Goal: Task Accomplishment & Management: Manage account settings

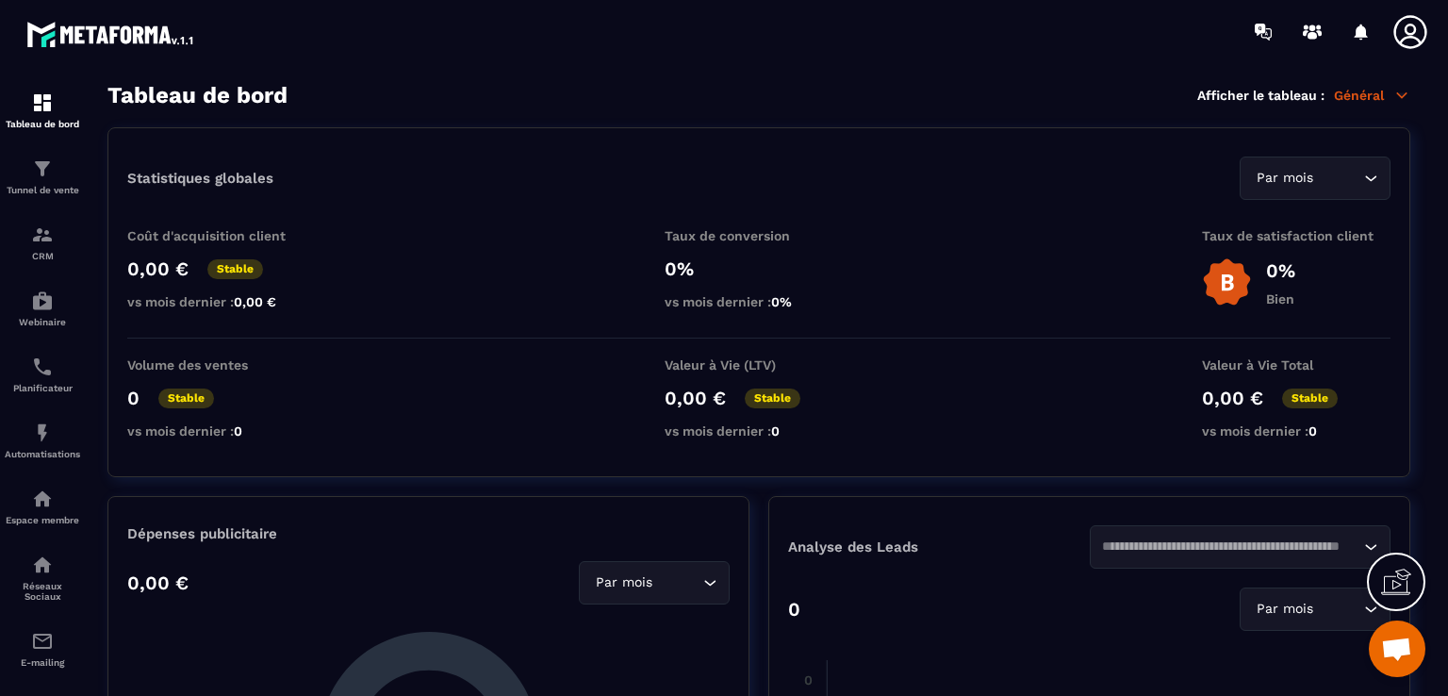
scroll to position [1922, 0]
click at [41, 652] on img at bounding box center [42, 641] width 23 height 23
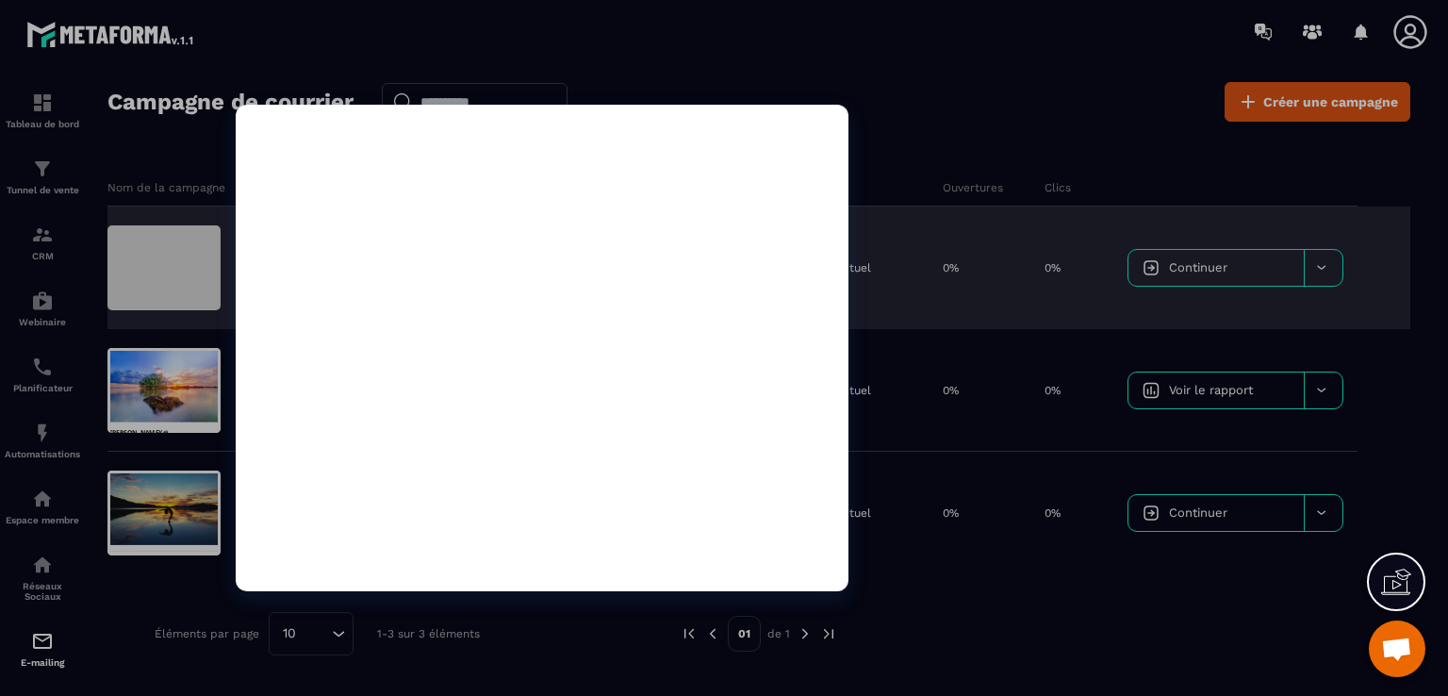
click at [175, 272] on div at bounding box center [163, 267] width 113 height 85
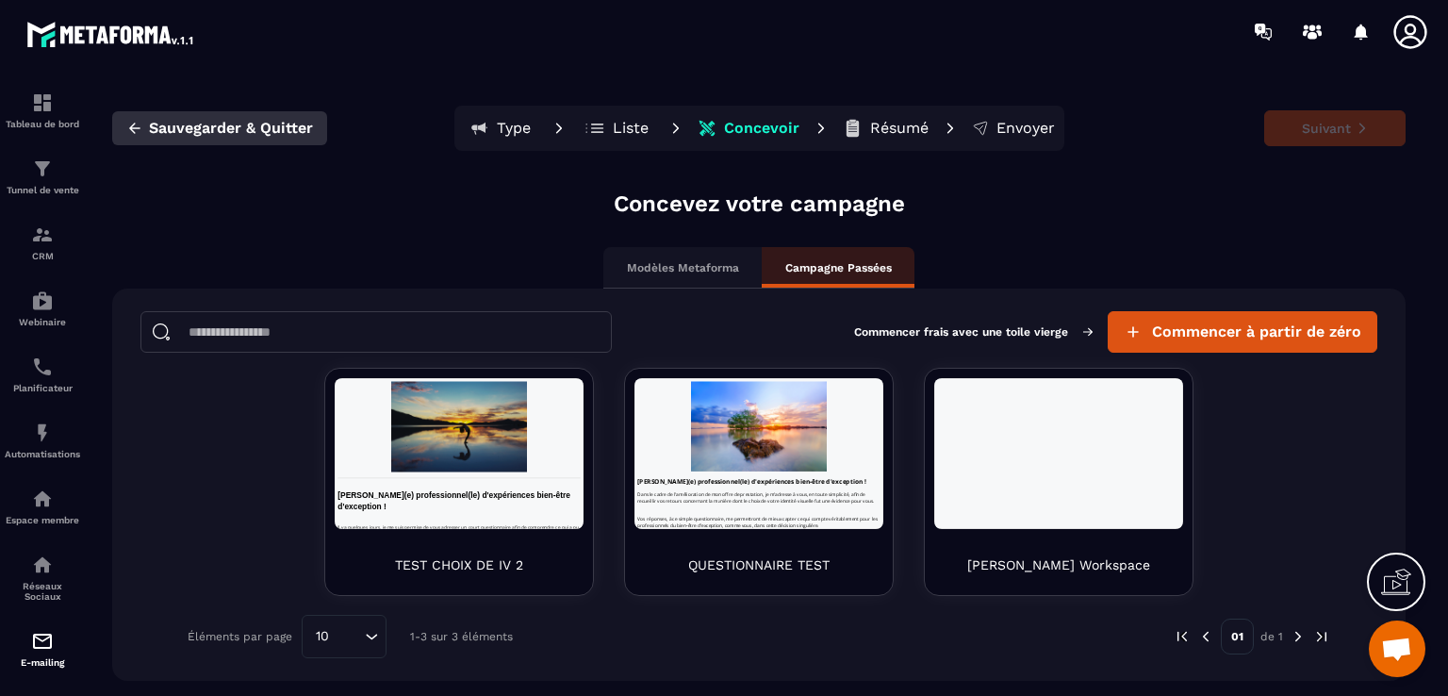
click at [143, 126] on button "Sauvegarder & Quitter" at bounding box center [219, 128] width 215 height 34
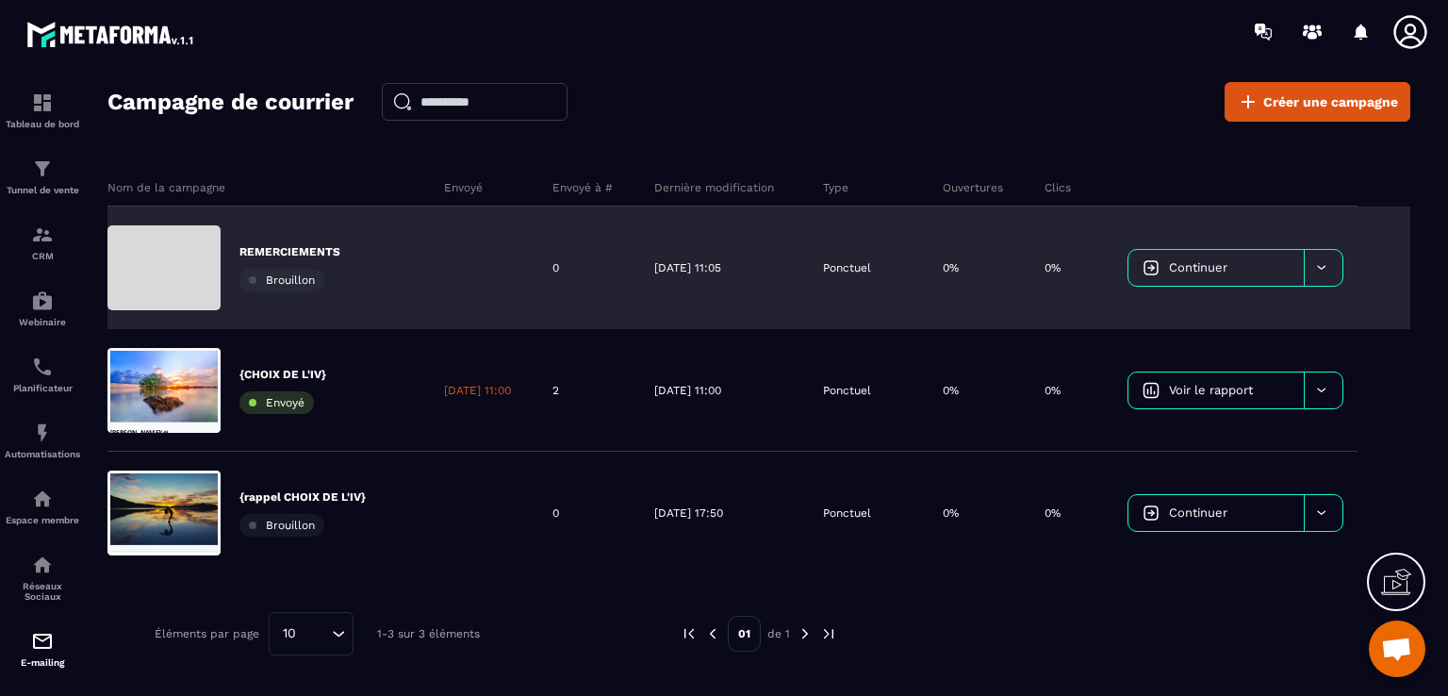
click at [1323, 267] on icon at bounding box center [1321, 267] width 14 height 14
click at [1318, 268] on icon at bounding box center [1321, 267] width 14 height 14
click at [1156, 272] on img at bounding box center [1150, 267] width 17 height 17
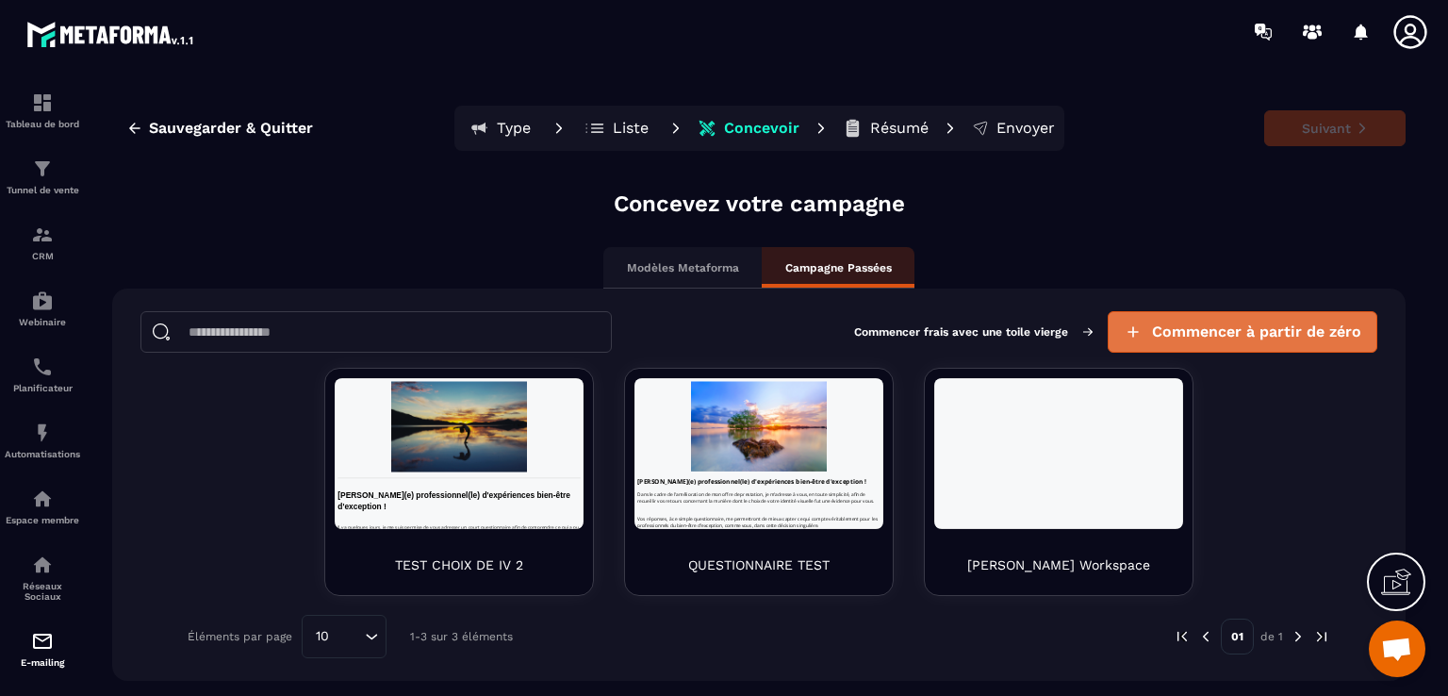
click at [1198, 329] on span "Commencer à partir de zéro" at bounding box center [1256, 331] width 209 height 19
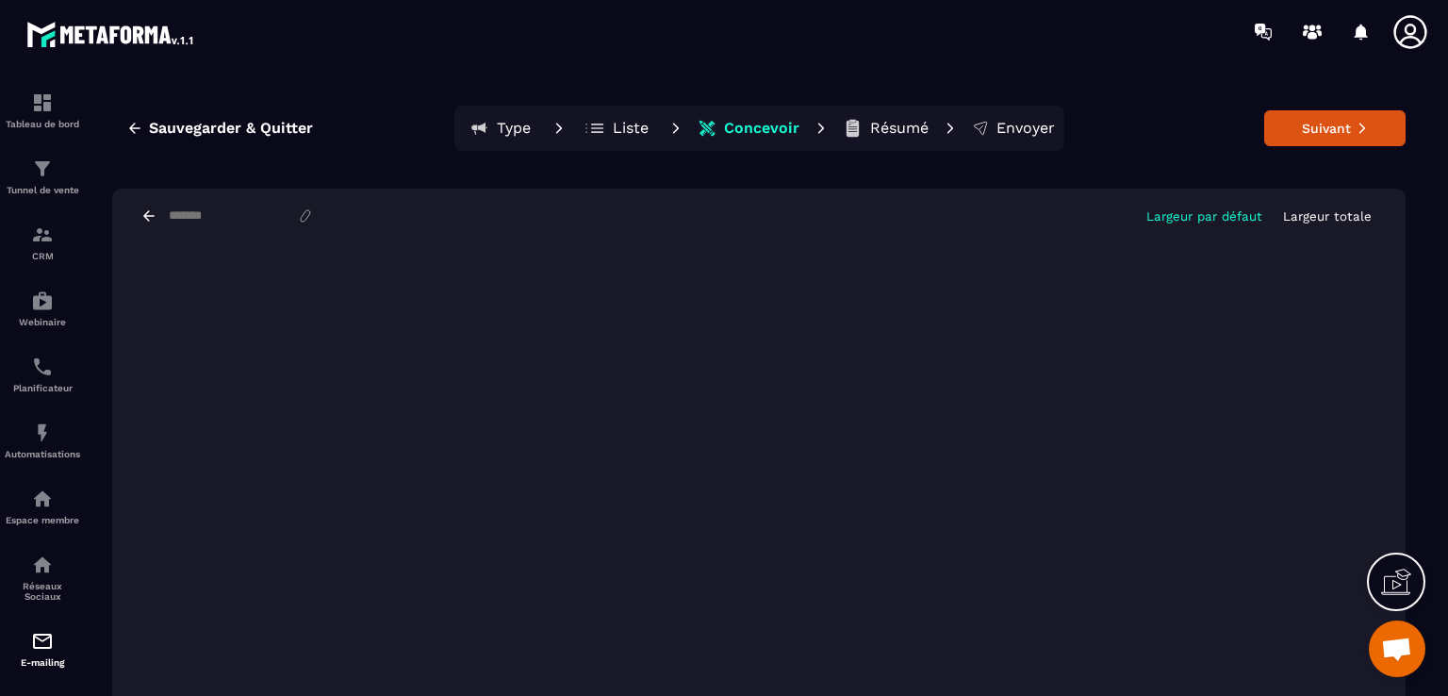
click at [1316, 216] on p "Largeur totale" at bounding box center [1327, 216] width 89 height 14
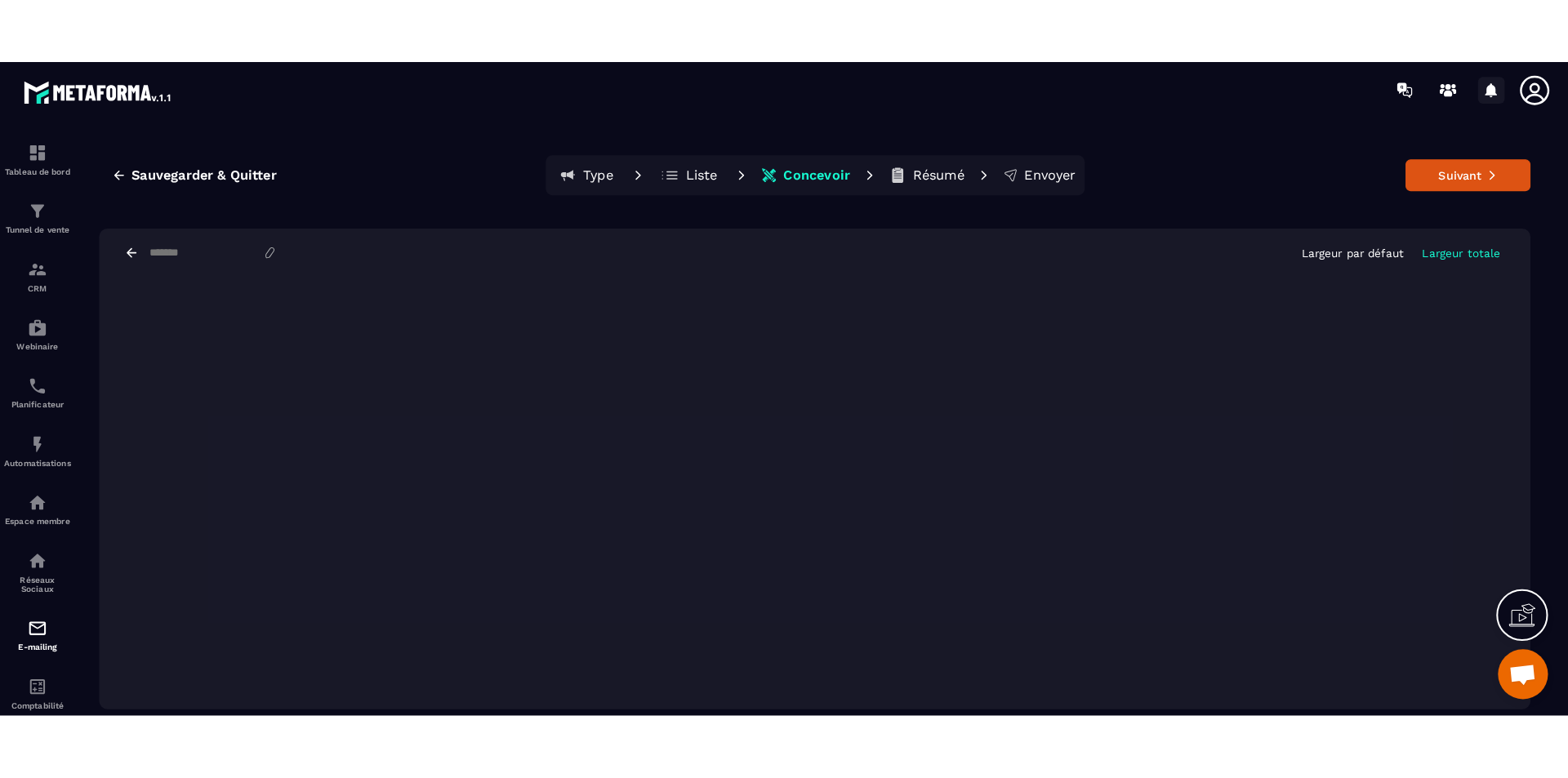
scroll to position [1577, 0]
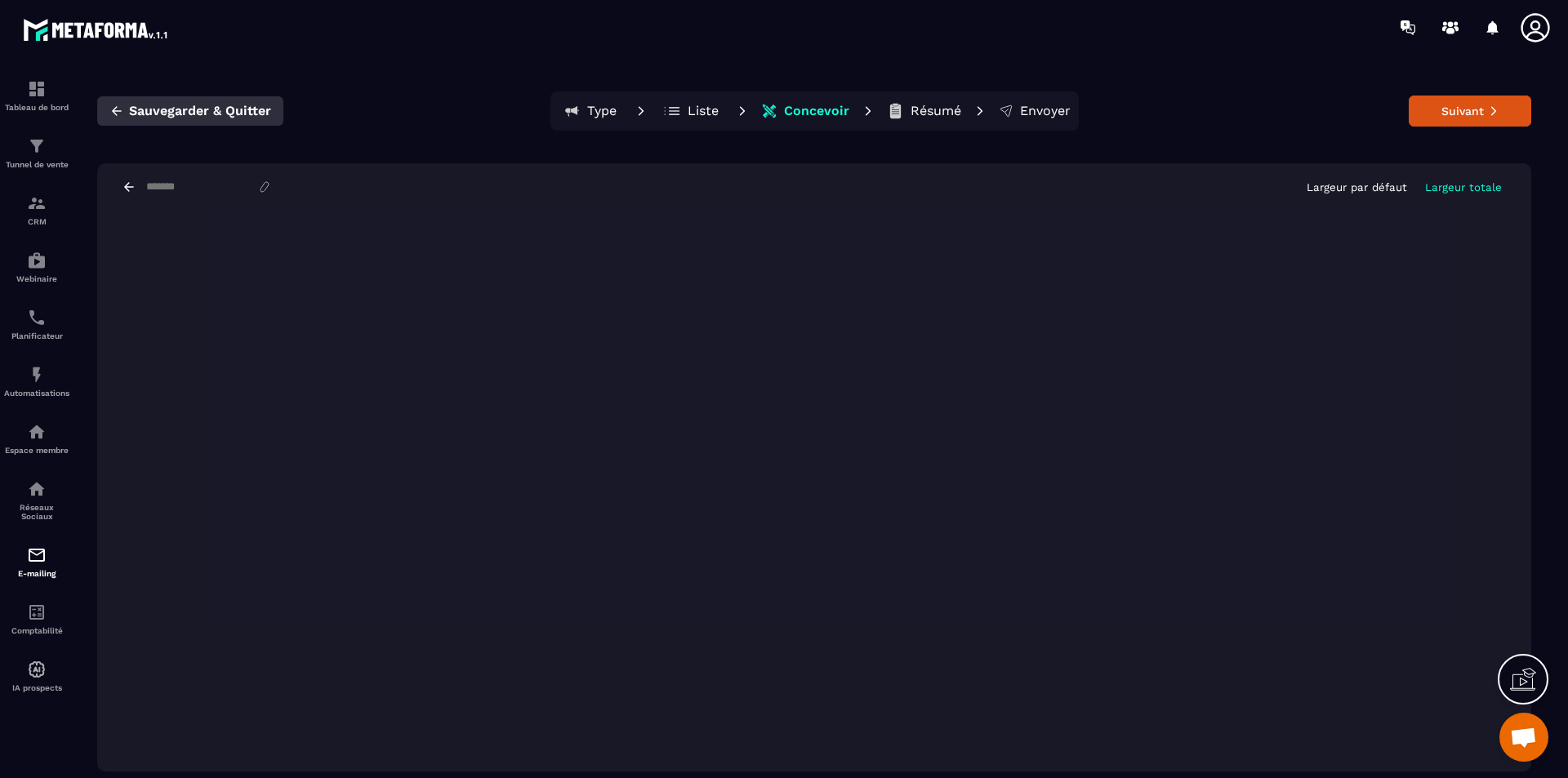
click at [112, 109] on icon "button" at bounding box center [116, 111] width 15 height 15
click at [216, 184] on input at bounding box center [201, 187] width 113 height 14
type input "**********"
click at [113, 104] on icon "button" at bounding box center [116, 111] width 15 height 15
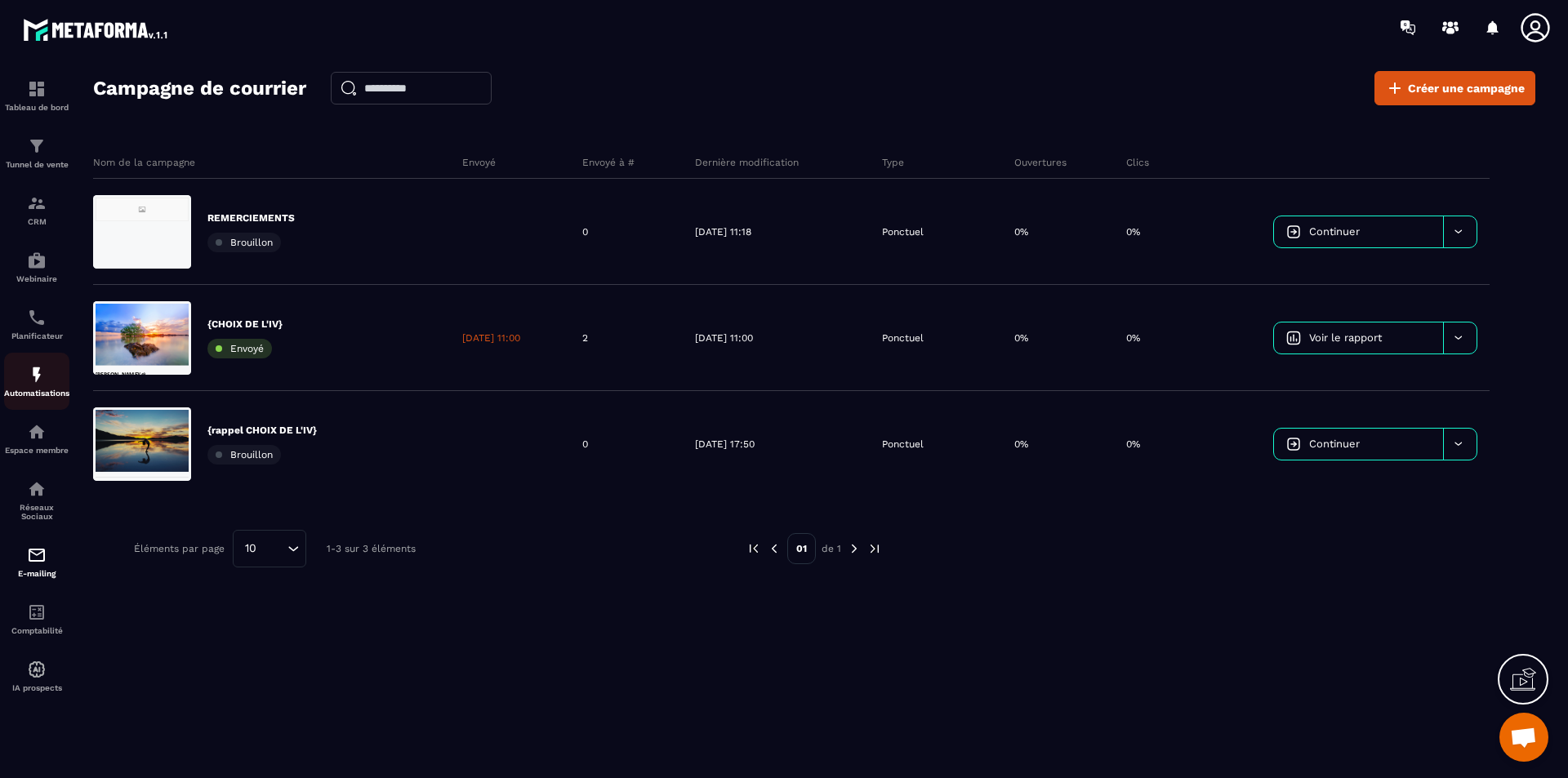
click at [40, 382] on img at bounding box center [36, 374] width 20 height 20
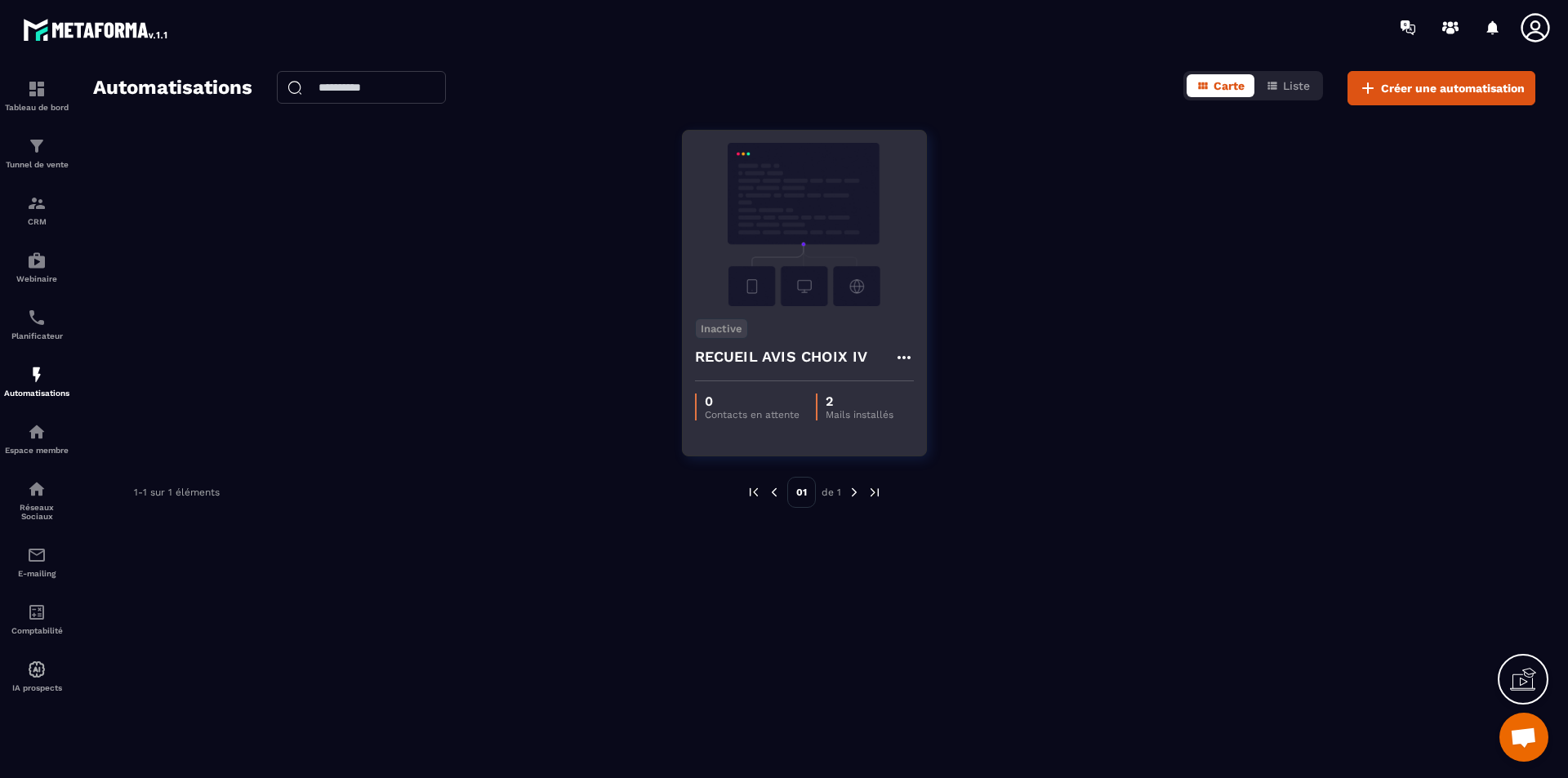
click at [884, 424] on div "0 Contacts en attente 2 Mails installés" at bounding box center [804, 406] width 244 height 51
click at [900, 352] on icon at bounding box center [904, 357] width 20 height 20
click at [934, 388] on link "Modifier" at bounding box center [945, 393] width 88 height 36
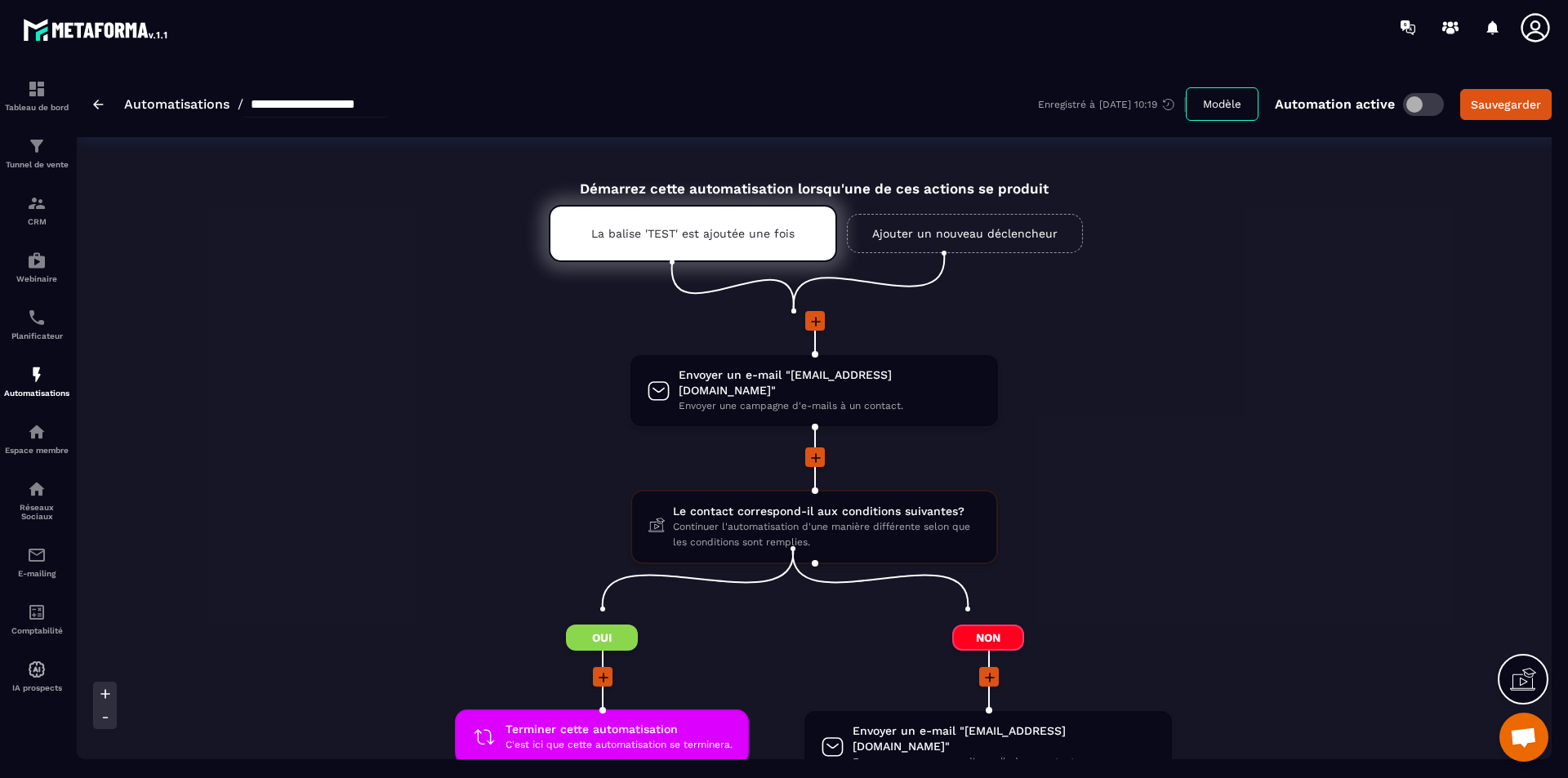
drag, startPoint x: 1427, startPoint y: 100, endPoint x: 1429, endPoint y: 119, distance: 19.1
click at [1254, 101] on span at bounding box center [1423, 104] width 41 height 23
click at [1254, 106] on div "Sauvegarder" at bounding box center [1506, 104] width 70 height 16
click at [41, 550] on img at bounding box center [36, 555] width 20 height 20
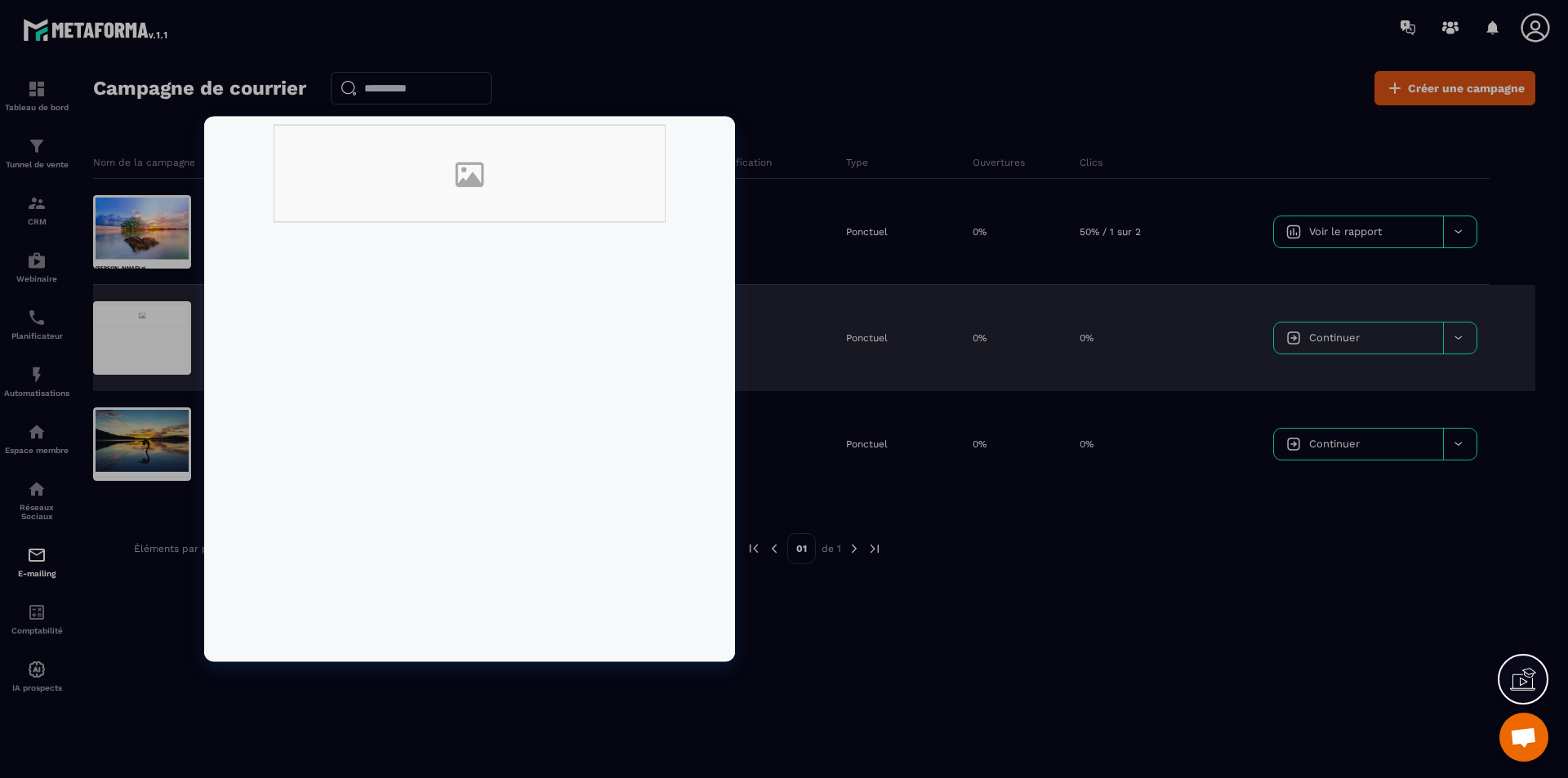
click at [165, 348] on div at bounding box center [141, 338] width 98 height 74
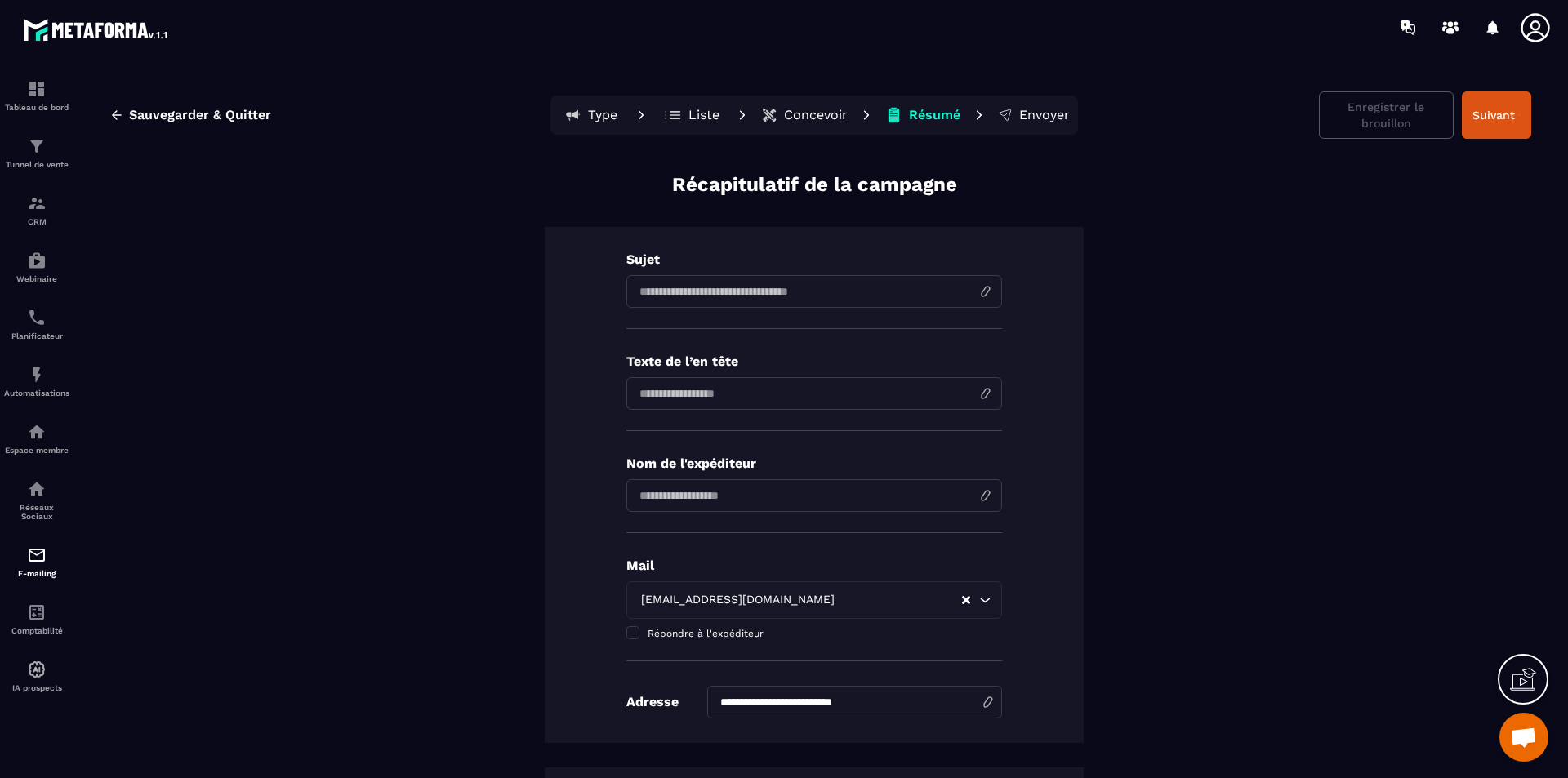
click at [784, 113] on p "Concevoir" at bounding box center [817, 114] width 64 height 16
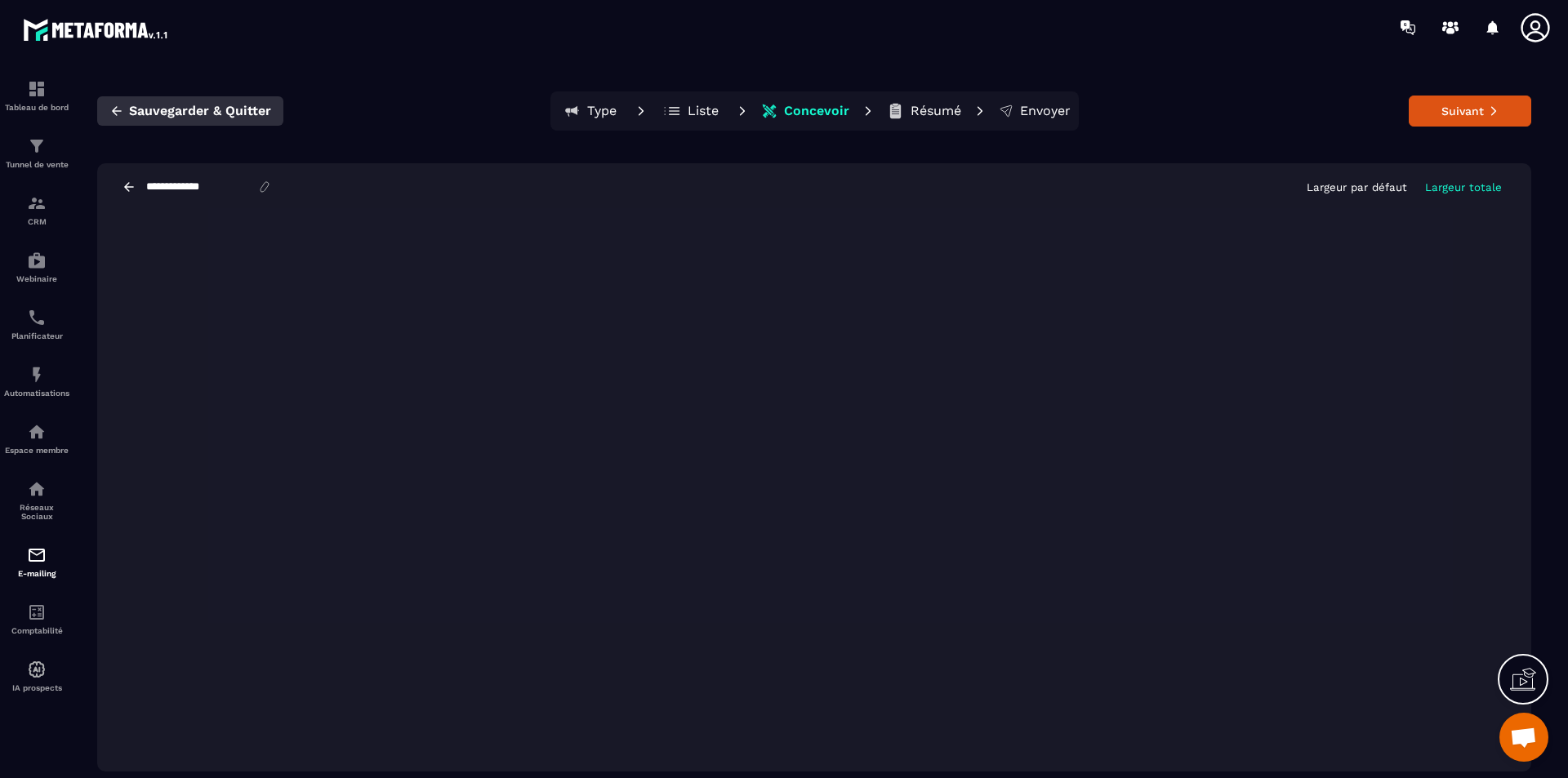
click at [120, 112] on icon "button" at bounding box center [116, 111] width 15 height 15
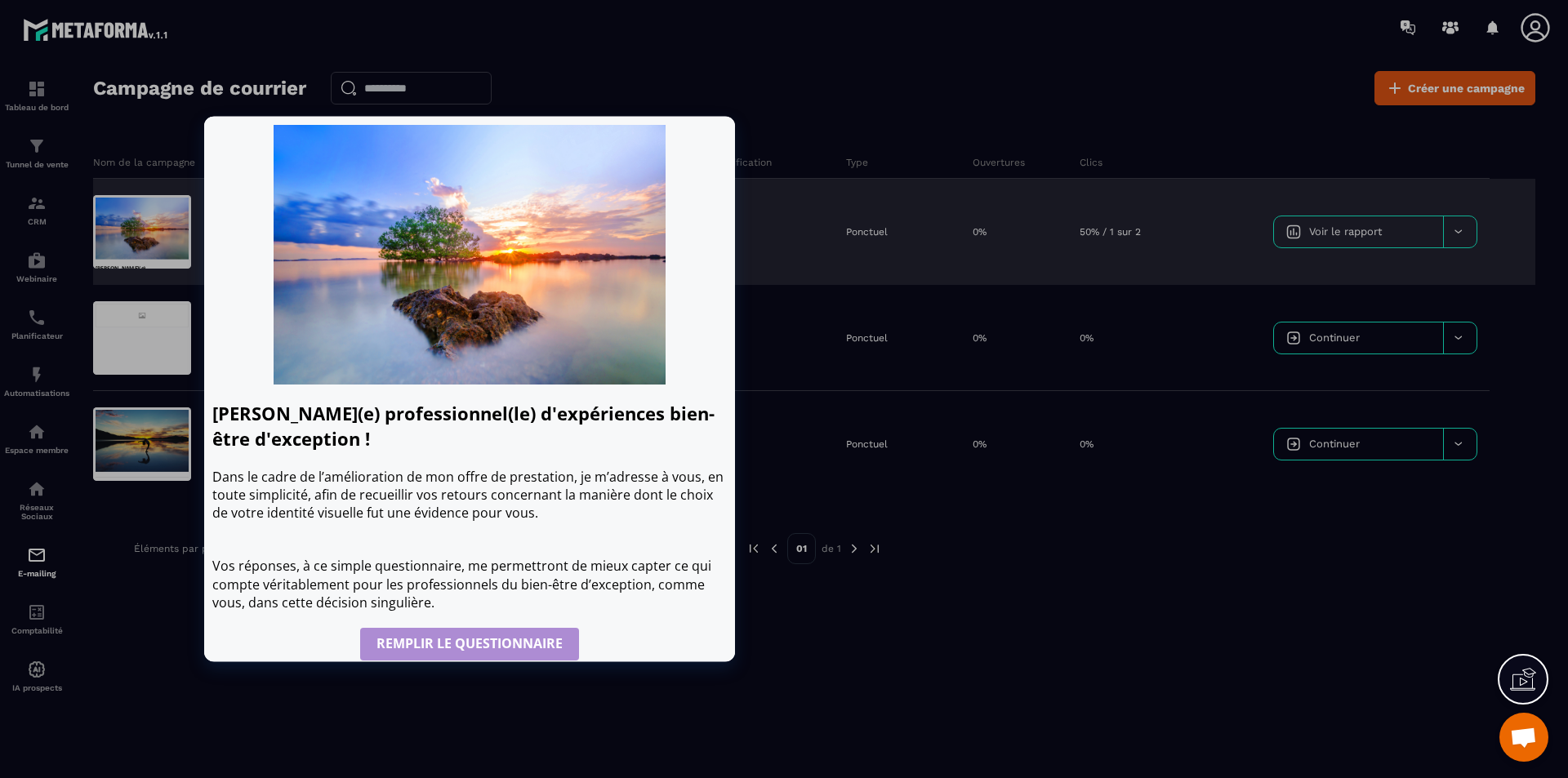
click at [138, 234] on div at bounding box center [141, 231] width 98 height 74
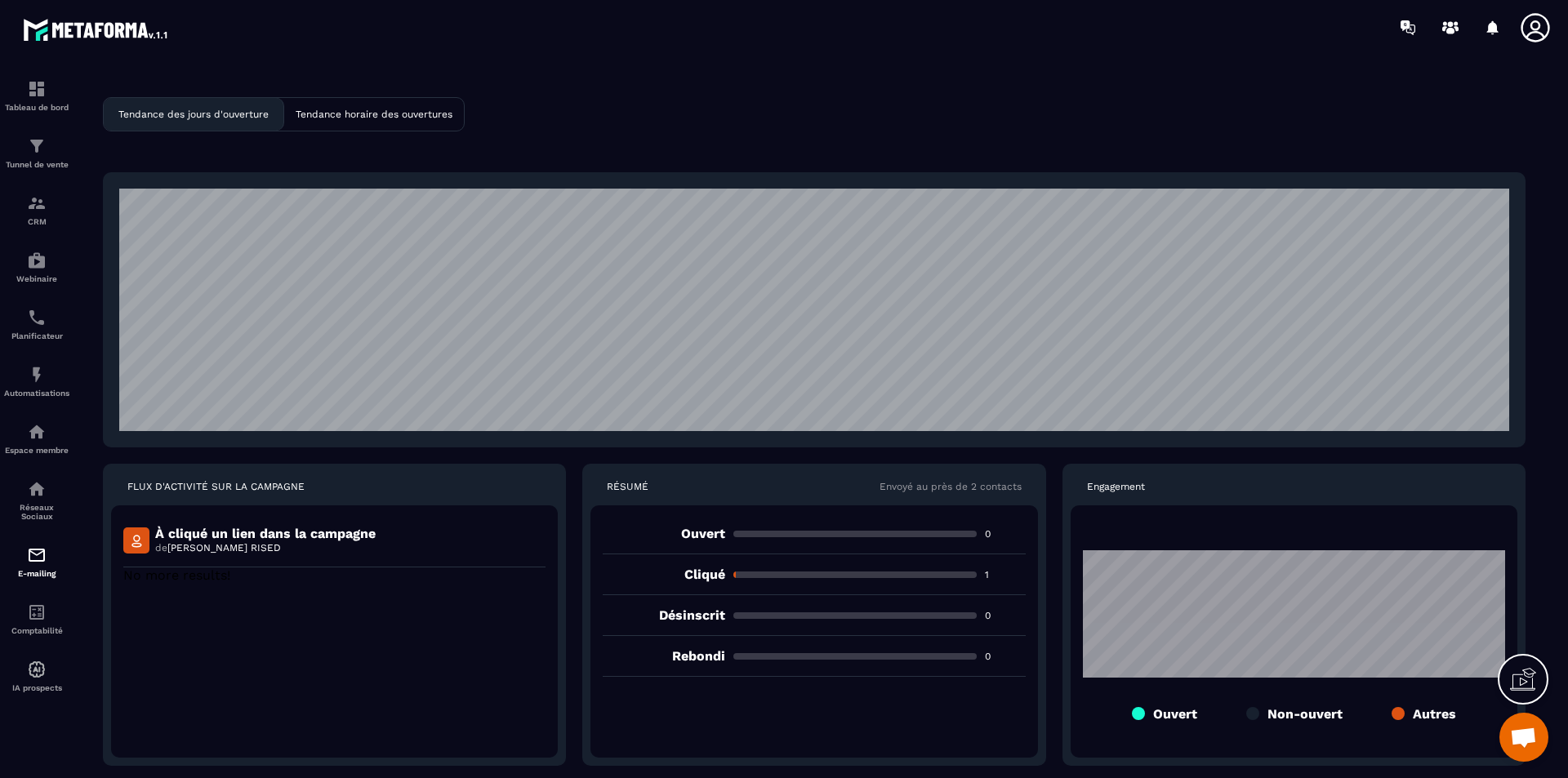
click at [378, 120] on div "Tendance horaire des ouvertures" at bounding box center [374, 114] width 179 height 33
click at [237, 122] on div "Tendance des jours d'ouverture" at bounding box center [193, 114] width 179 height 33
click at [36, 560] on img at bounding box center [36, 555] width 20 height 20
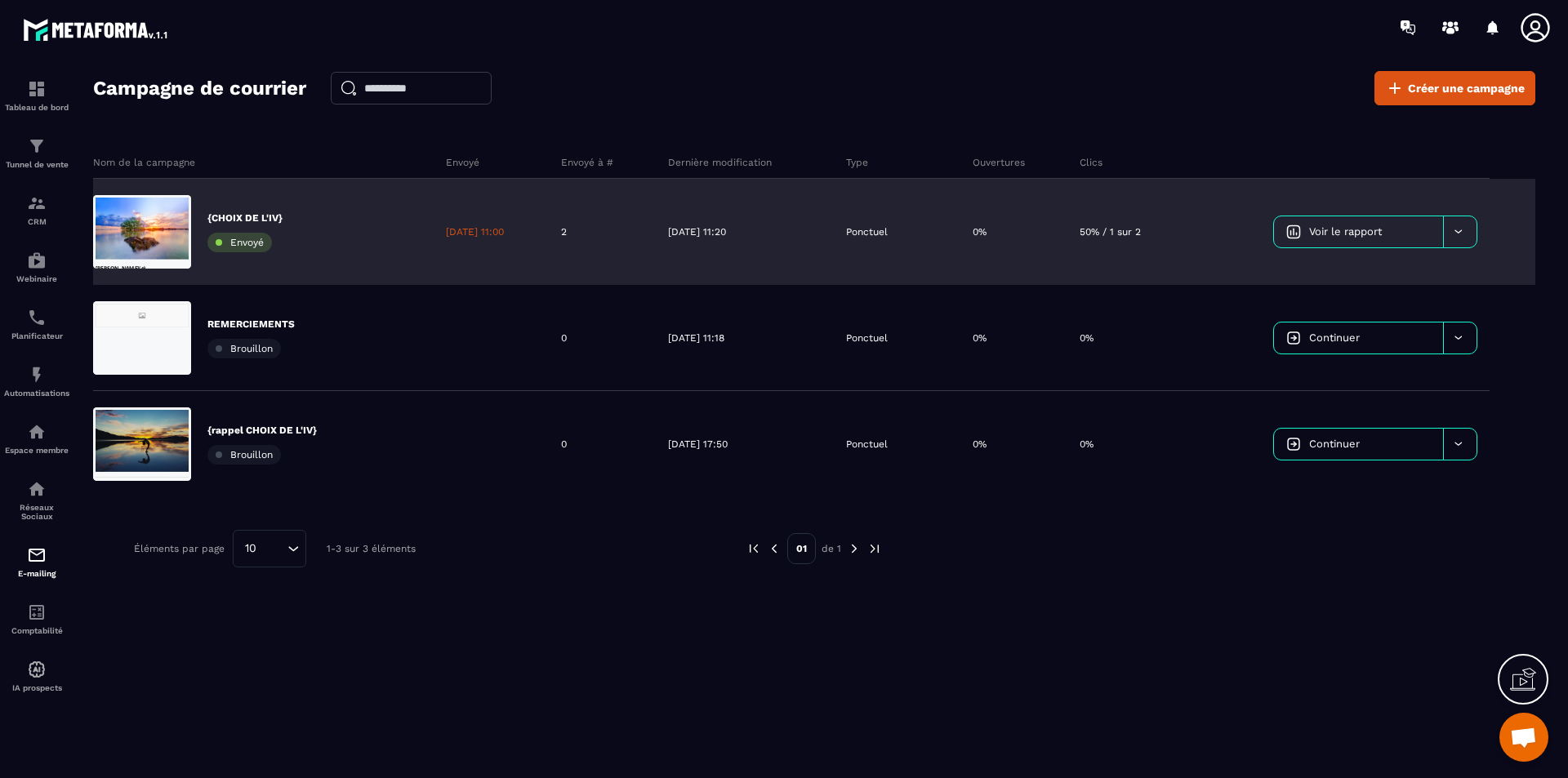
click at [1254, 234] on icon at bounding box center [1459, 231] width 12 height 12
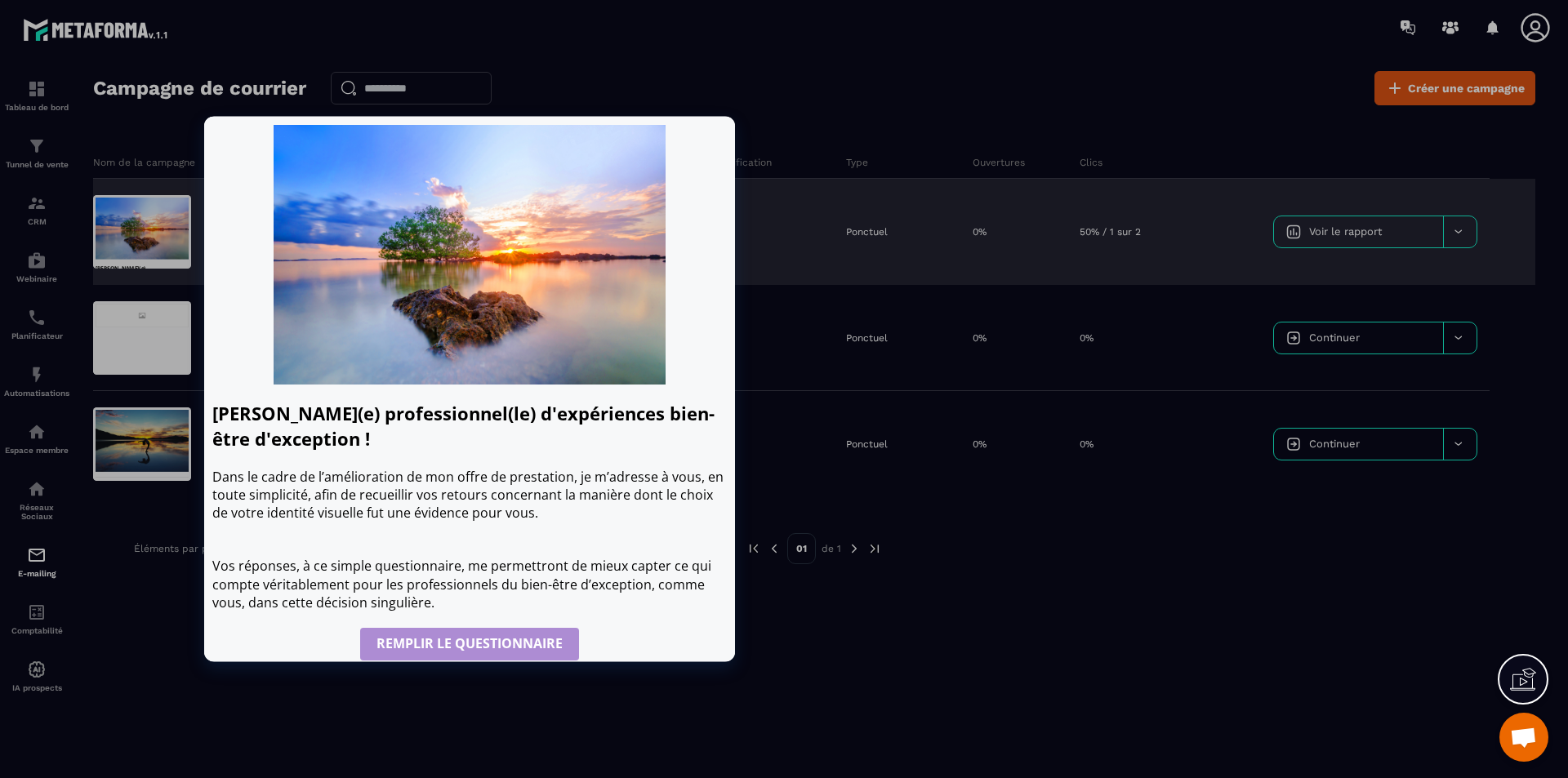
click at [146, 217] on div at bounding box center [141, 231] width 98 height 74
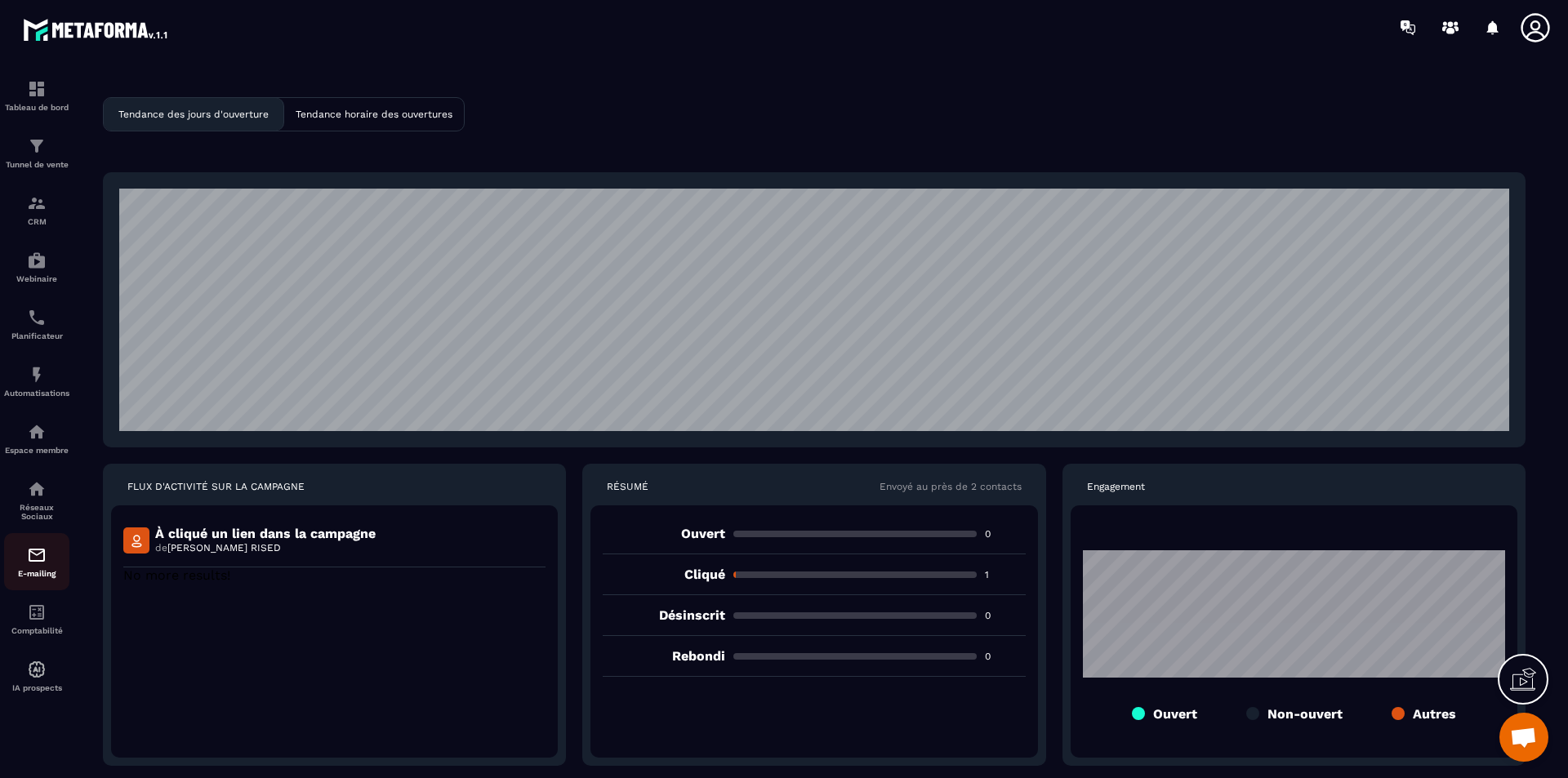
click at [42, 570] on p "E-mailing" at bounding box center [36, 574] width 65 height 9
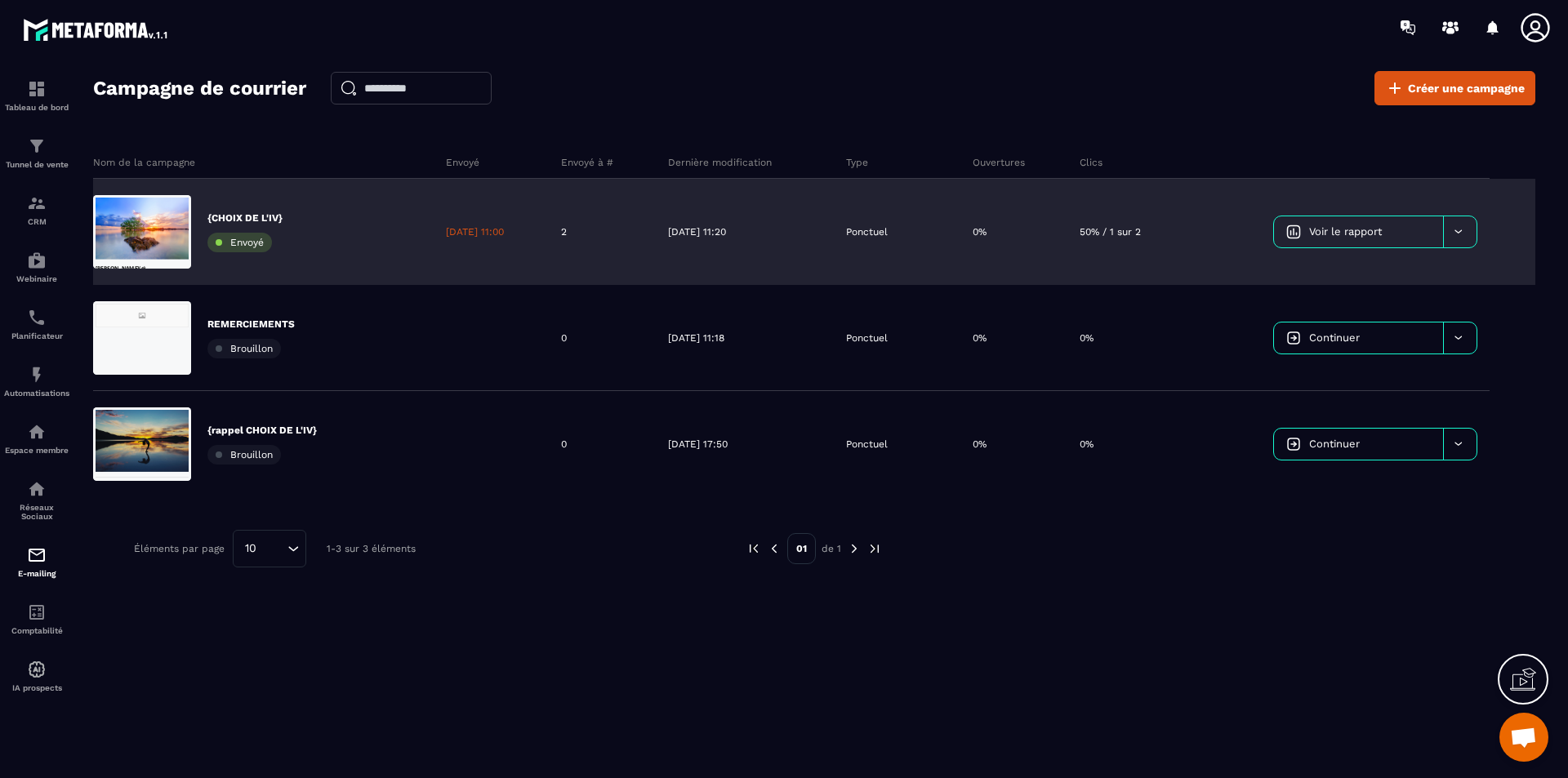
click at [490, 228] on p "[DATE] 11:00" at bounding box center [475, 231] width 58 height 13
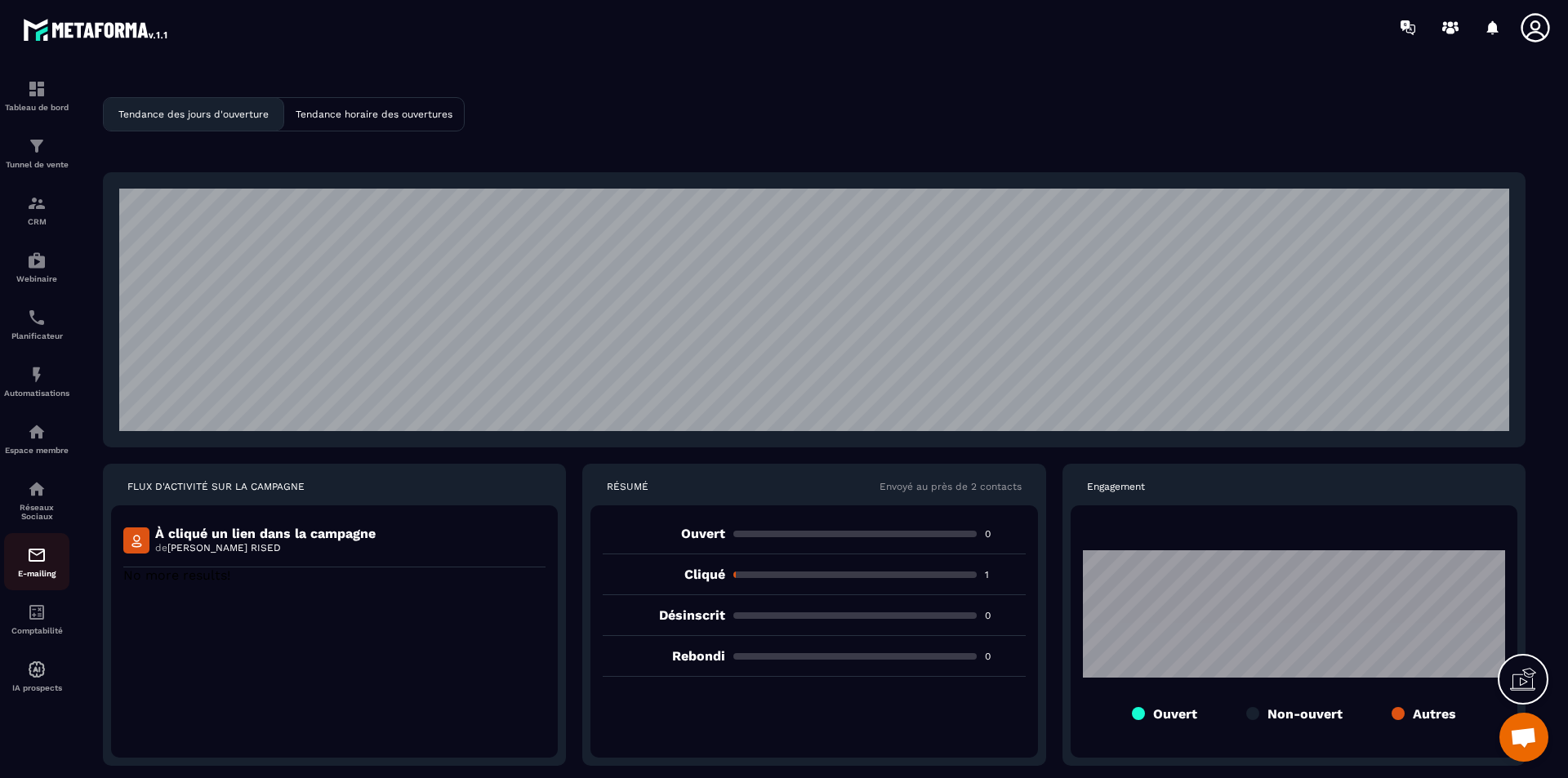
click at [27, 576] on p "E-mailing" at bounding box center [36, 574] width 65 height 9
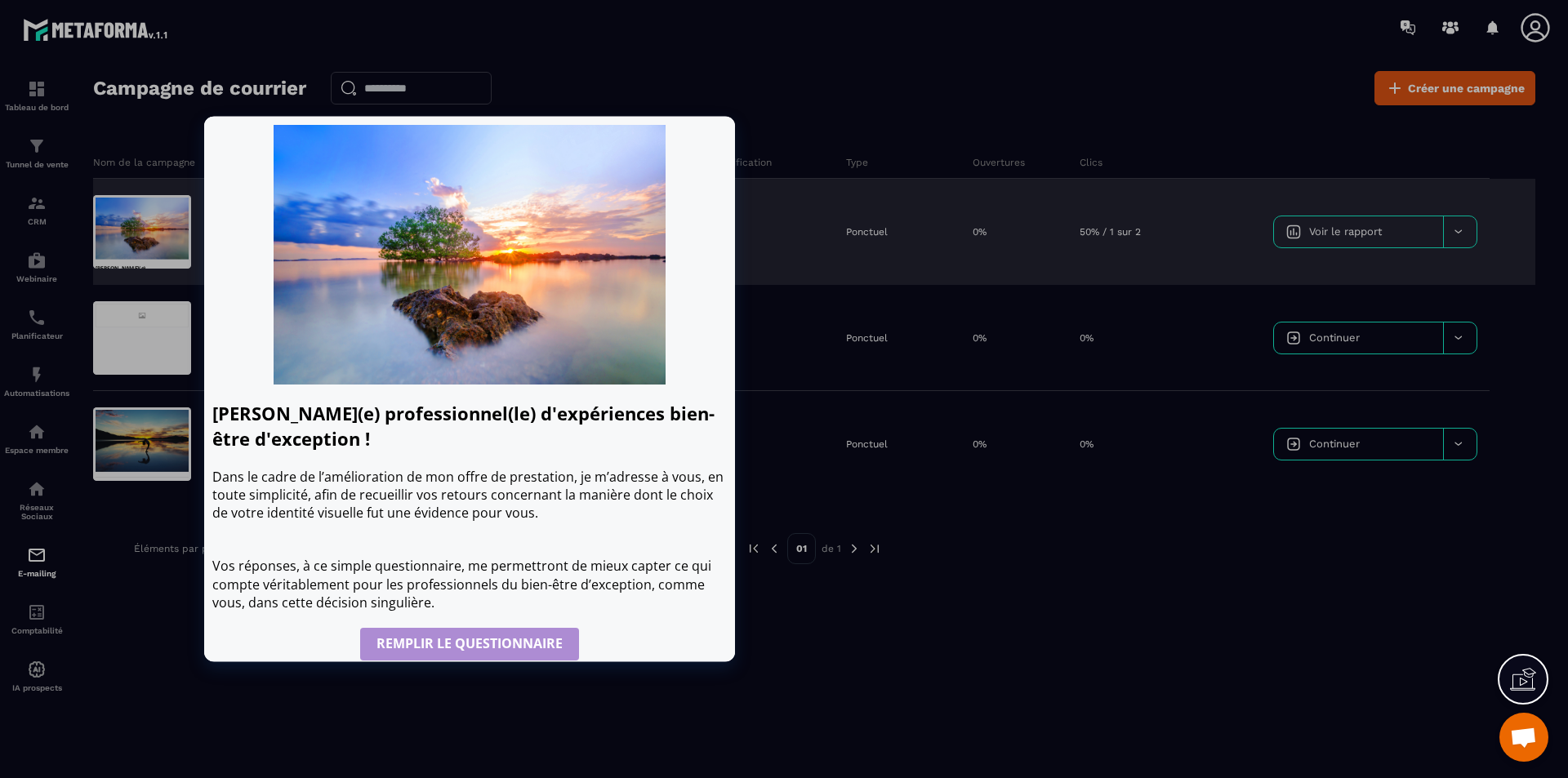
drag, startPoint x: 158, startPoint y: 243, endPoint x: 142, endPoint y: 230, distance: 20.6
click at [142, 230] on div at bounding box center [141, 231] width 98 height 74
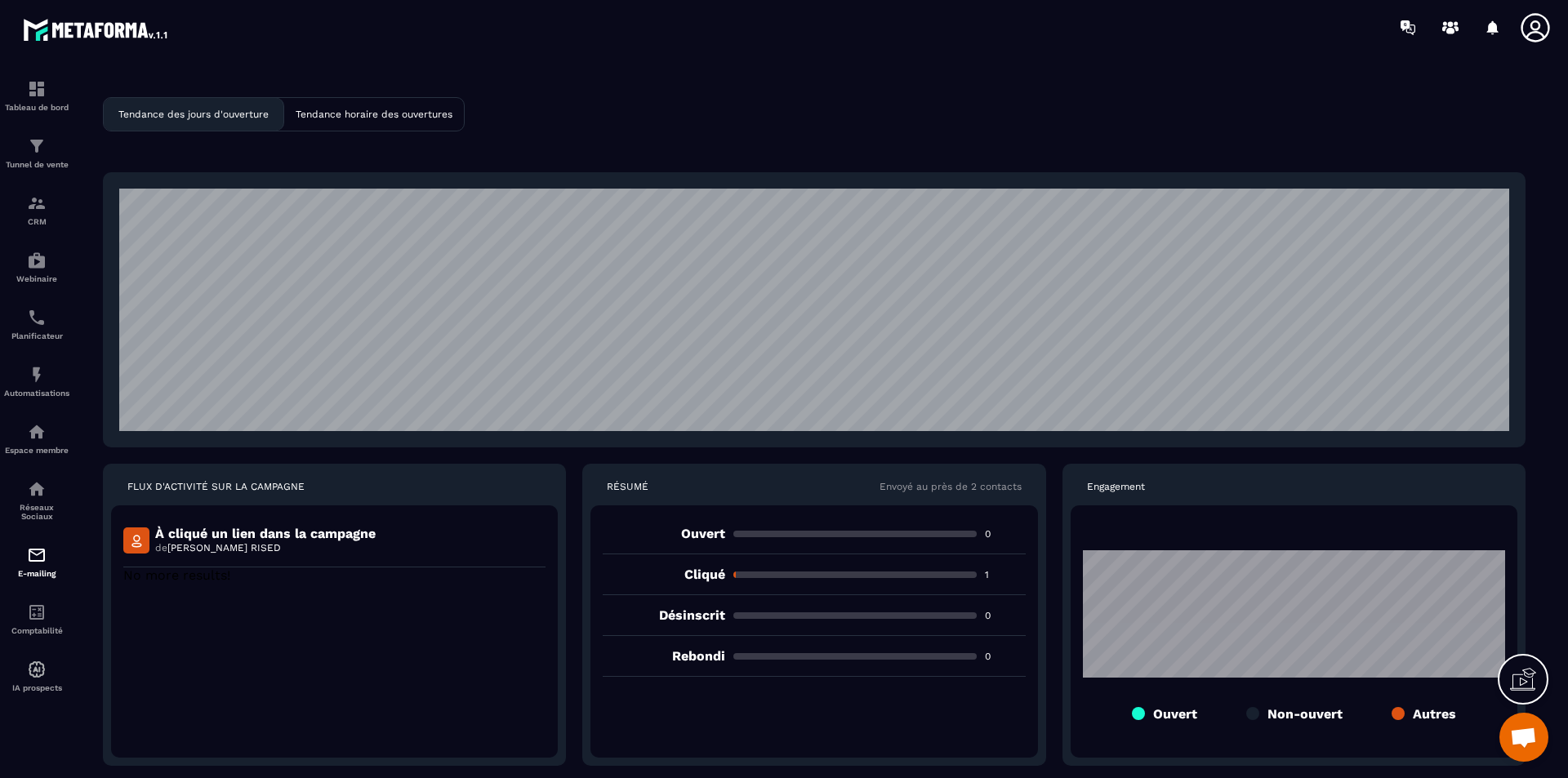
click at [120, 539] on div "À cliqué un lien dans la campagne de [PERSON_NAME] RISED No more results!" at bounding box center [335, 631] width 447 height 252
click at [142, 536] on img at bounding box center [136, 541] width 26 height 26
click at [685, 526] on p "Ouvert" at bounding box center [664, 534] width 121 height 16
click at [48, 564] on div "E-mailing" at bounding box center [36, 562] width 65 height 33
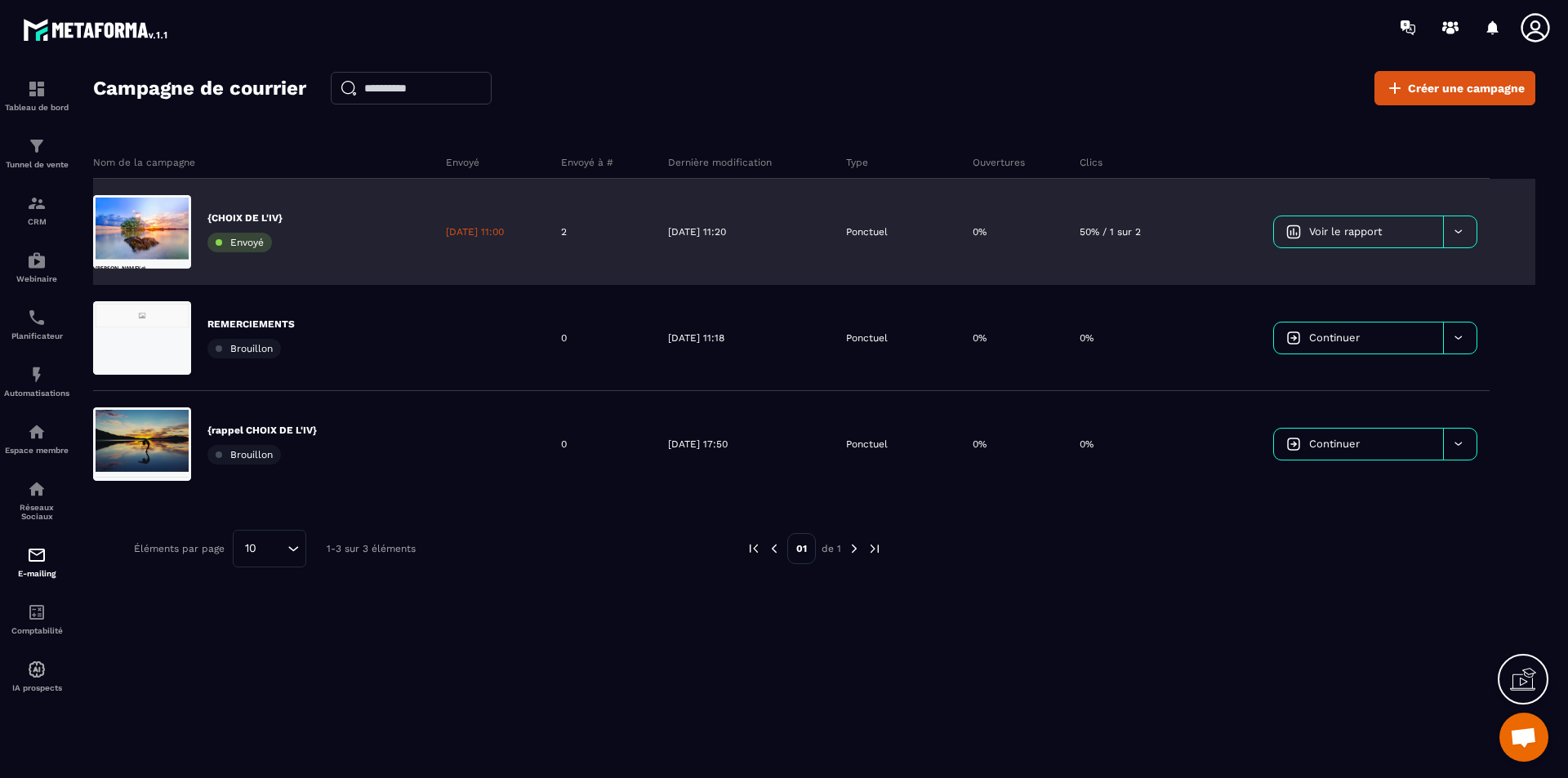
click at [1254, 234] on icon at bounding box center [1459, 231] width 12 height 12
click at [1254, 297] on span "Renvoyer aux contacts non ouvert" at bounding box center [1379, 300] width 178 height 12
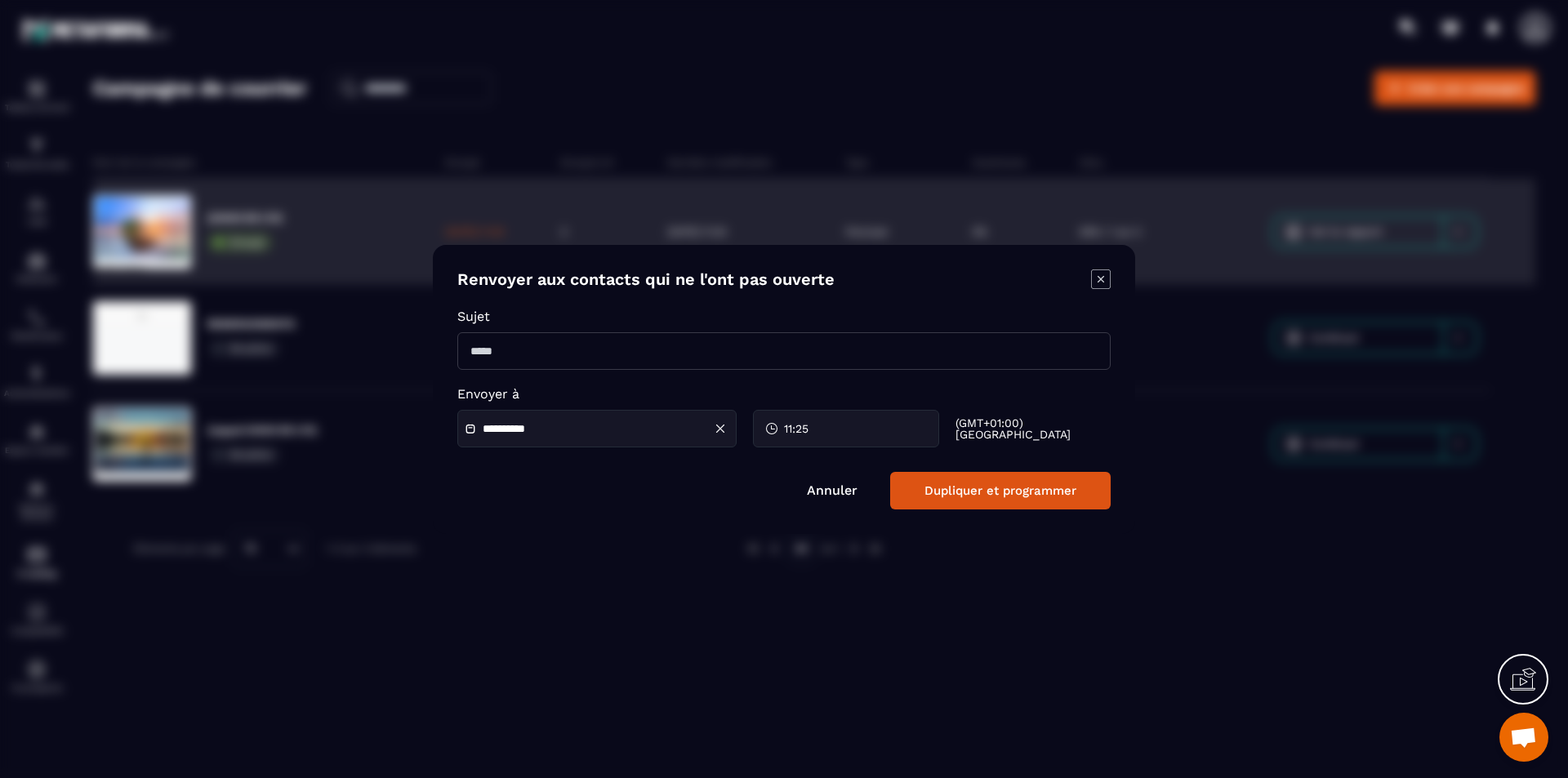
click at [1096, 279] on icon "Modal window" at bounding box center [1101, 279] width 20 height 20
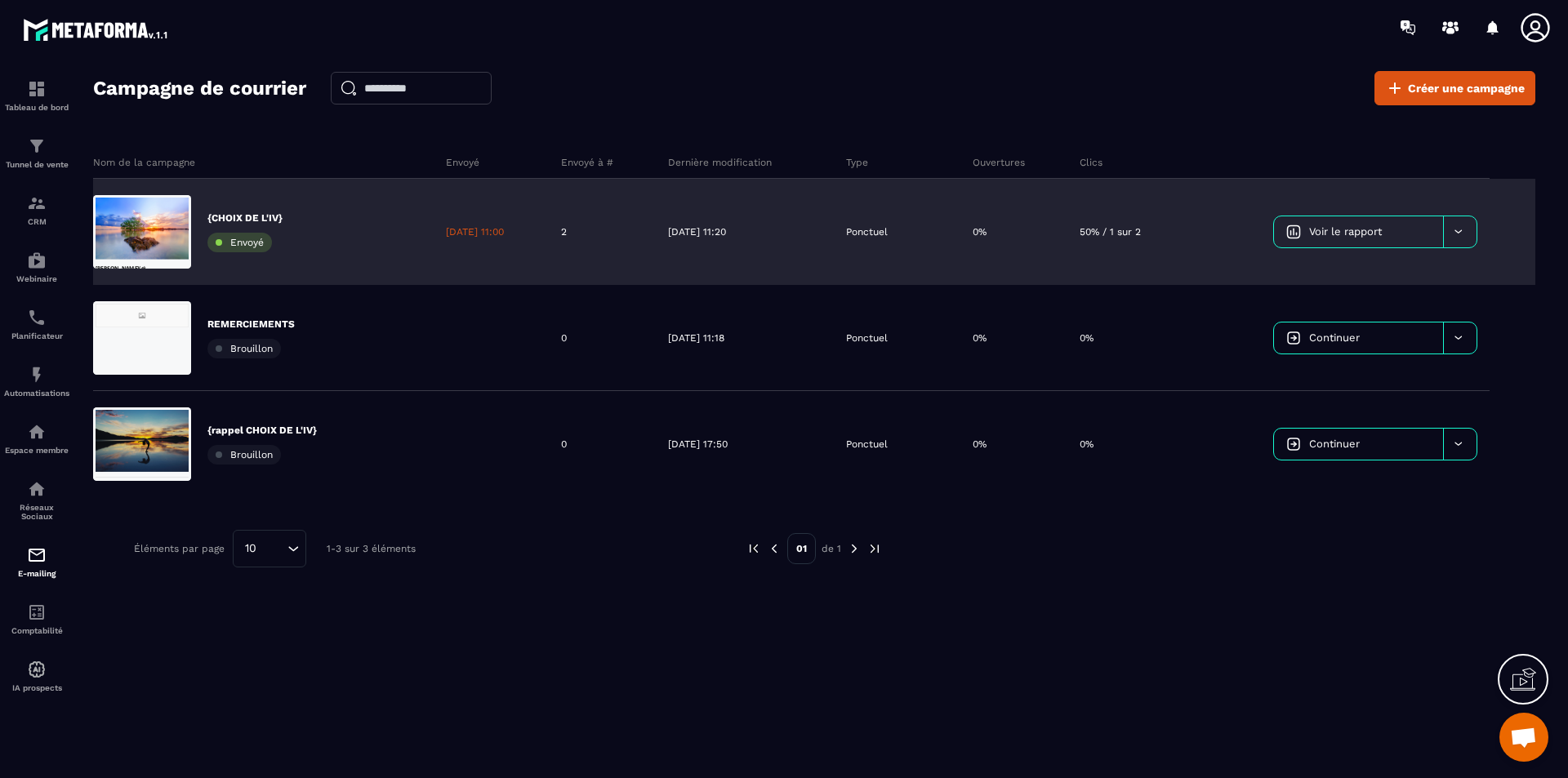
click at [1254, 233] on div at bounding box center [1460, 232] width 34 height 31
click at [1254, 230] on link "Voir le rapport" at bounding box center [1358, 232] width 169 height 31
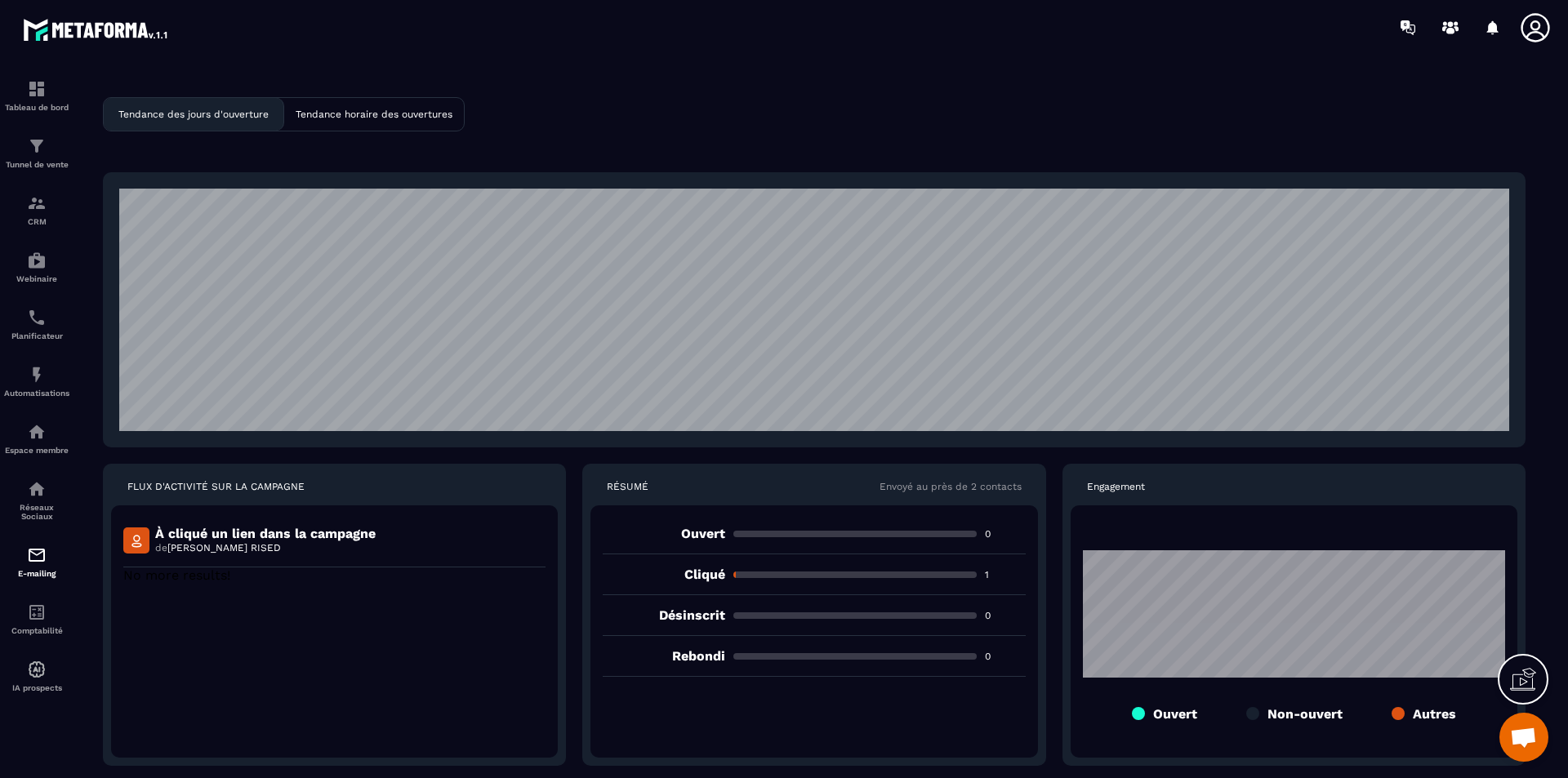
click at [144, 540] on img at bounding box center [136, 541] width 26 height 26
click at [208, 538] on p "À cliqué un lien dans la campagne" at bounding box center [265, 534] width 220 height 16
click at [208, 539] on p "À cliqué un lien dans la campagne" at bounding box center [265, 534] width 220 height 16
click at [1254, 602] on icon at bounding box center [1524, 679] width 26 height 26
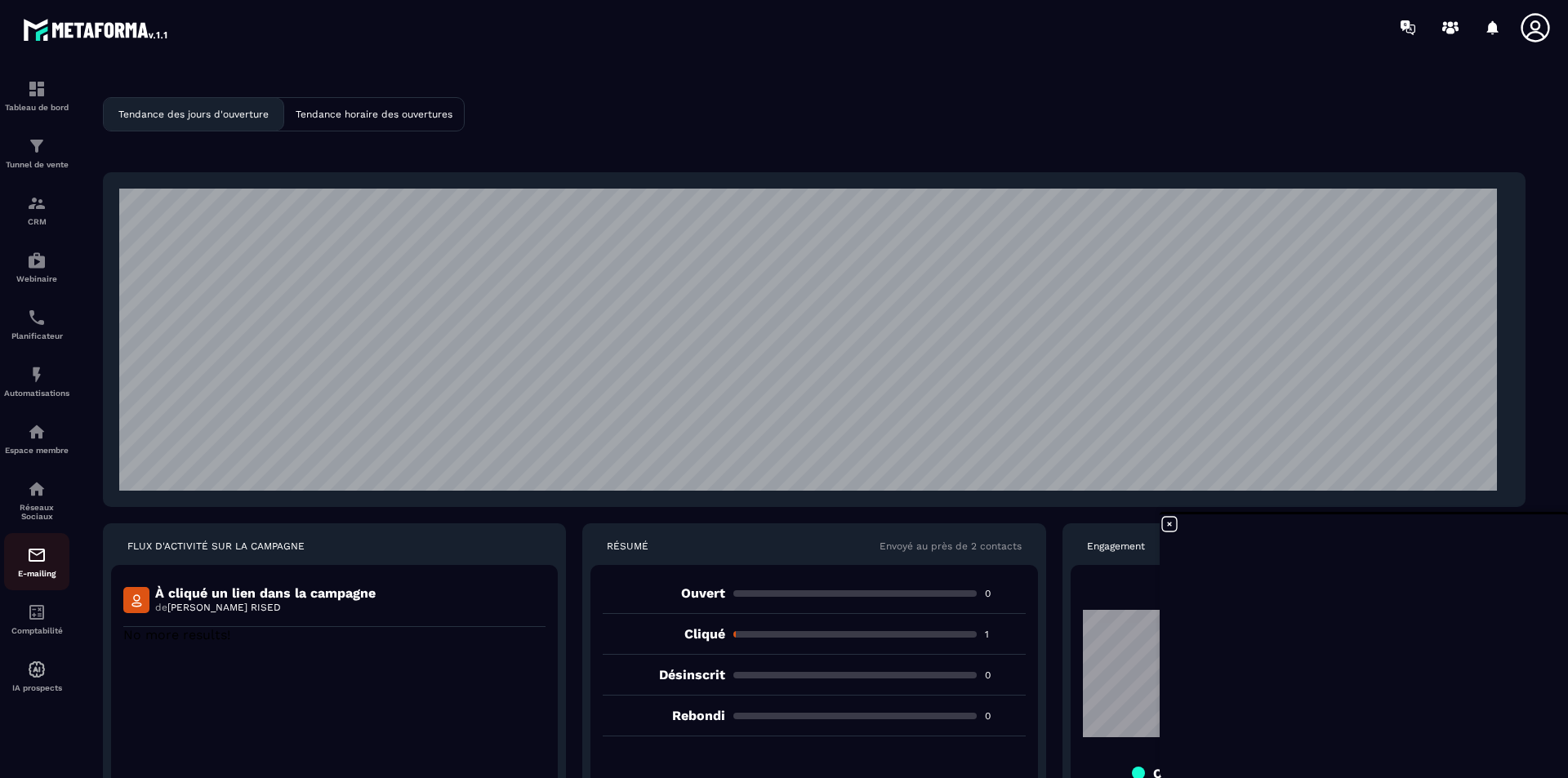
click at [42, 563] on img at bounding box center [36, 555] width 20 height 20
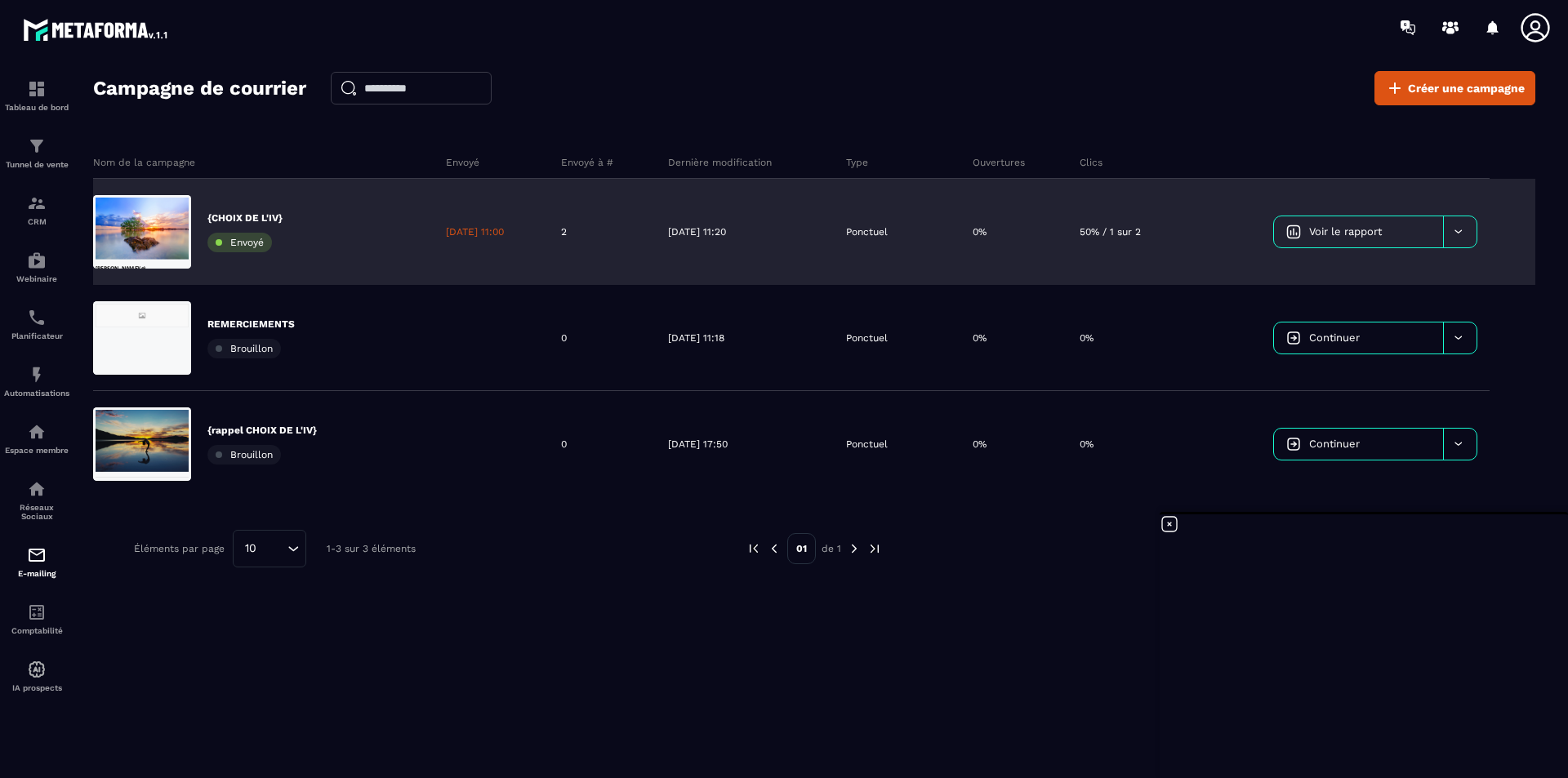
click at [1254, 233] on icon at bounding box center [1459, 231] width 12 height 12
click at [1254, 276] on span "Dupliquer le campagne" at bounding box center [1350, 273] width 119 height 12
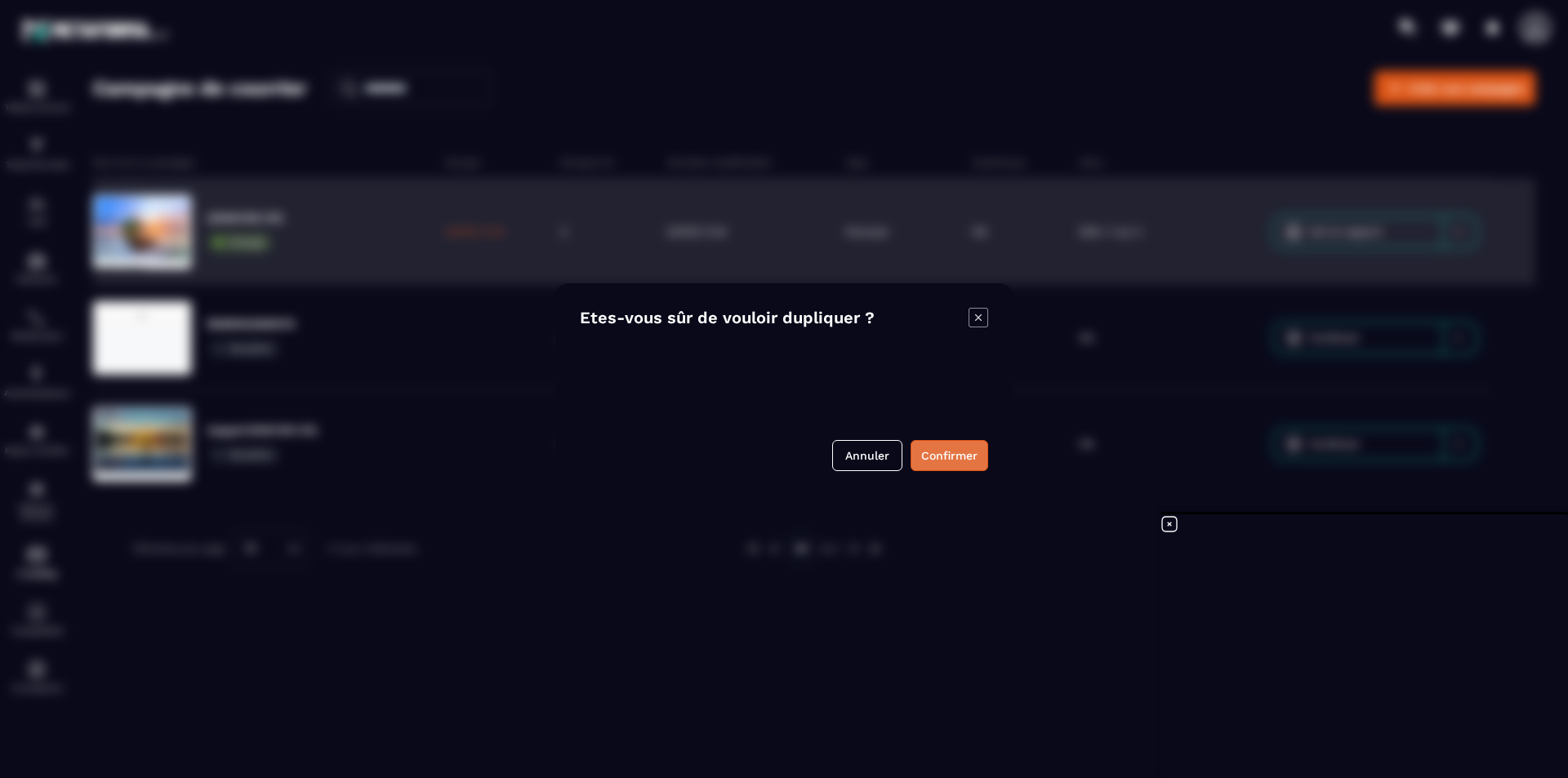
click at [949, 459] on button "Confirmer" at bounding box center [950, 456] width 78 height 31
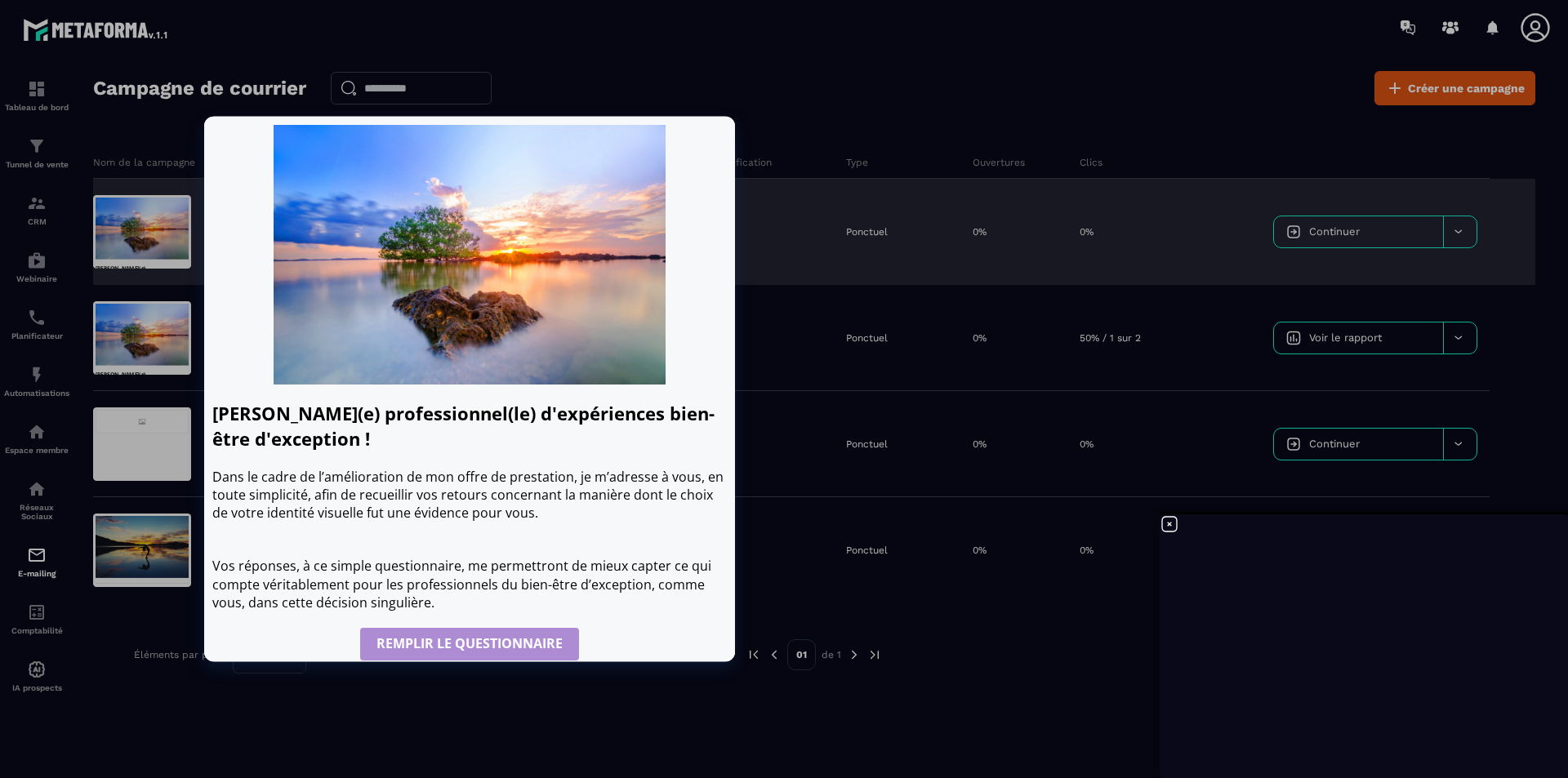
click at [136, 220] on div at bounding box center [141, 231] width 98 height 74
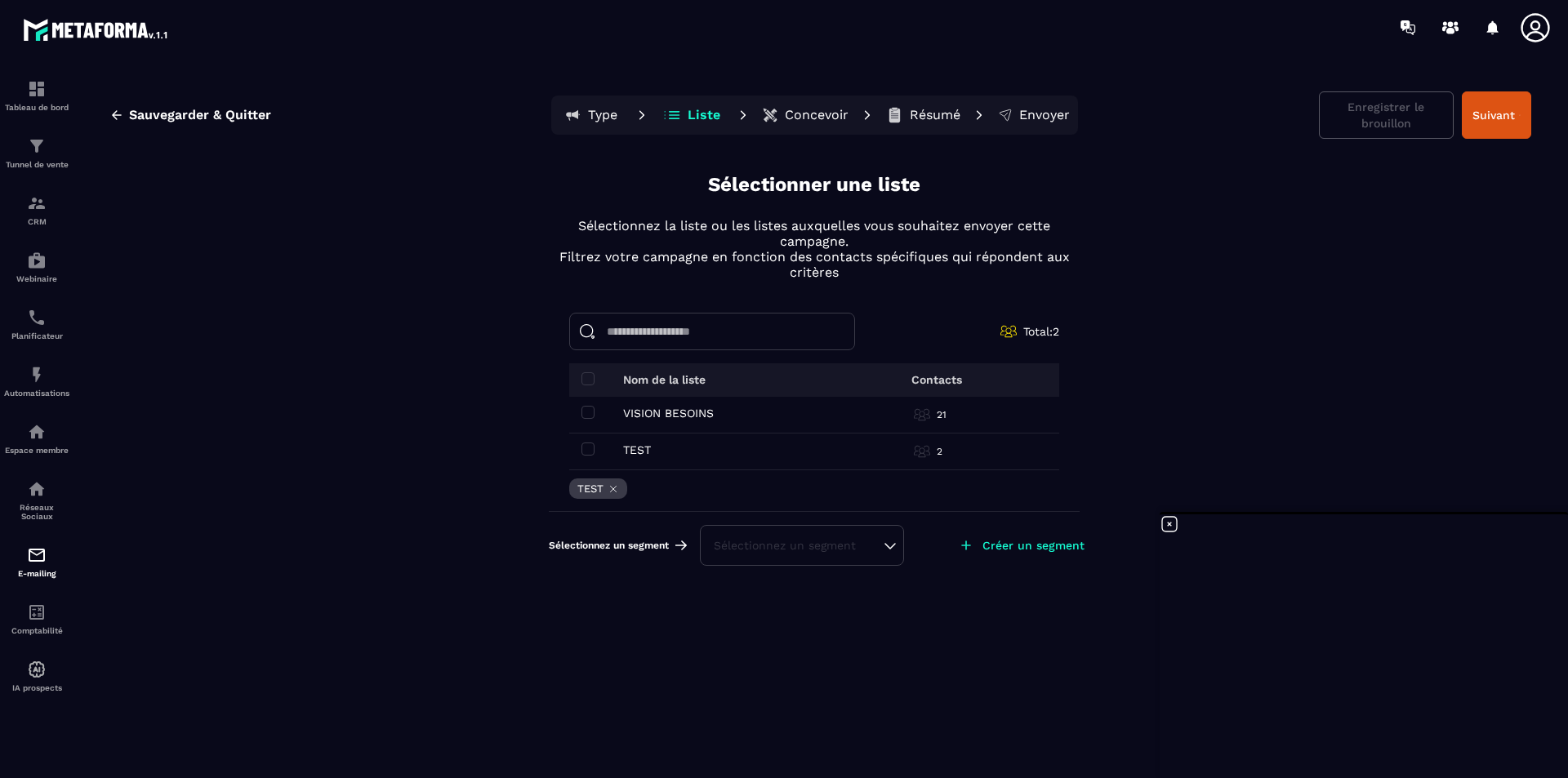
click at [807, 117] on p "Concevoir" at bounding box center [817, 114] width 64 height 16
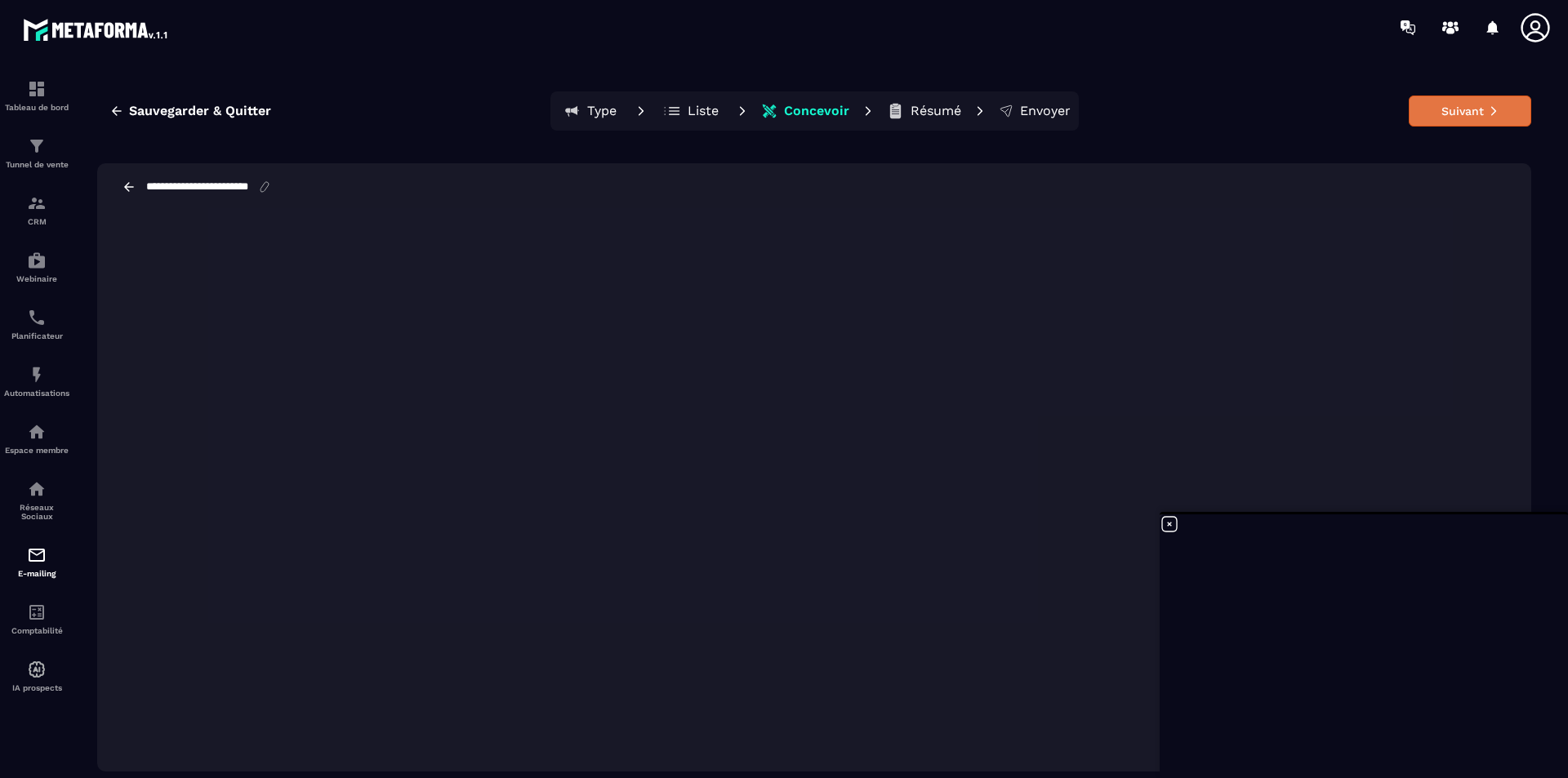
click at [1254, 121] on button "Suivant" at bounding box center [1470, 111] width 122 height 31
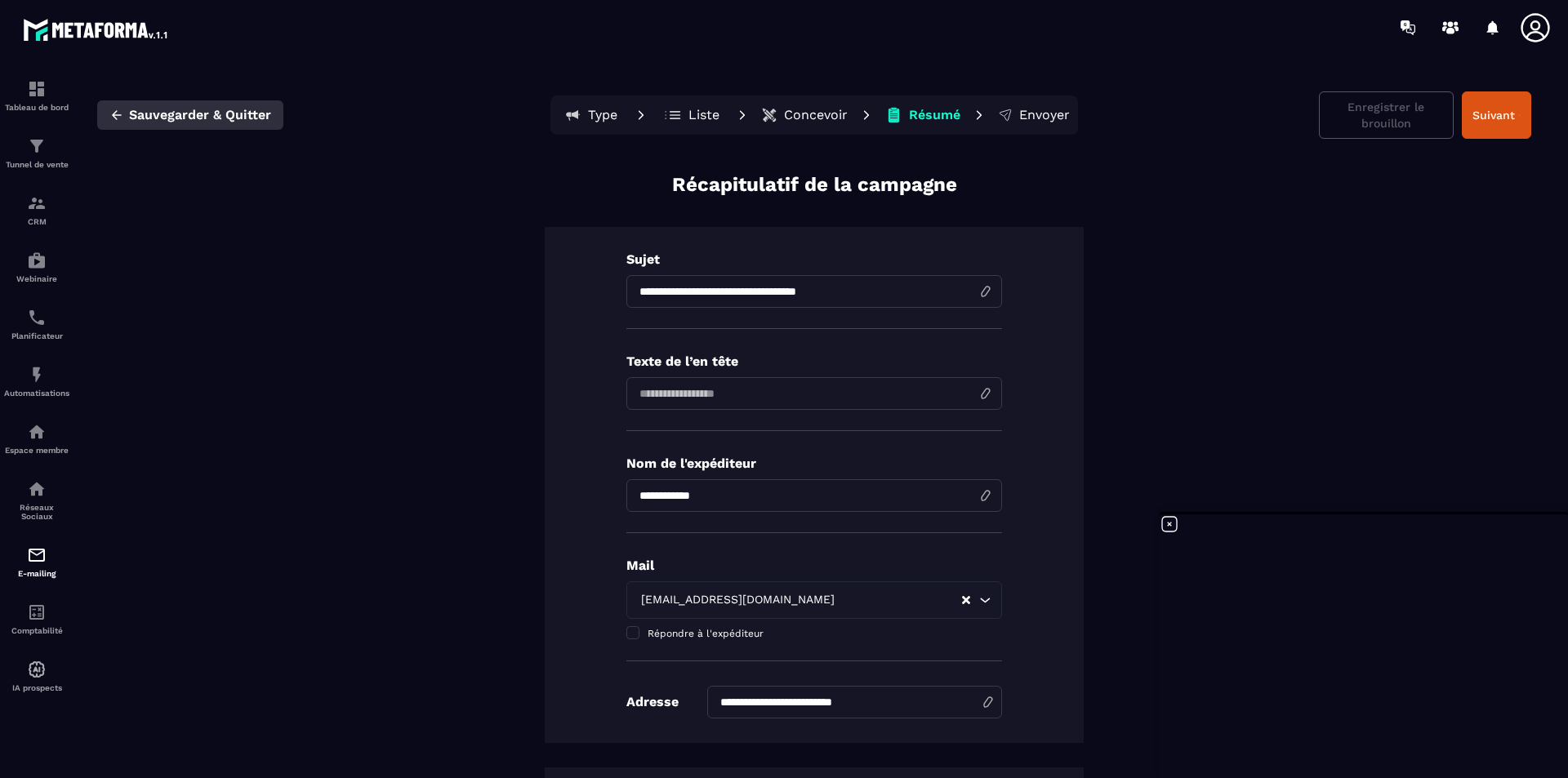
click at [145, 117] on span "Sauvegarder & Quitter" at bounding box center [200, 114] width 142 height 16
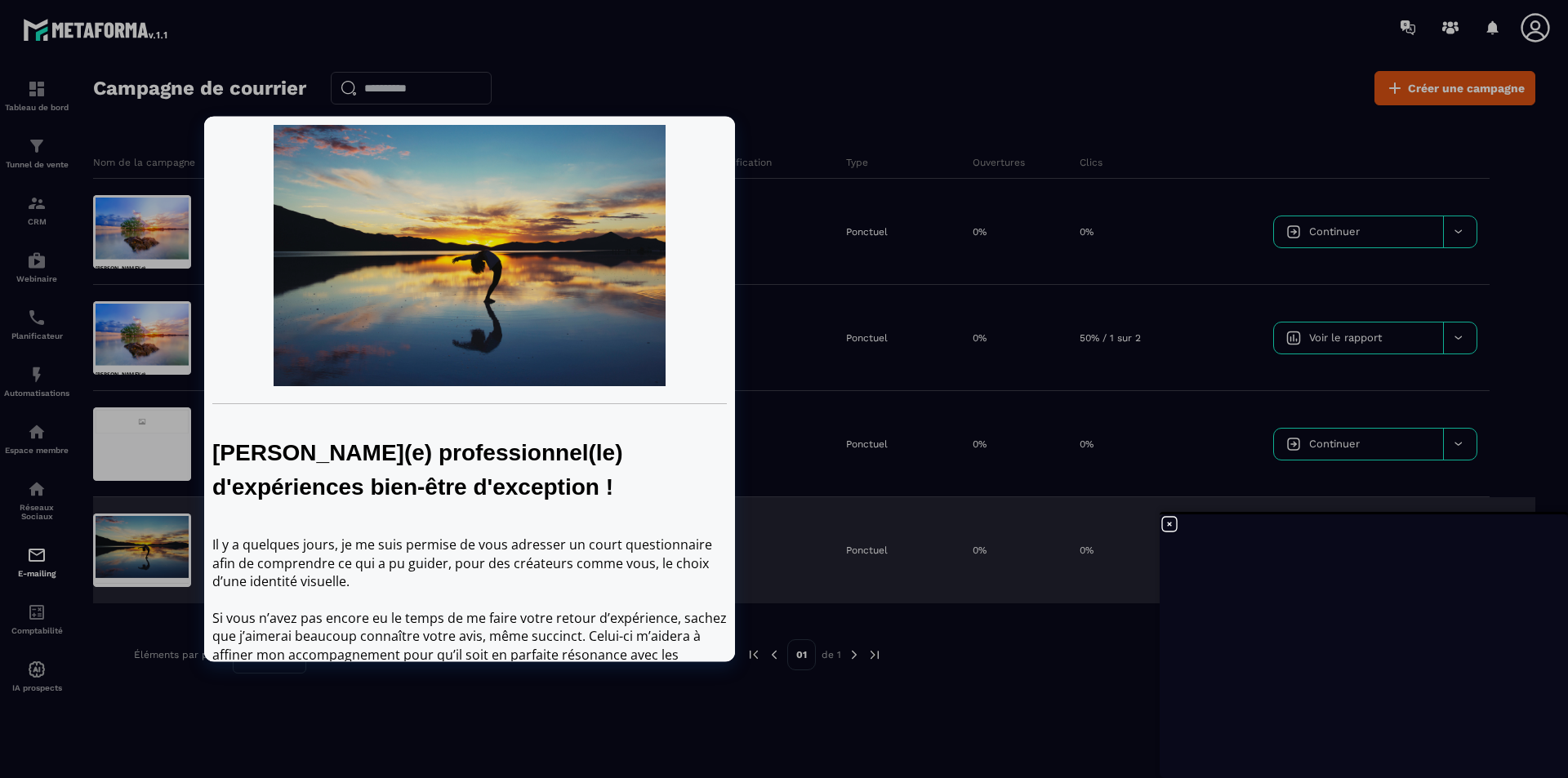
click at [153, 541] on div at bounding box center [141, 550] width 98 height 74
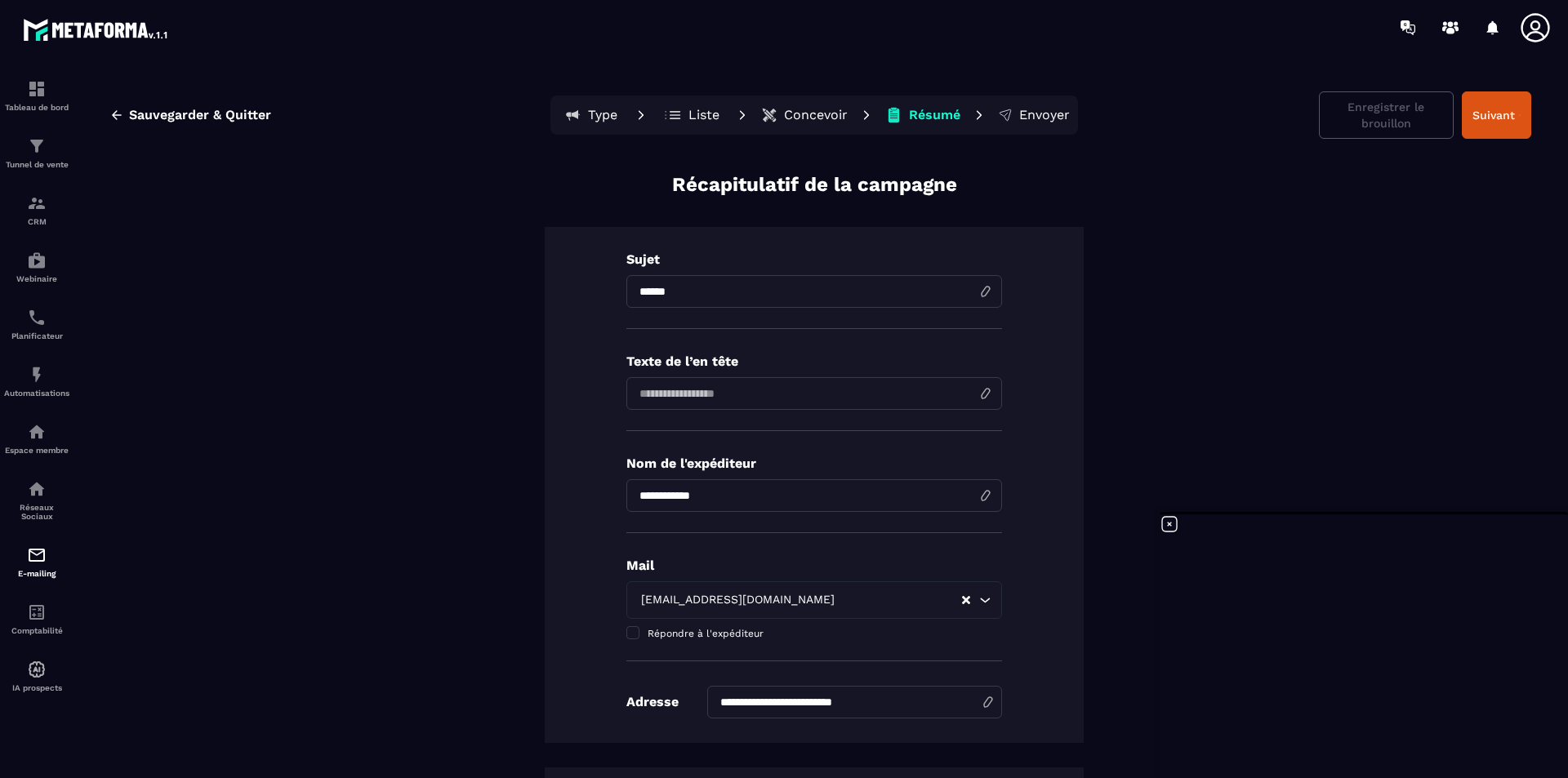
click at [796, 109] on p "Concevoir" at bounding box center [817, 114] width 64 height 16
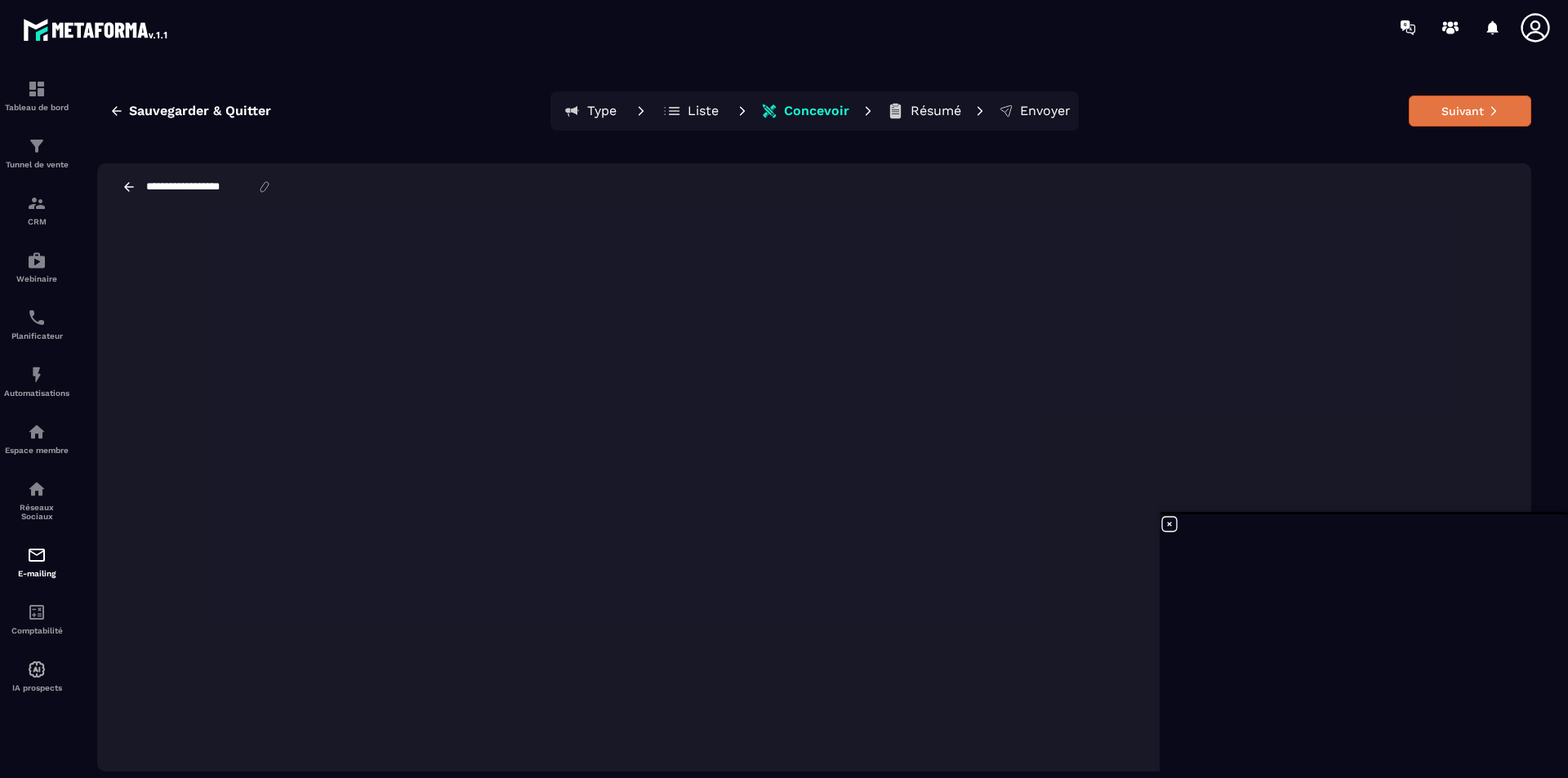
click at [1254, 113] on button "Suivant" at bounding box center [1470, 111] width 122 height 31
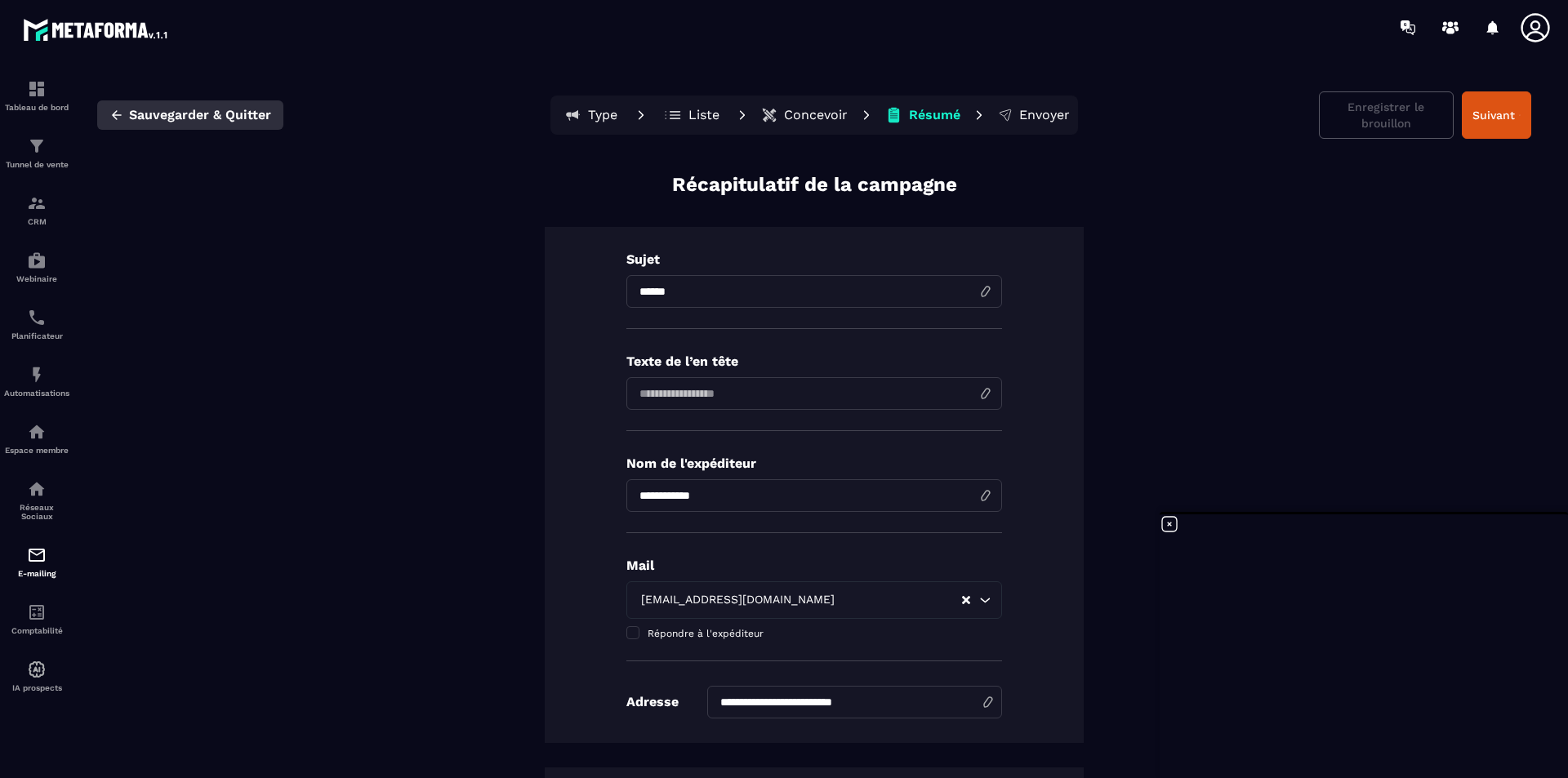
click at [113, 115] on icon "button" at bounding box center [116, 114] width 10 height 9
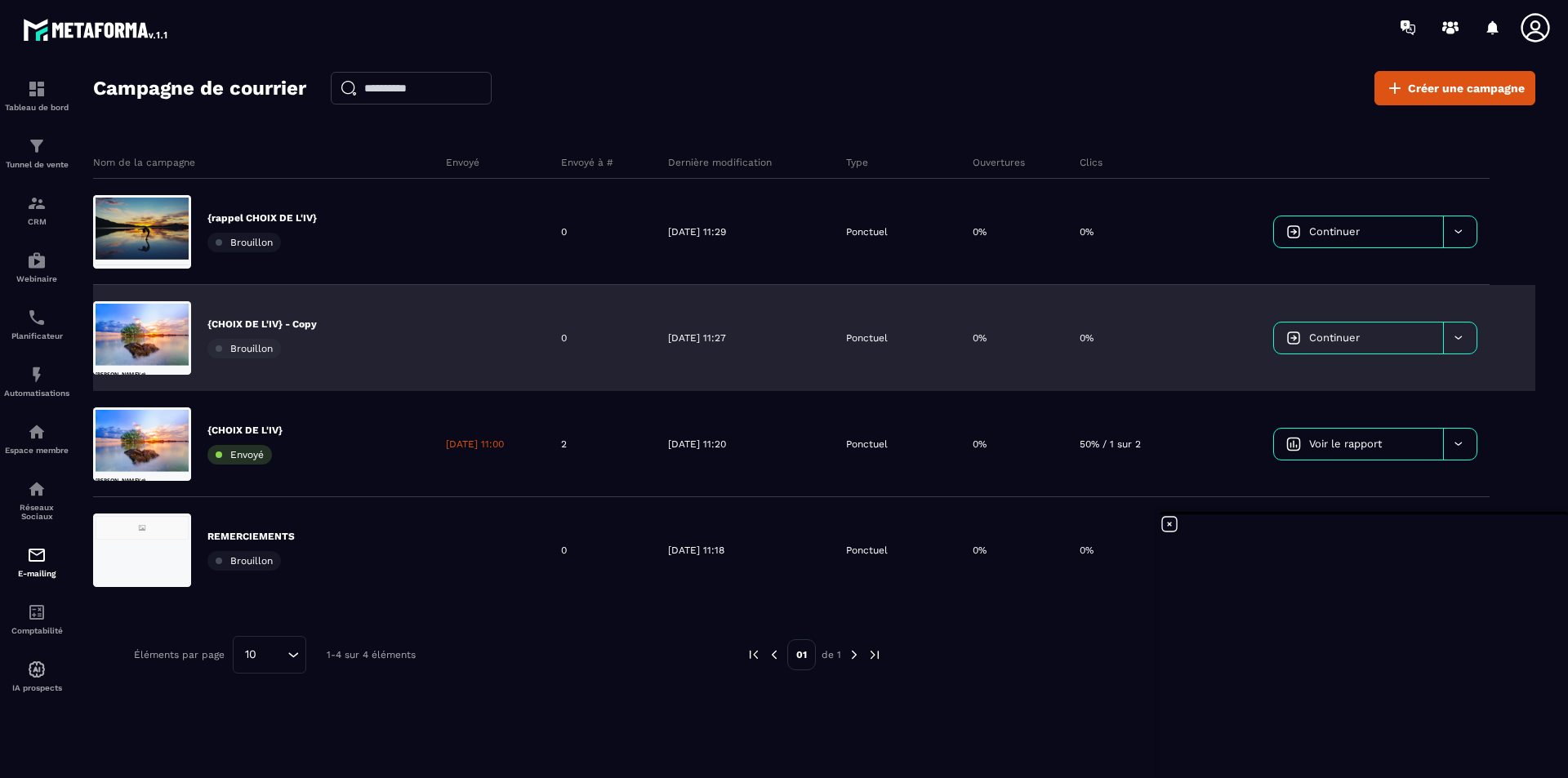
click at [1254, 340] on icon at bounding box center [1459, 338] width 12 height 12
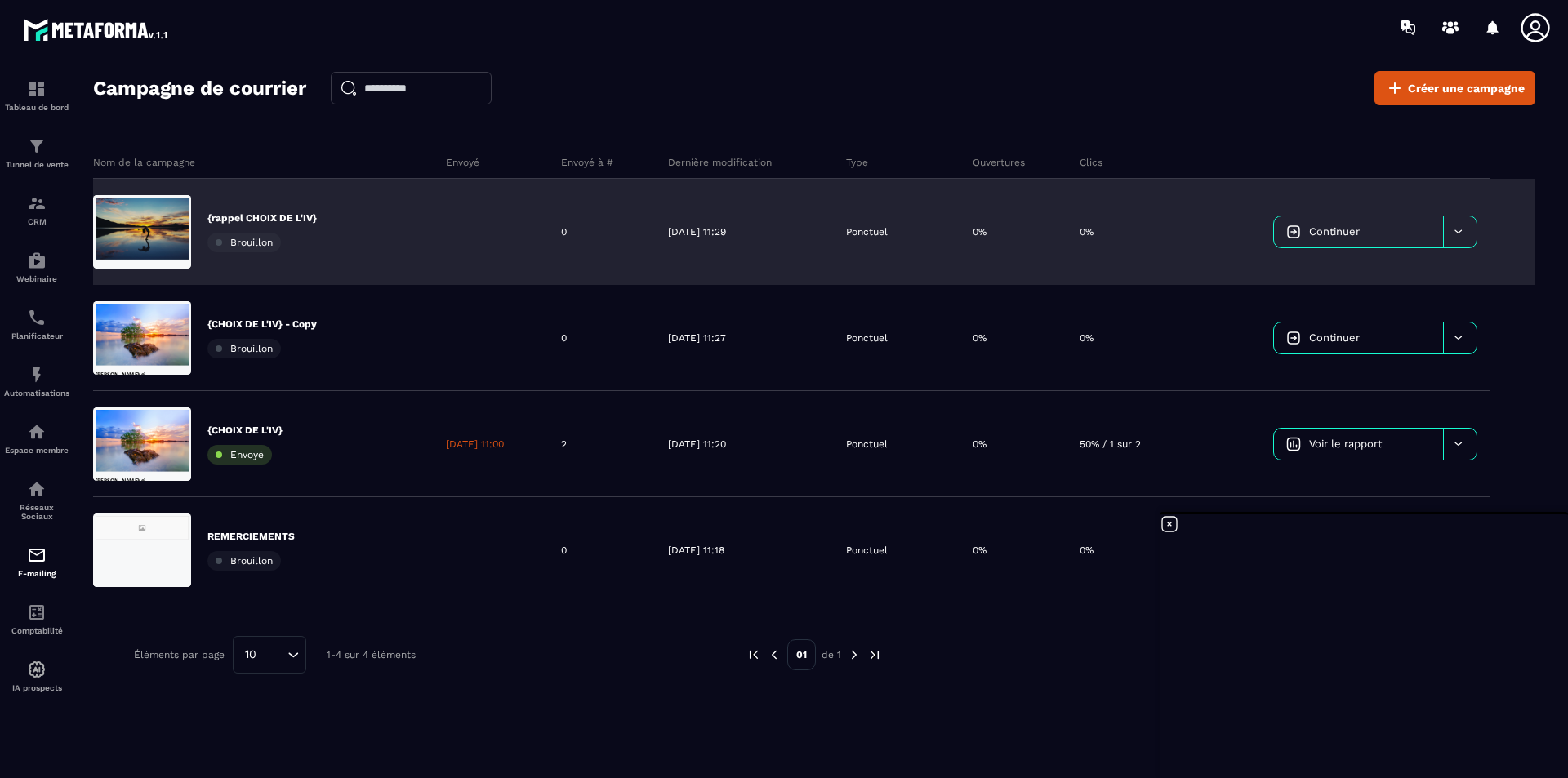
click at [1254, 225] on icon at bounding box center [1459, 231] width 12 height 12
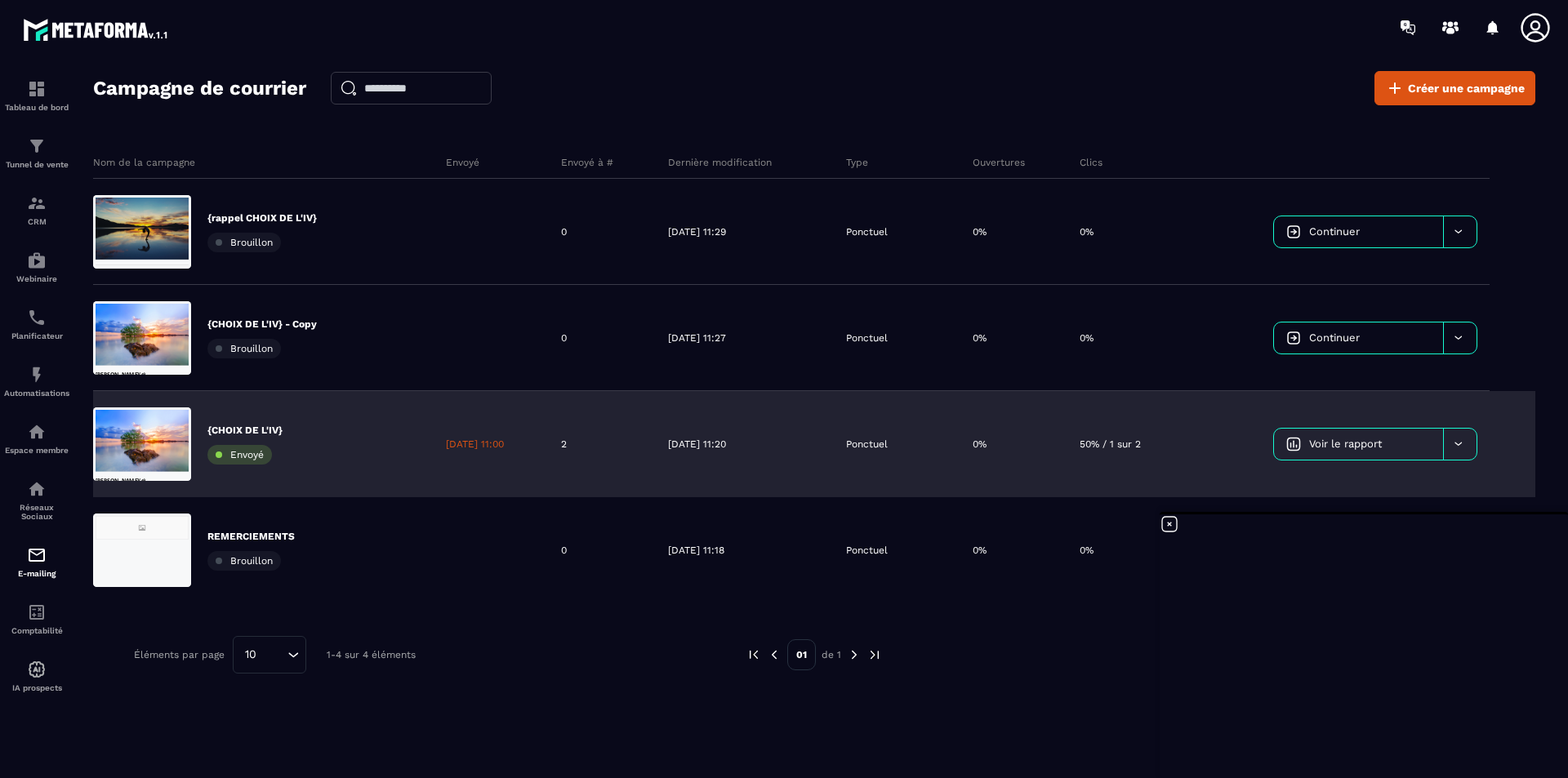
click at [1254, 441] on div at bounding box center [1460, 444] width 34 height 31
click at [1254, 485] on span "Dupliquer le campagne" at bounding box center [1350, 485] width 119 height 12
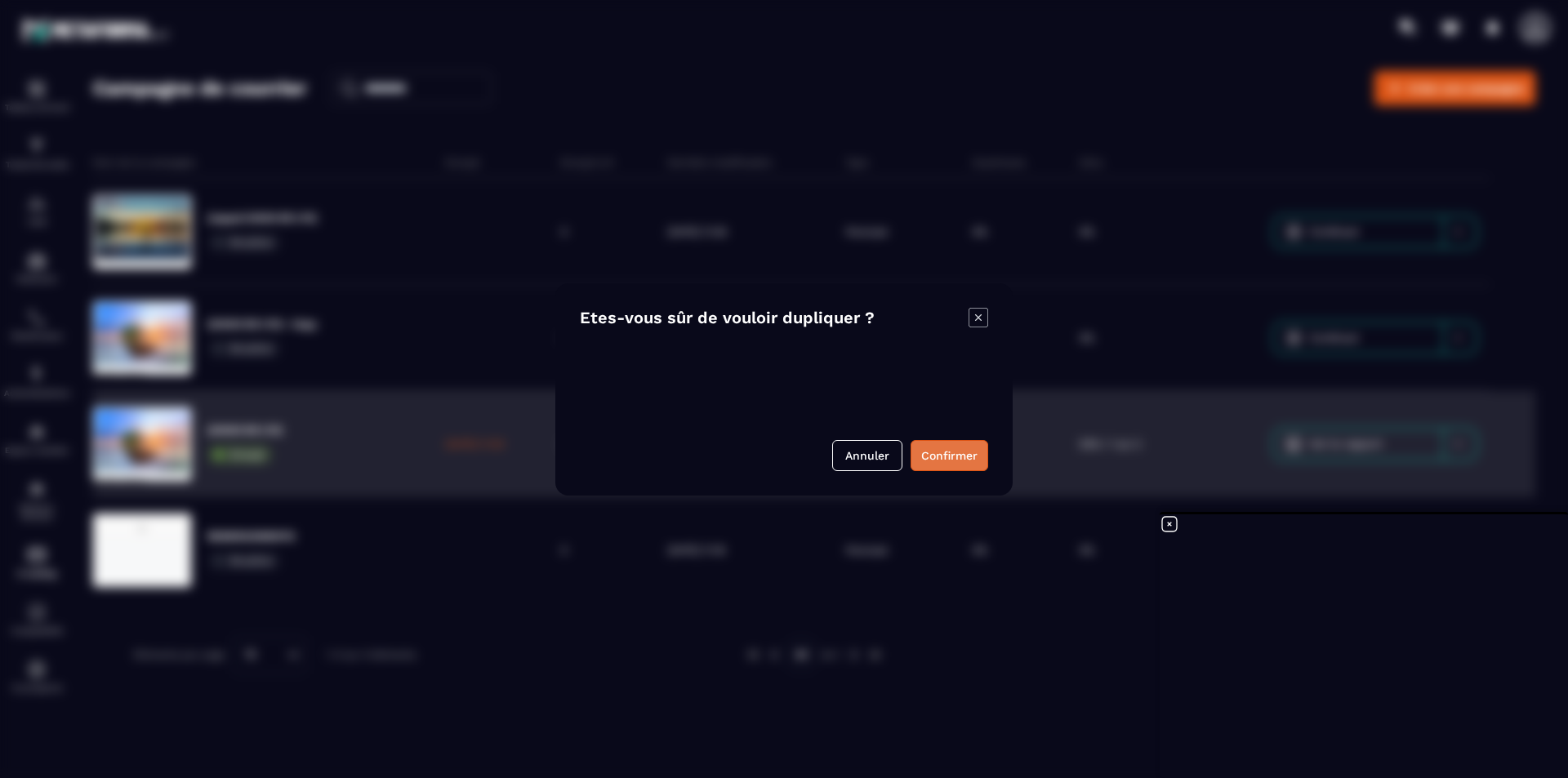
click at [959, 454] on button "Confirmer" at bounding box center [950, 456] width 78 height 31
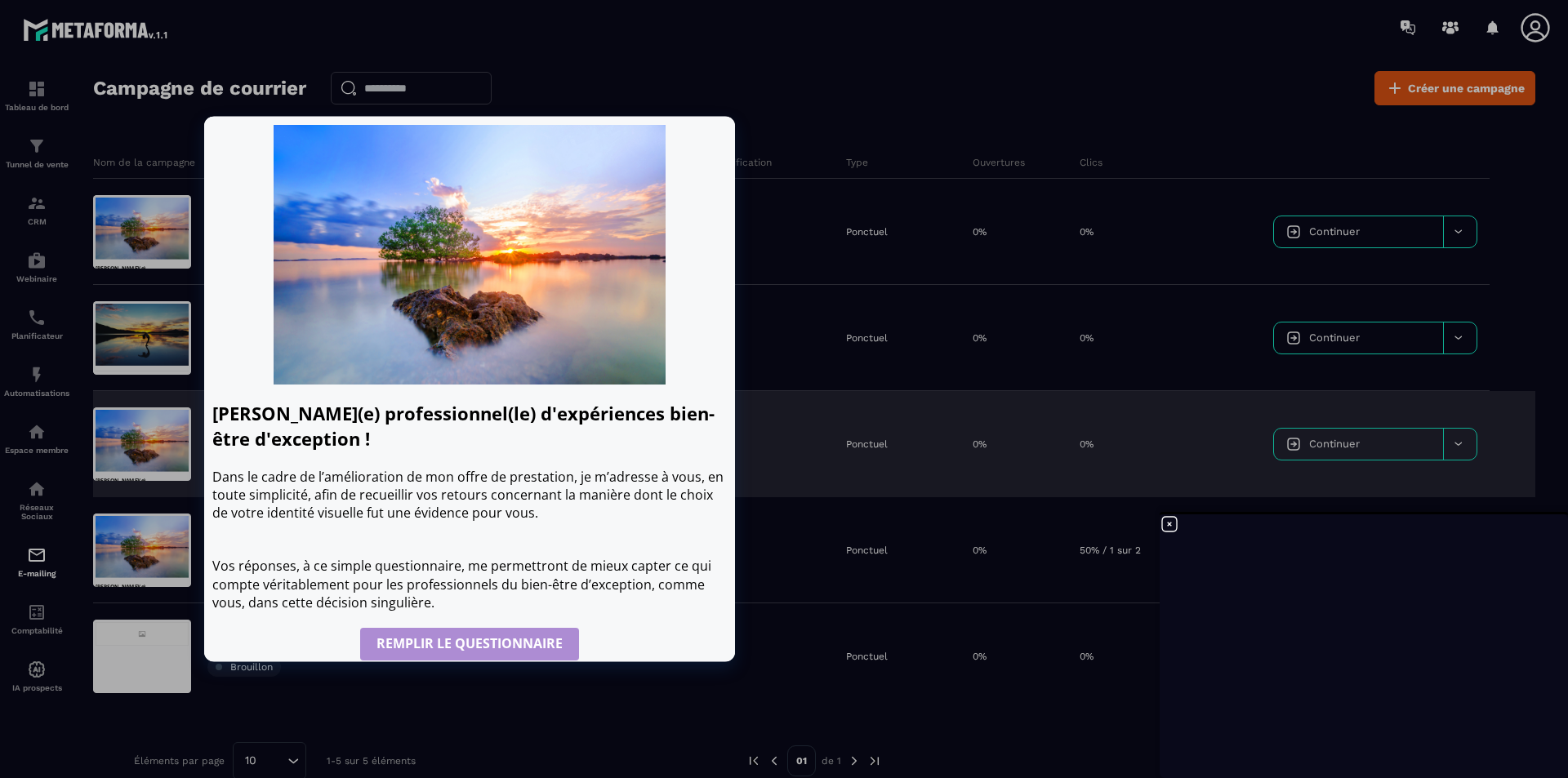
click at [142, 451] on div at bounding box center [141, 444] width 98 height 74
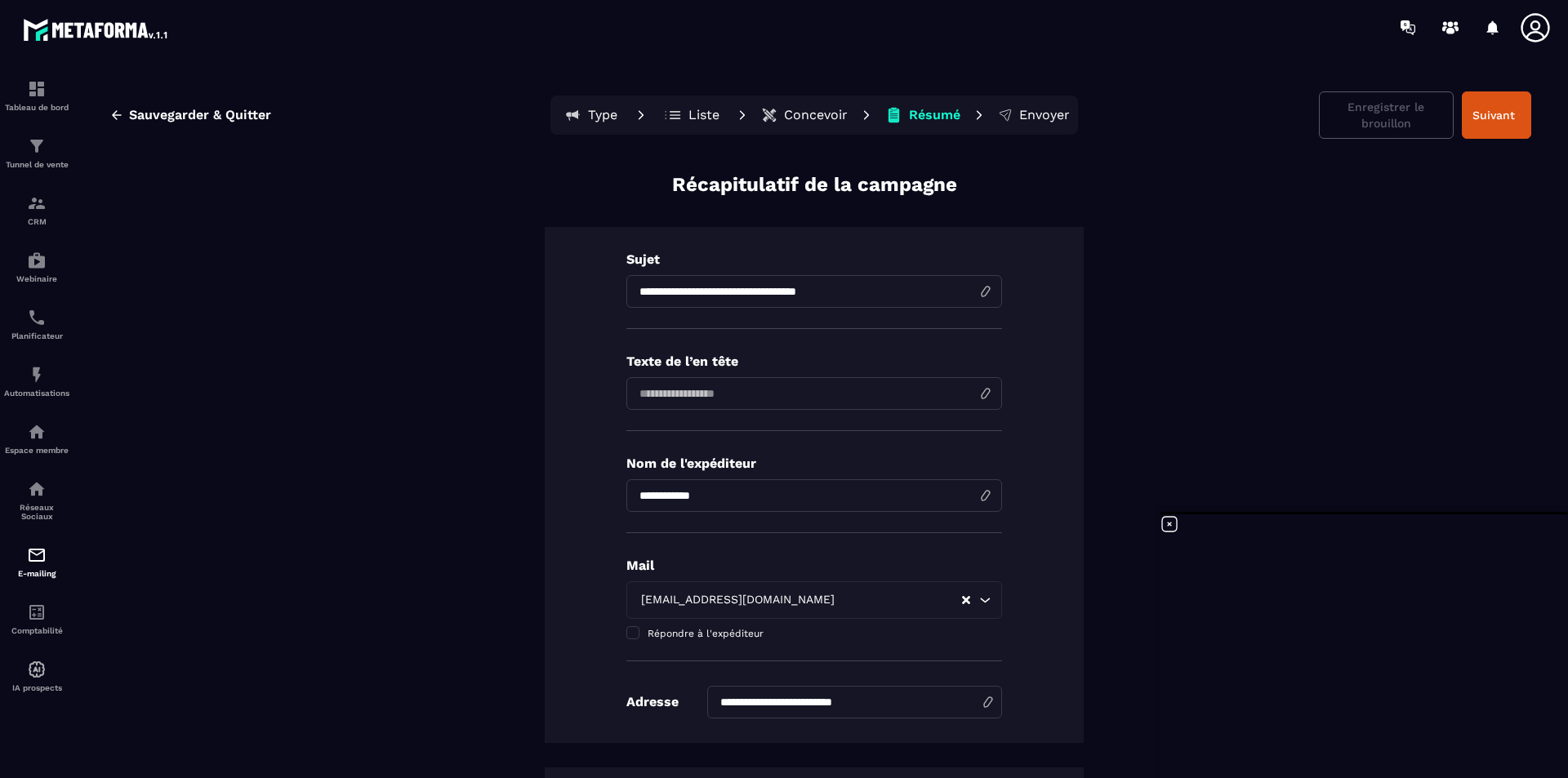
click at [799, 114] on p "Concevoir" at bounding box center [817, 114] width 64 height 16
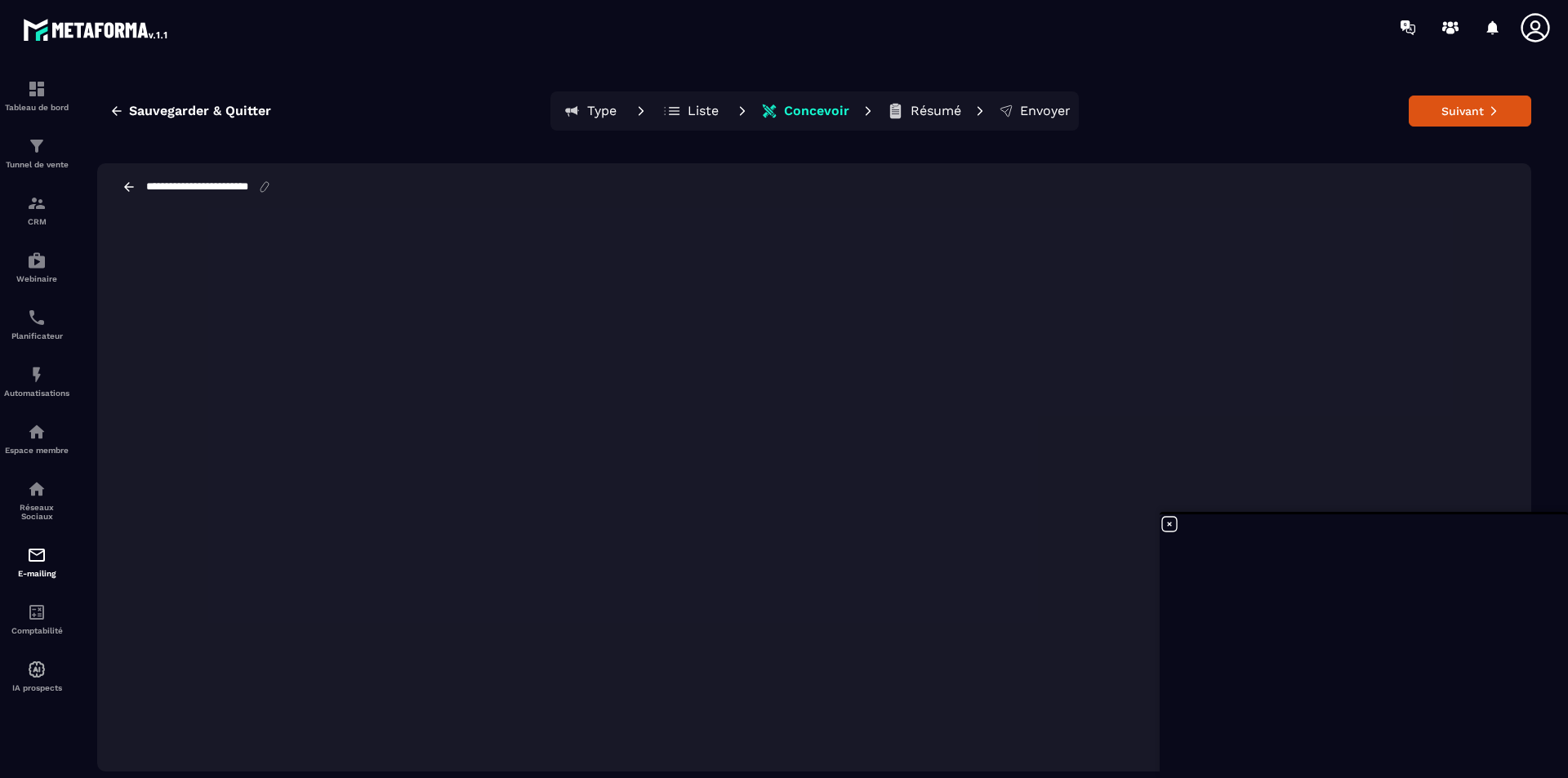
click at [1170, 528] on icon at bounding box center [1169, 524] width 20 height 20
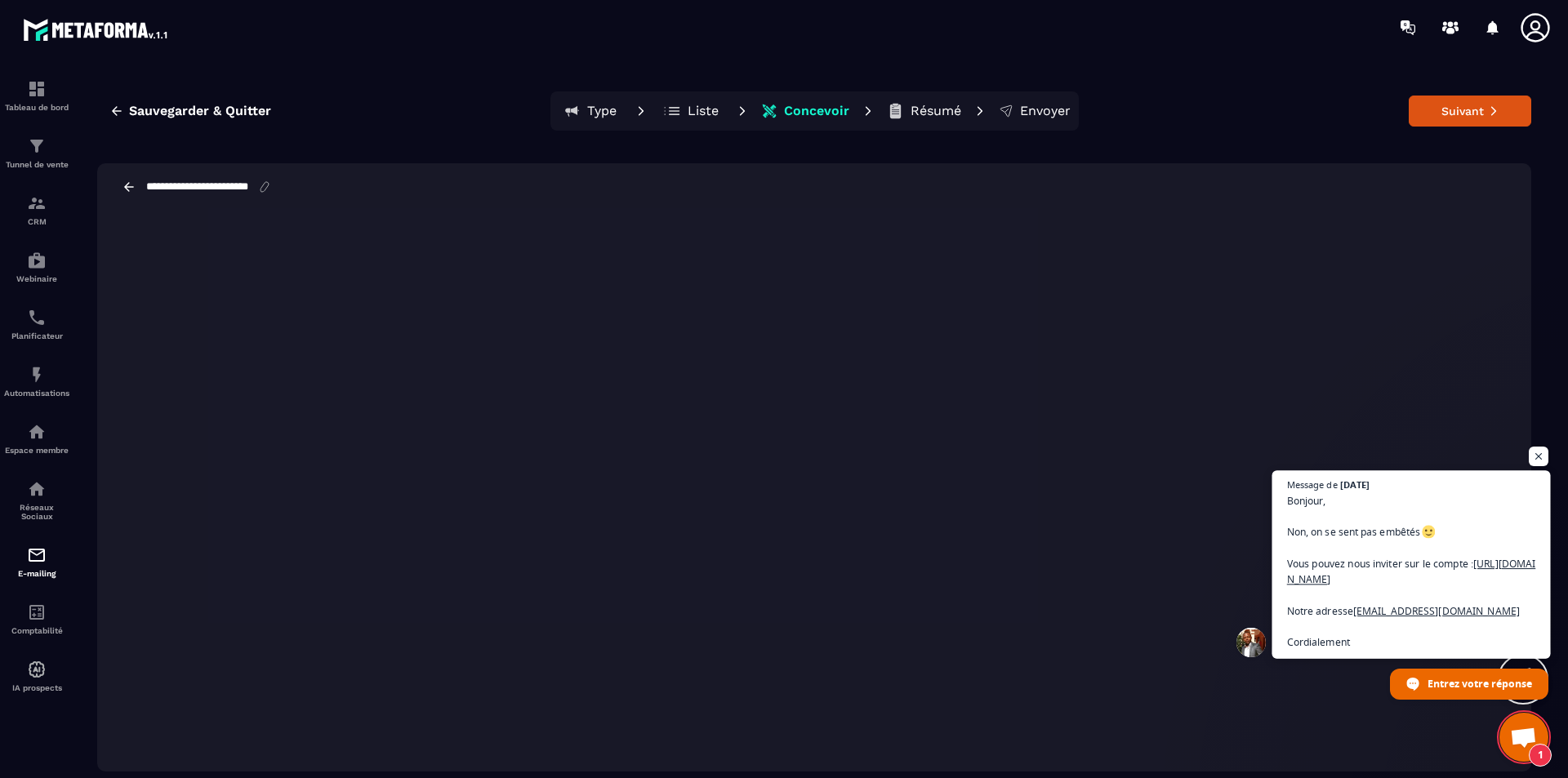
click at [1254, 567] on span "Bonjour, Non, on se sent pas embêtés Vous pouvez nous inviter sur le compte : […" at bounding box center [1411, 572] width 249 height 158
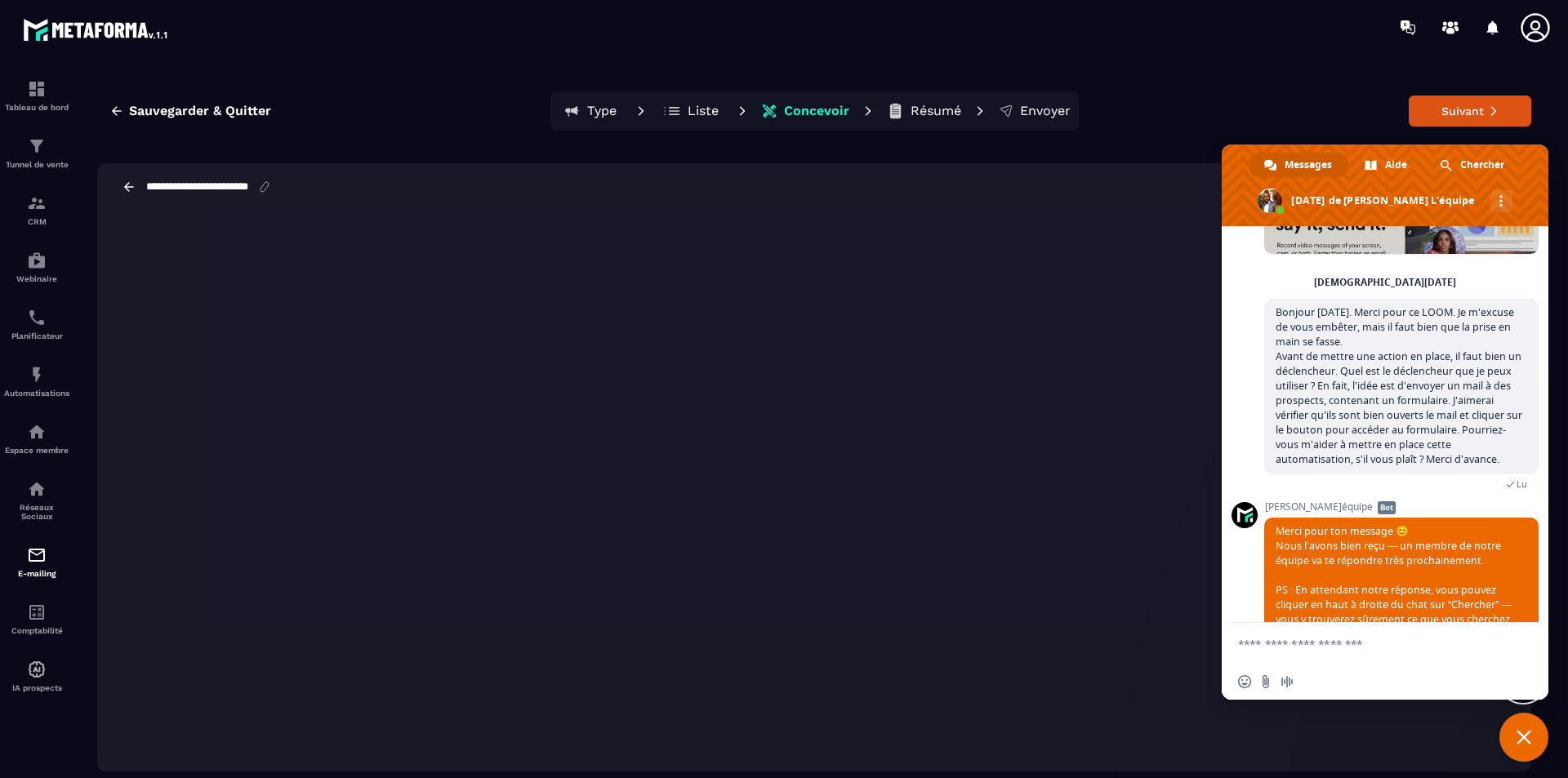
scroll to position [1958, 0]
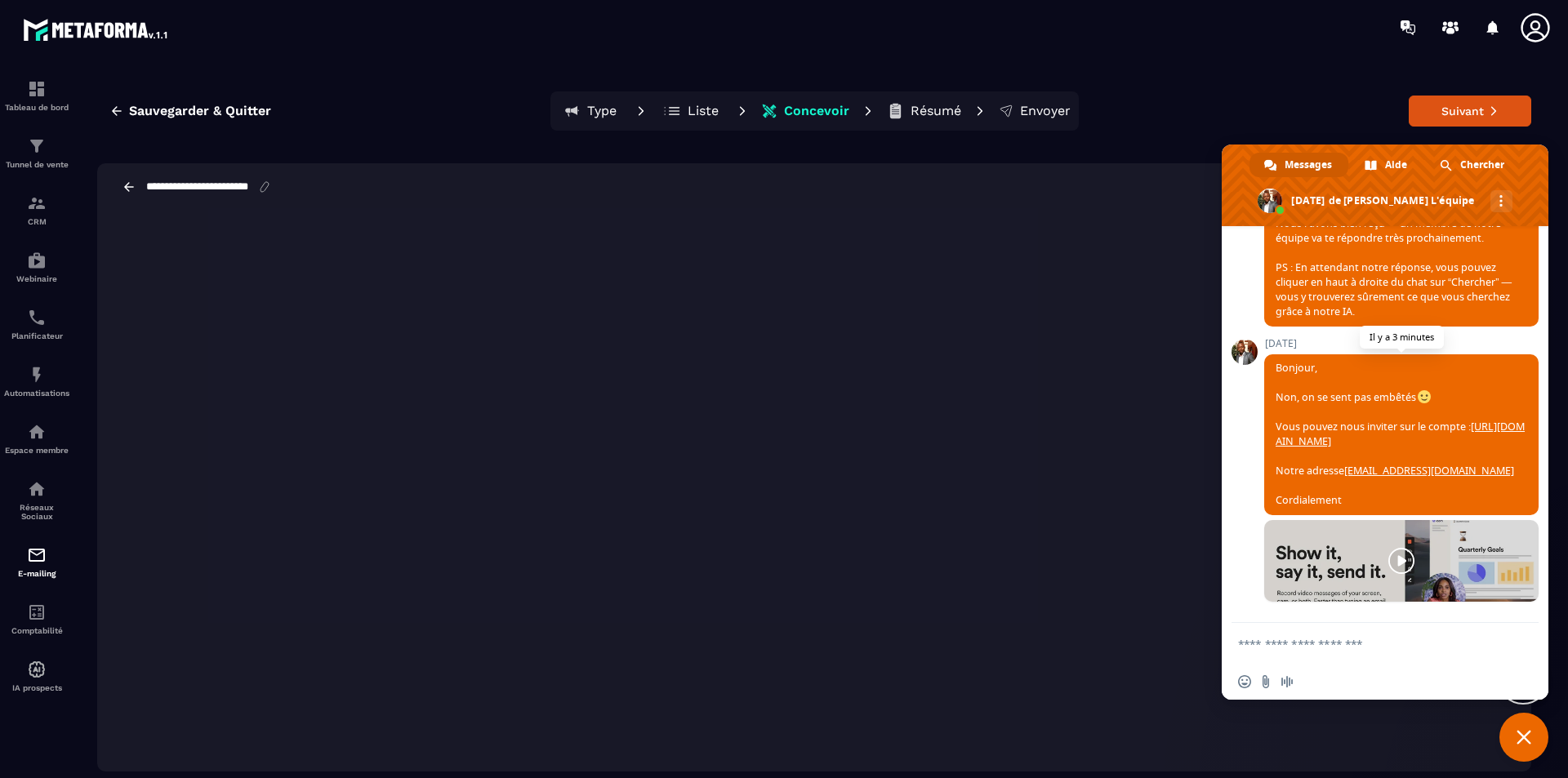
click at [1254, 427] on link "[URL][DOMAIN_NAME]" at bounding box center [1400, 433] width 249 height 29
click at [36, 141] on img at bounding box center [36, 146] width 20 height 20
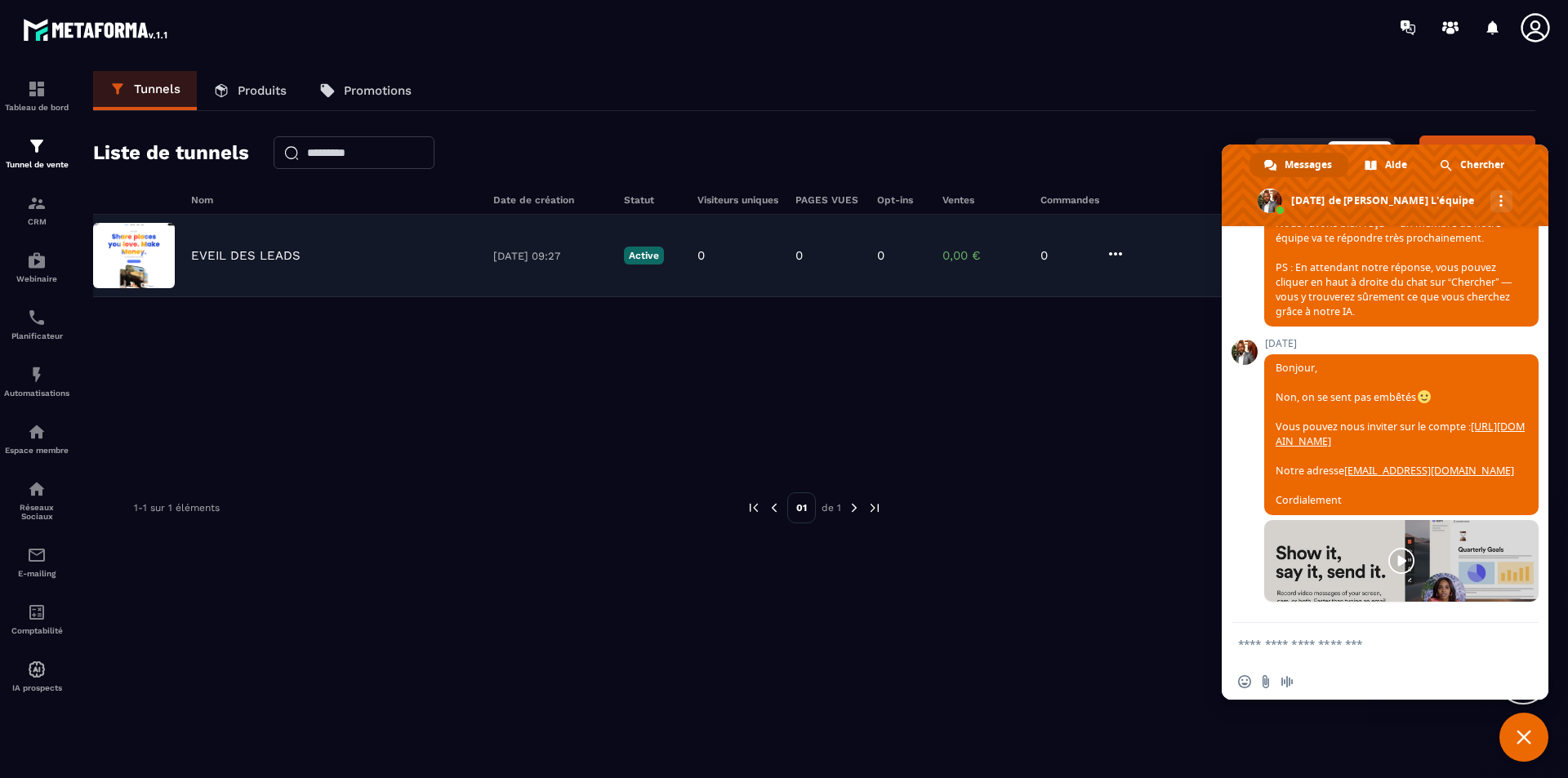
click at [144, 266] on img at bounding box center [133, 255] width 81 height 65
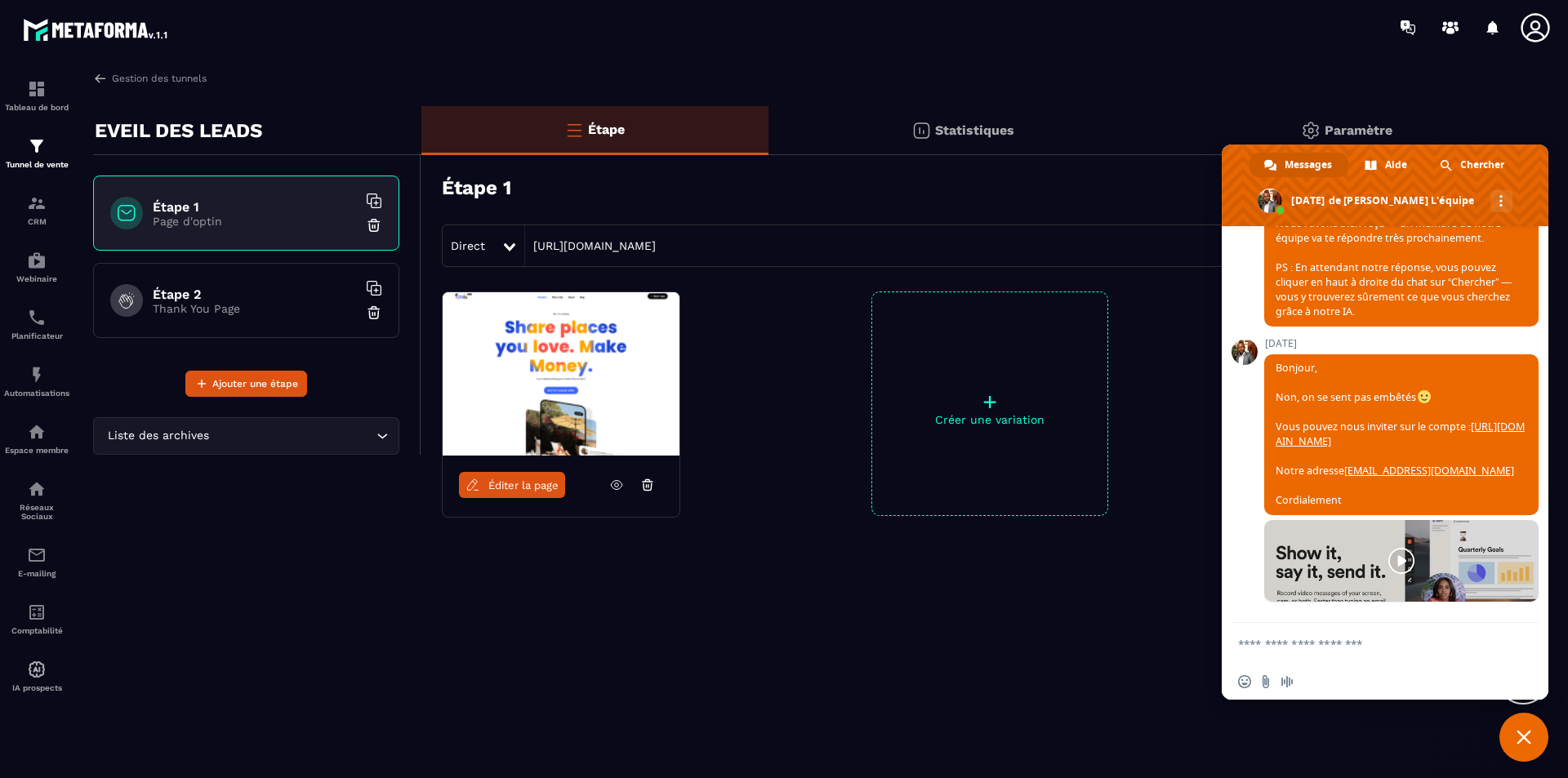
click at [563, 318] on img at bounding box center [561, 373] width 237 height 163
click at [573, 367] on img at bounding box center [561, 373] width 237 height 163
click at [200, 309] on p "Thank You Page" at bounding box center [255, 308] width 205 height 13
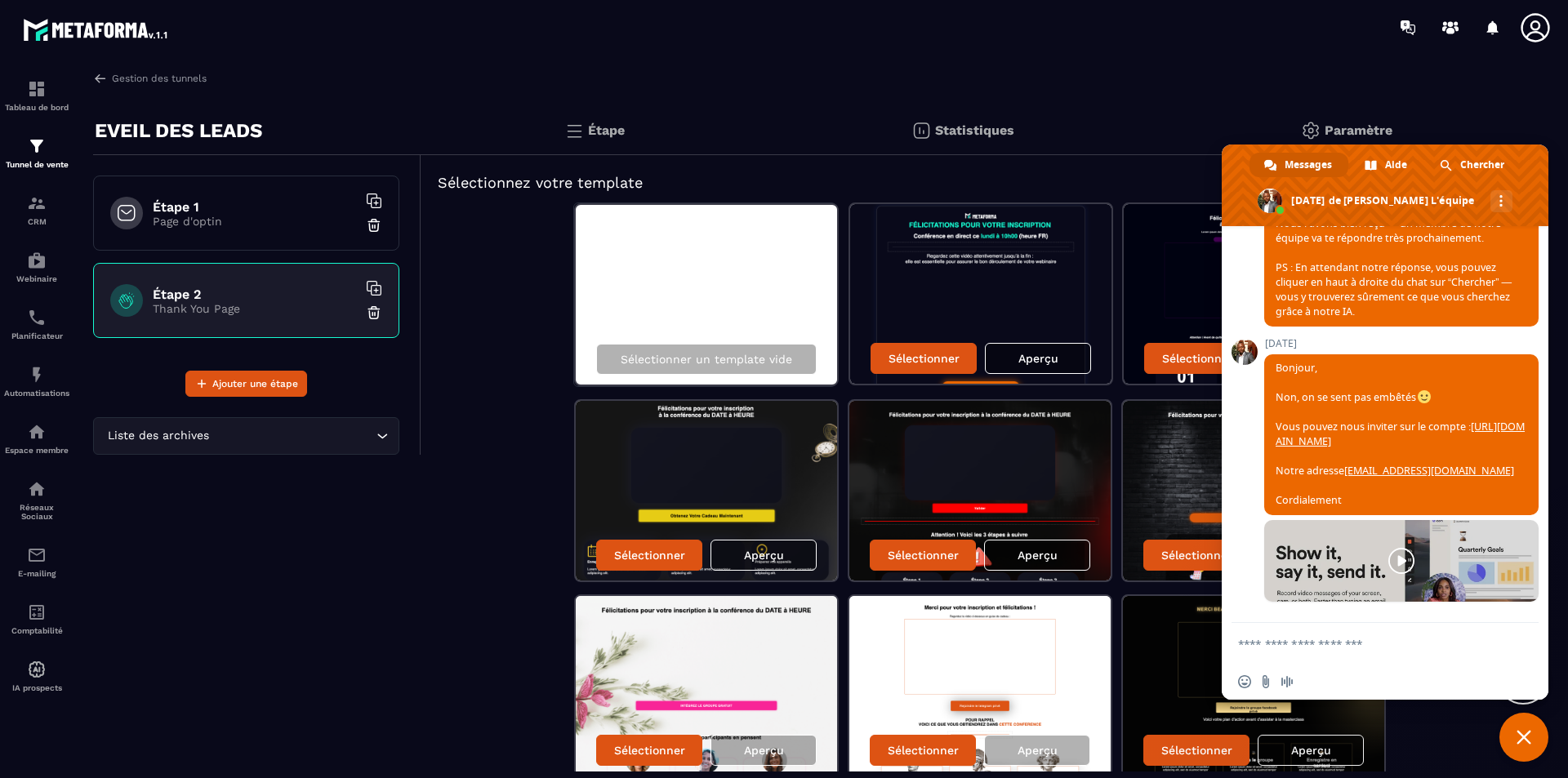
click at [1238, 81] on div "Gestion des tunnels" at bounding box center [814, 78] width 1442 height 15
click at [1254, 28] on icon at bounding box center [1535, 27] width 29 height 29
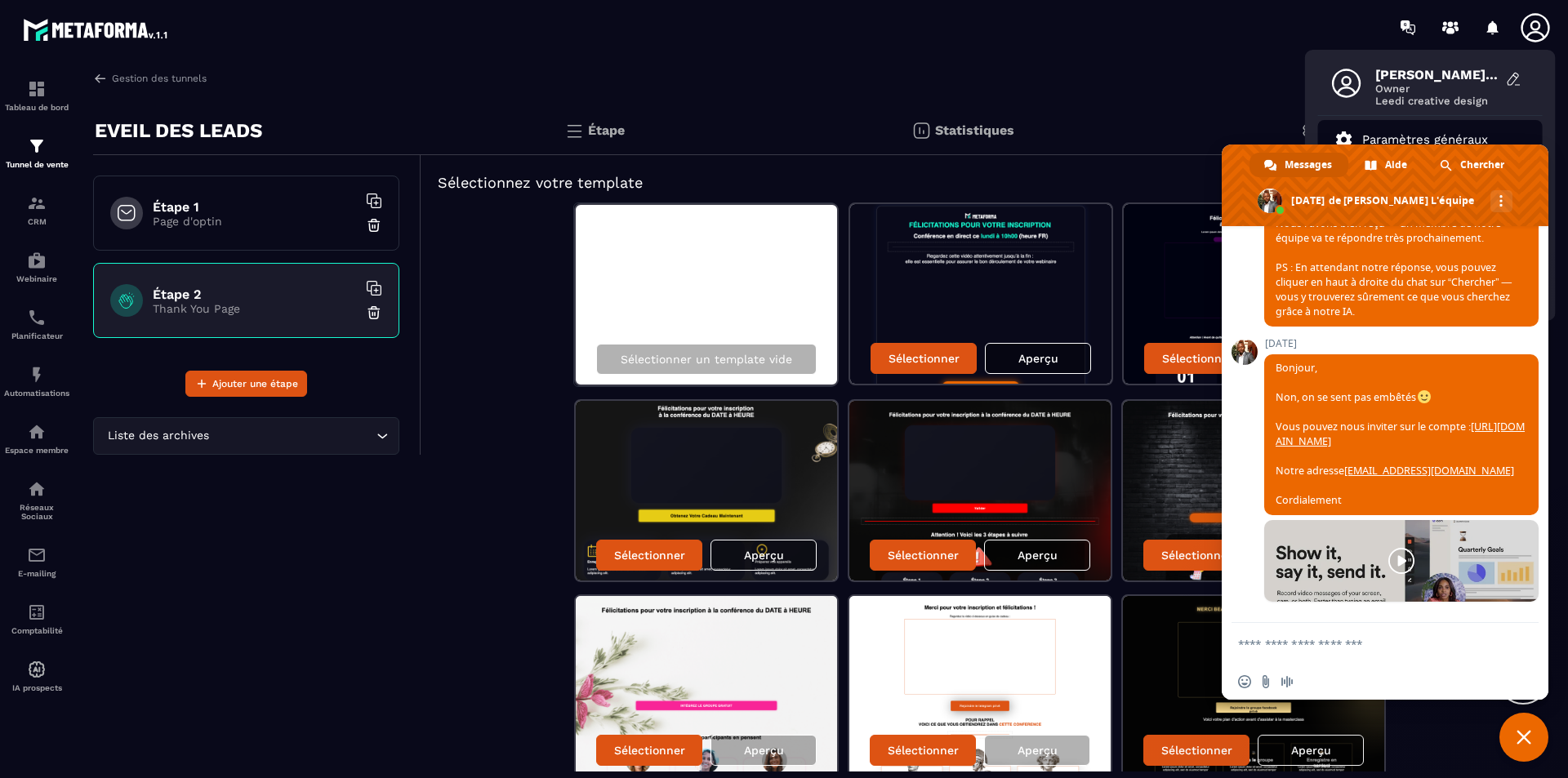
click at [1254, 136] on p "Paramètres généraux" at bounding box center [1425, 139] width 126 height 15
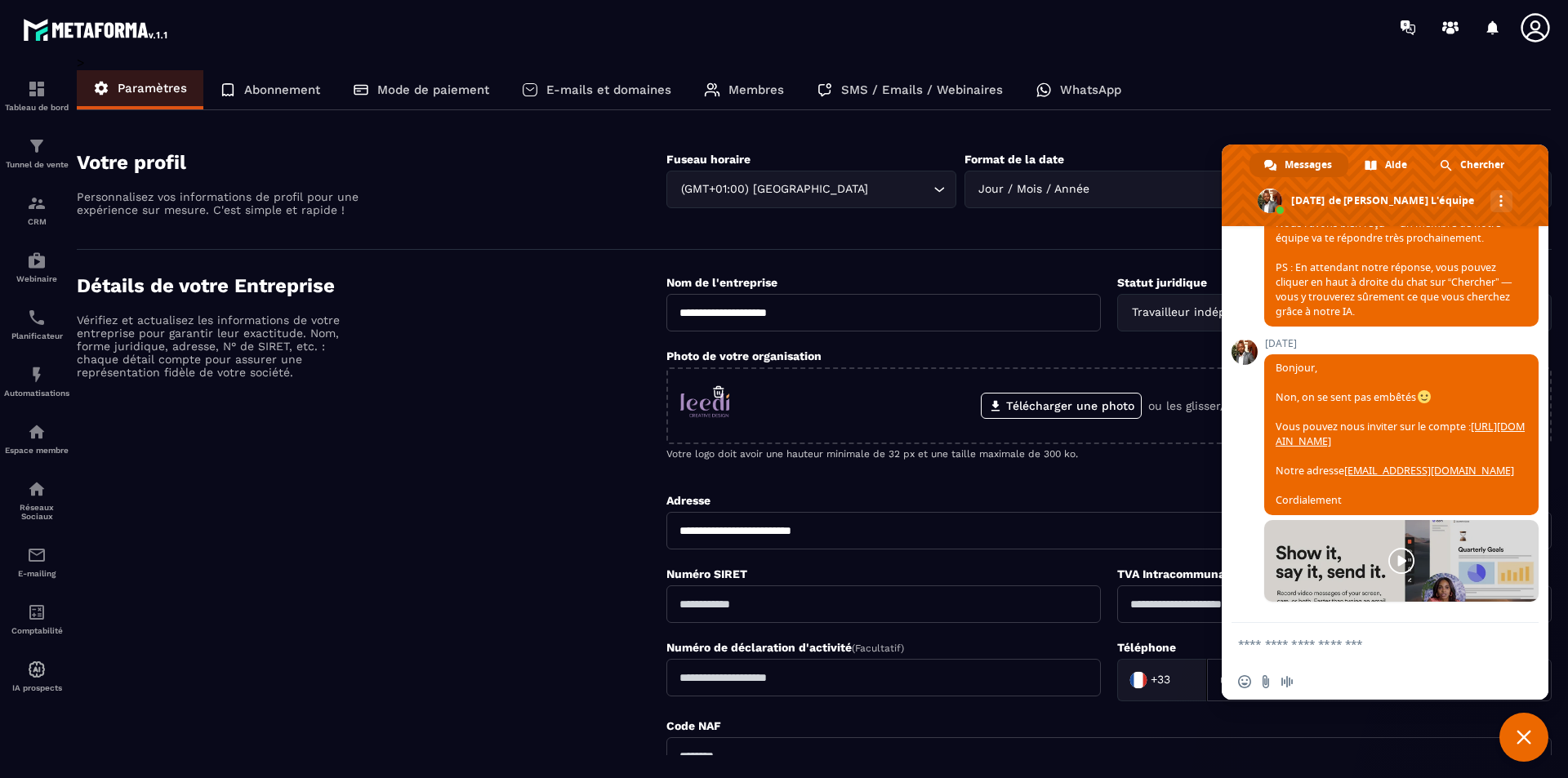
click at [725, 92] on div "Membres" at bounding box center [745, 89] width 113 height 39
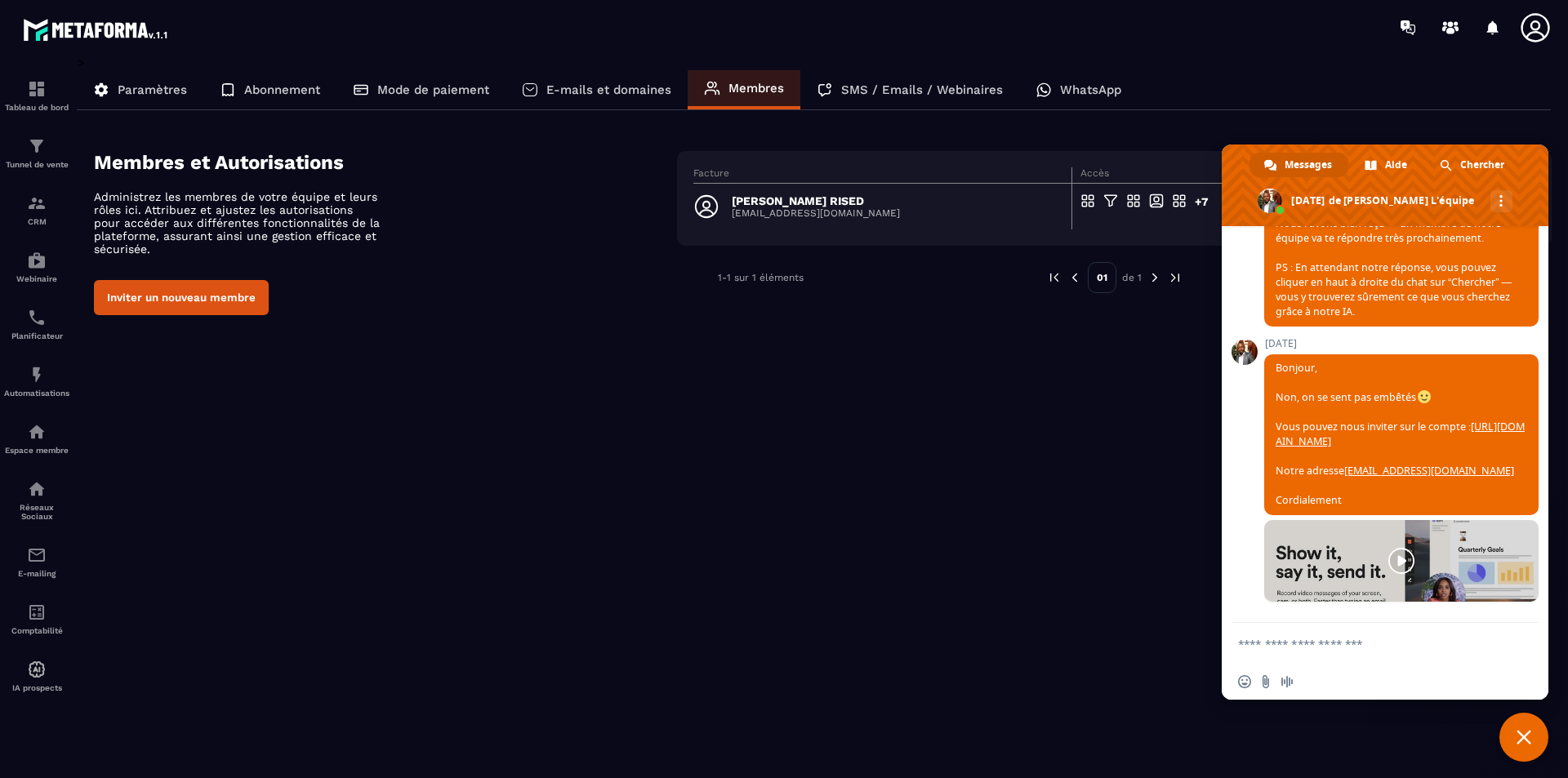
click at [137, 305] on button "Inviter un nouveau membre" at bounding box center [181, 297] width 175 height 36
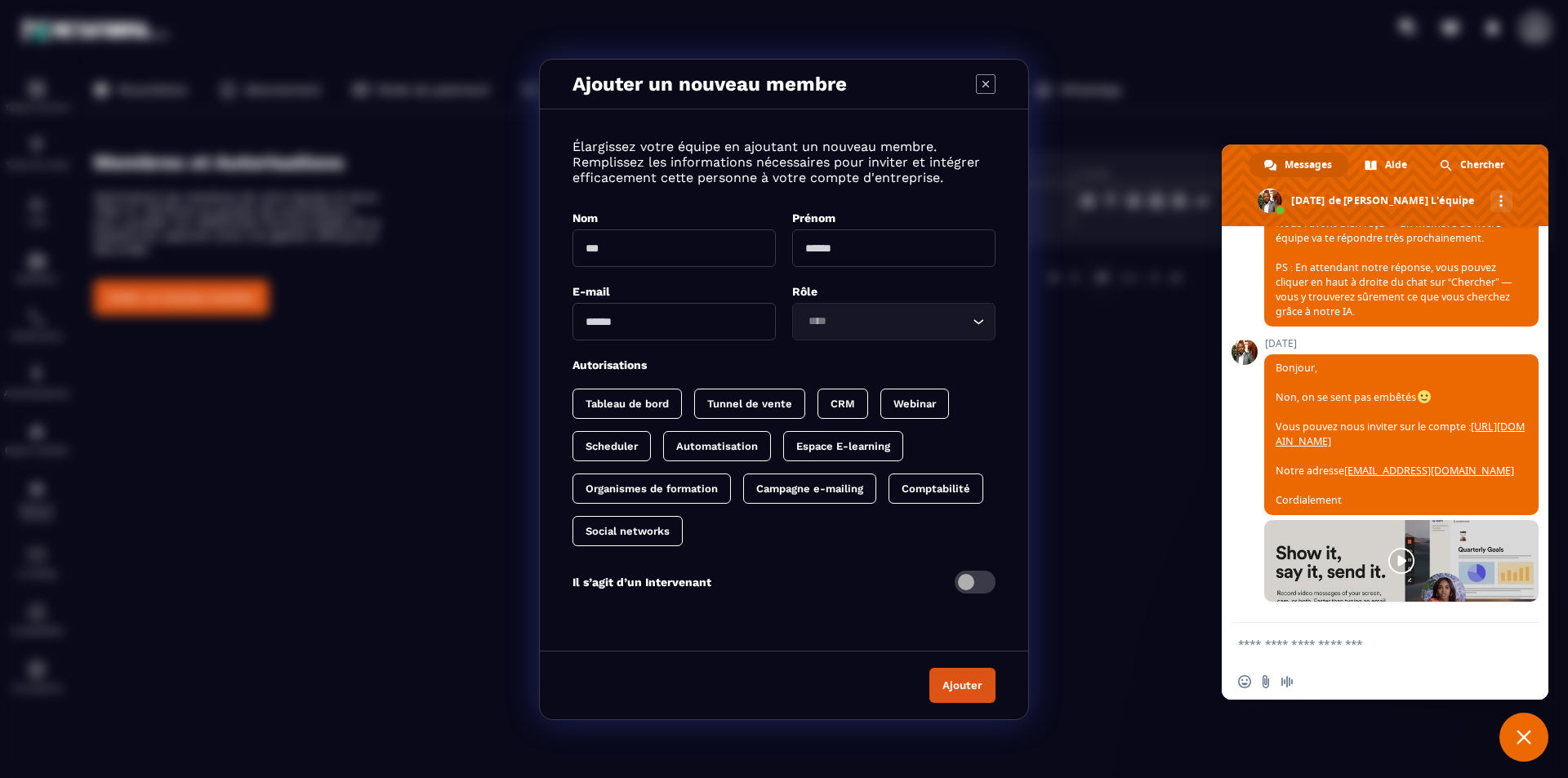
click at [609, 252] on input "Modal window" at bounding box center [674, 248] width 204 height 37
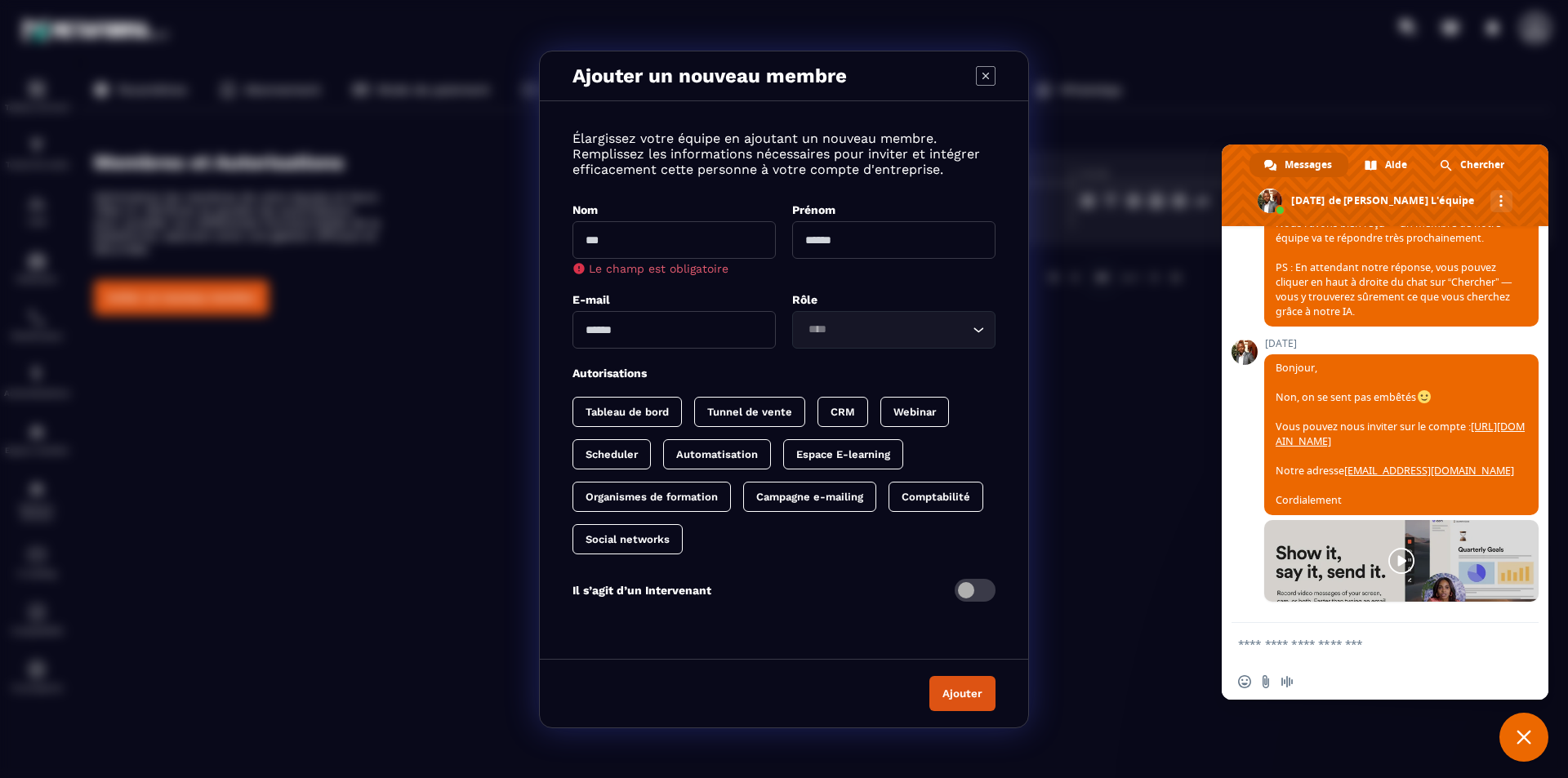
click at [716, 241] on input "Modal window" at bounding box center [674, 239] width 204 height 37
type input "******"
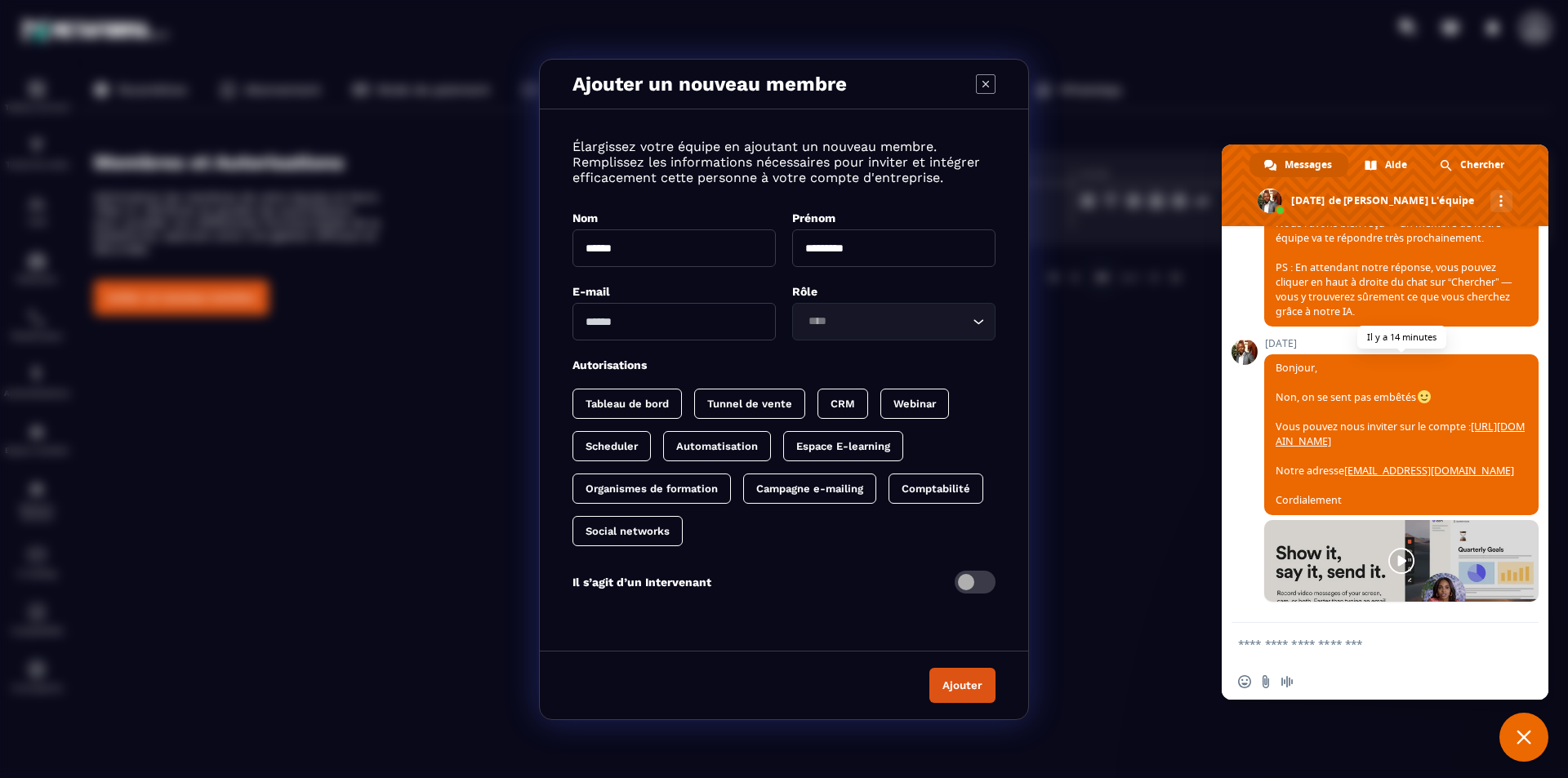
type input "*********"
drag, startPoint x: 1474, startPoint y: 472, endPoint x: 1346, endPoint y: 477, distance: 128.1
click at [1254, 477] on span "Bonjour, Non, on se sent pas embêtés Vous pouvez nous inviter sur le compte : […" at bounding box center [1402, 435] width 275 height 161
copy link "[EMAIL_ADDRESS][DOMAIN_NAME]"
click at [647, 324] on input "Modal window" at bounding box center [674, 321] width 204 height 37
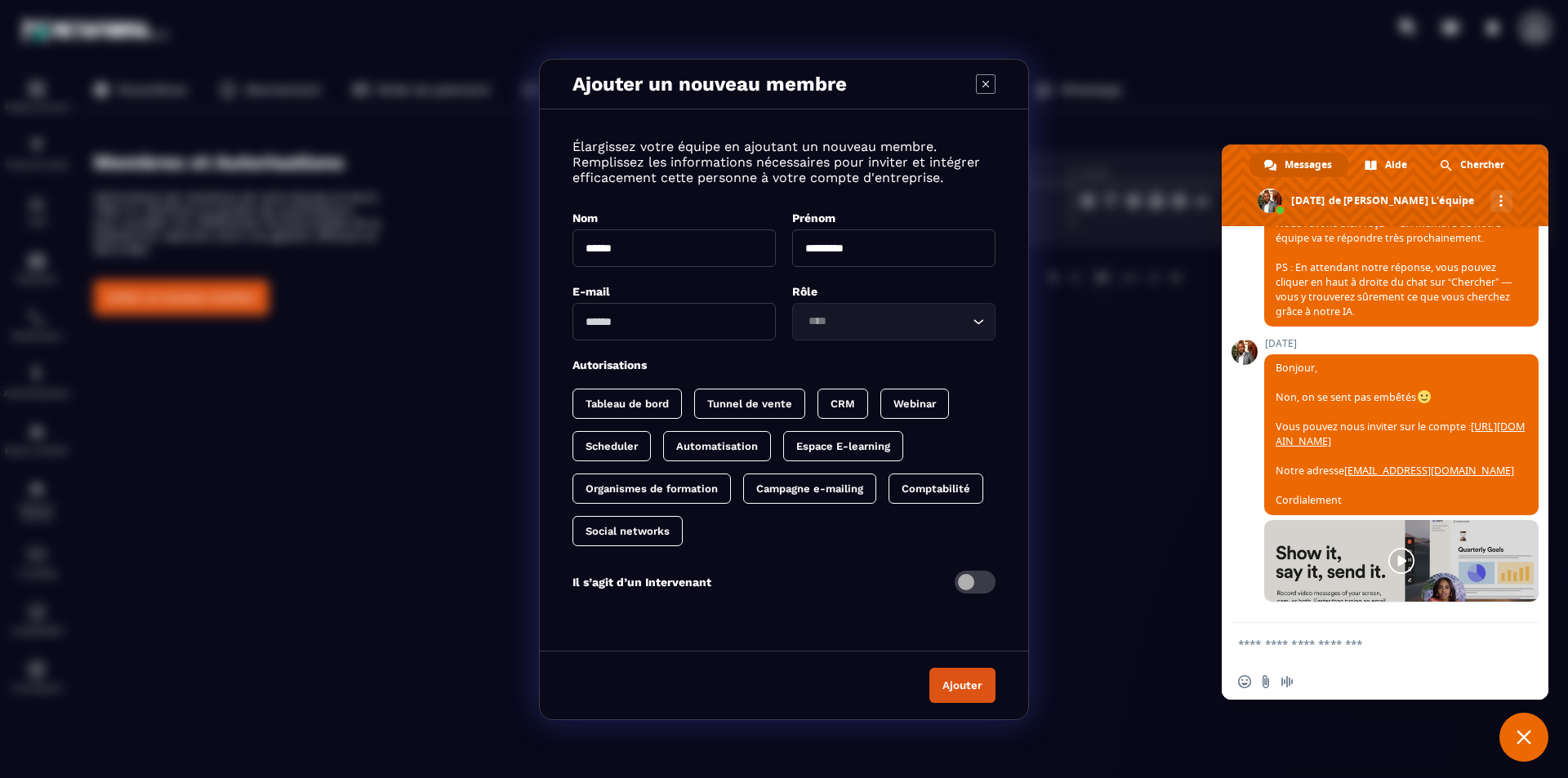
paste input "**********"
type input "**********"
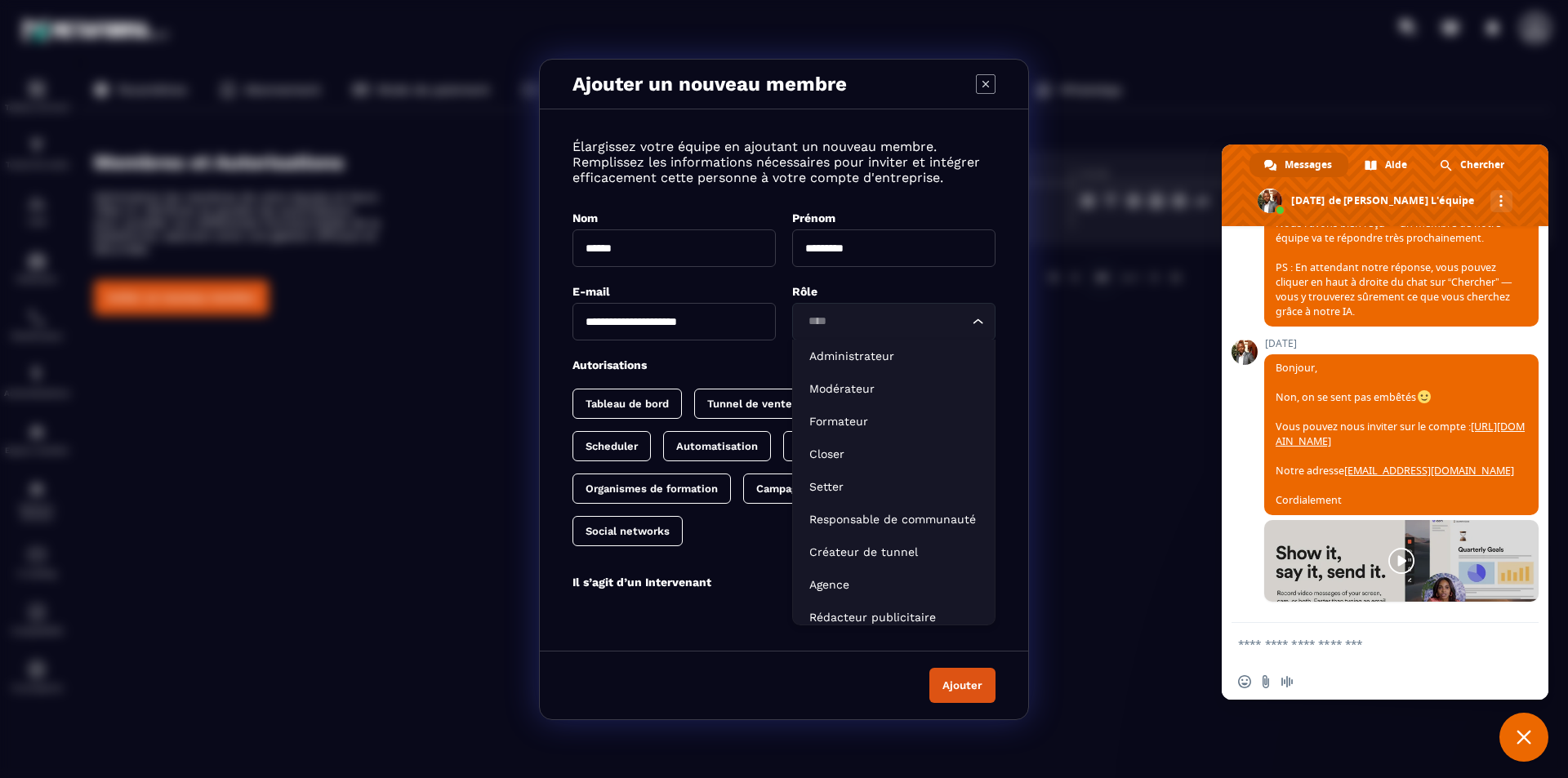
click at [943, 319] on input "Search for option" at bounding box center [885, 321] width 166 height 18
click at [901, 359] on p "Administrateur" at bounding box center [894, 355] width 169 height 16
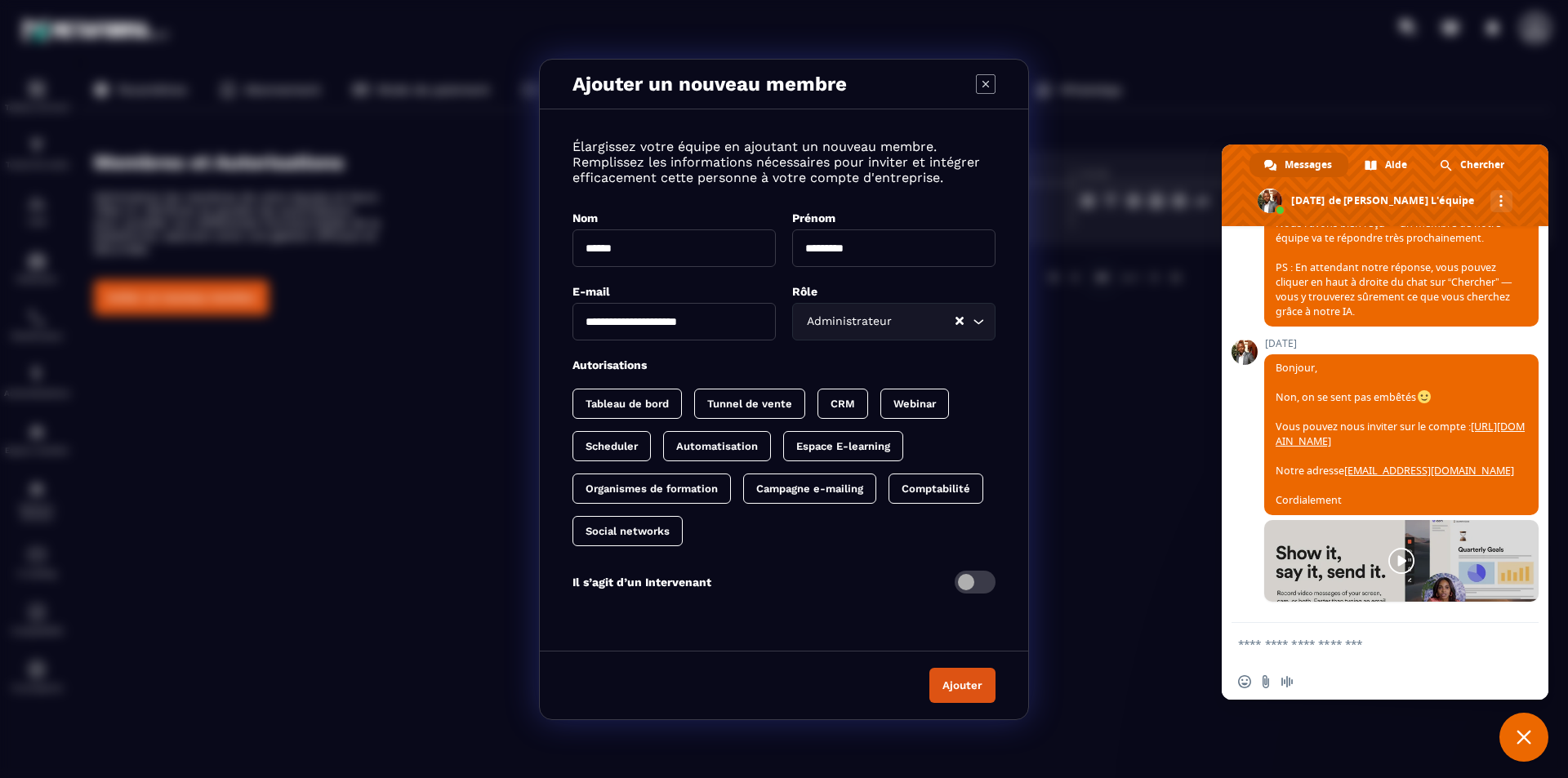
click at [662, 408] on p "Tableau de bord" at bounding box center [628, 404] width 83 height 12
click at [736, 403] on p "Tunnel de vente" at bounding box center [766, 404] width 85 height 12
click at [873, 405] on p "CRM" at bounding box center [875, 404] width 24 height 12
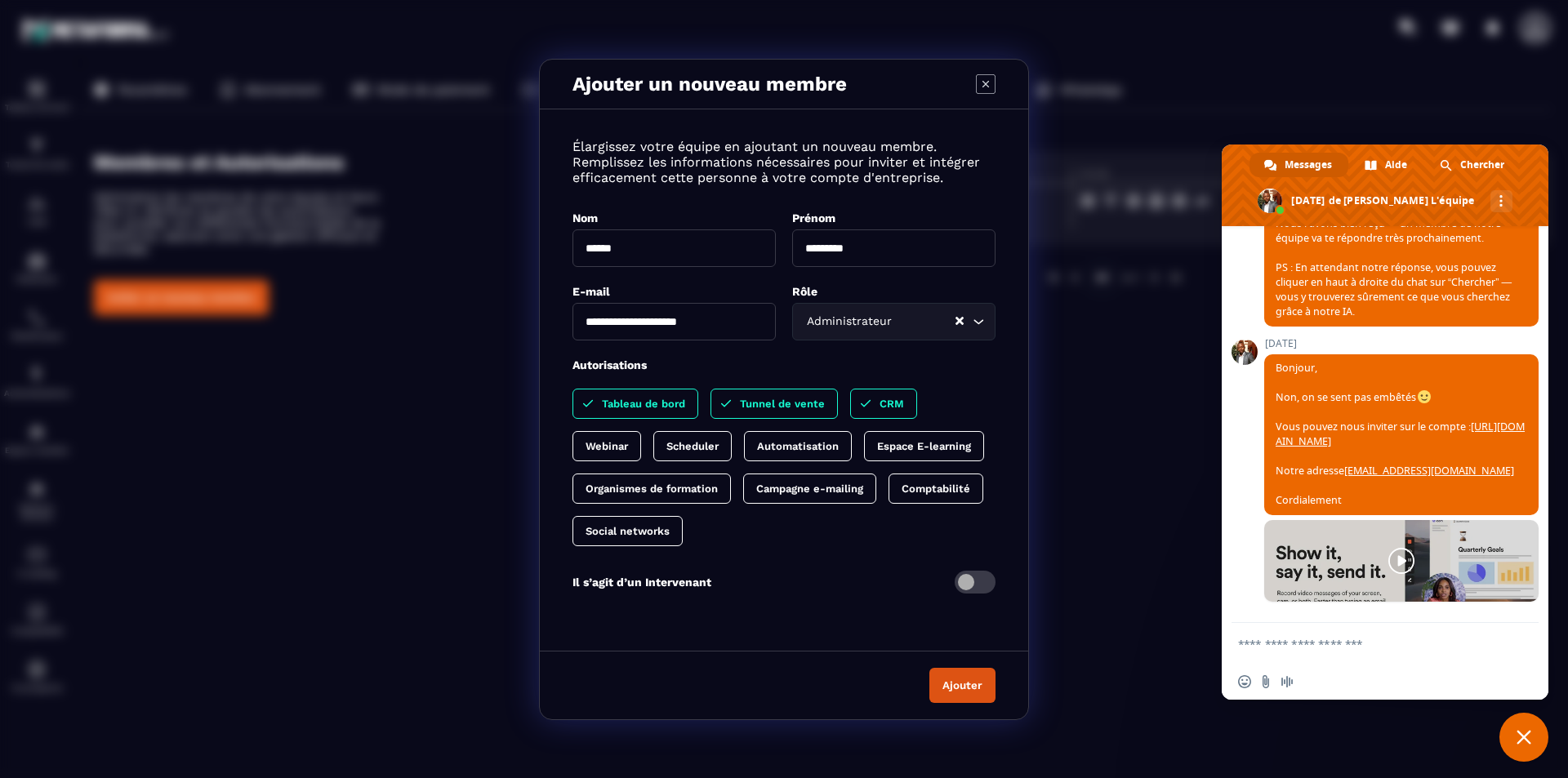
click at [702, 451] on p "Scheduler" at bounding box center [693, 446] width 52 height 12
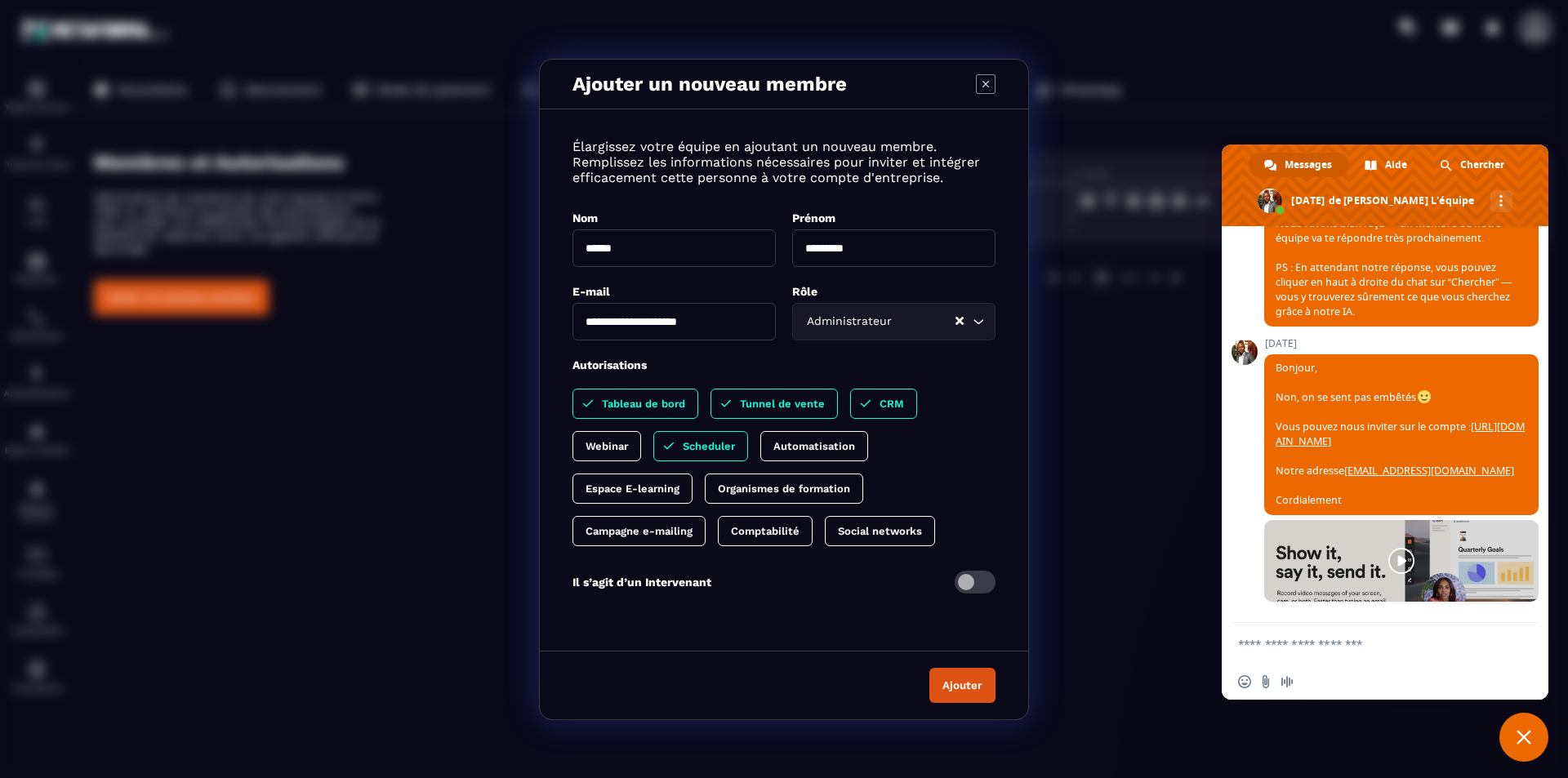
click at [796, 447] on p "Automatisation" at bounding box center [814, 446] width 81 height 12
click at [667, 535] on p "Campagne e-mailing" at bounding box center [639, 531] width 107 height 12
click at [972, 602] on button "Ajouter" at bounding box center [962, 685] width 66 height 36
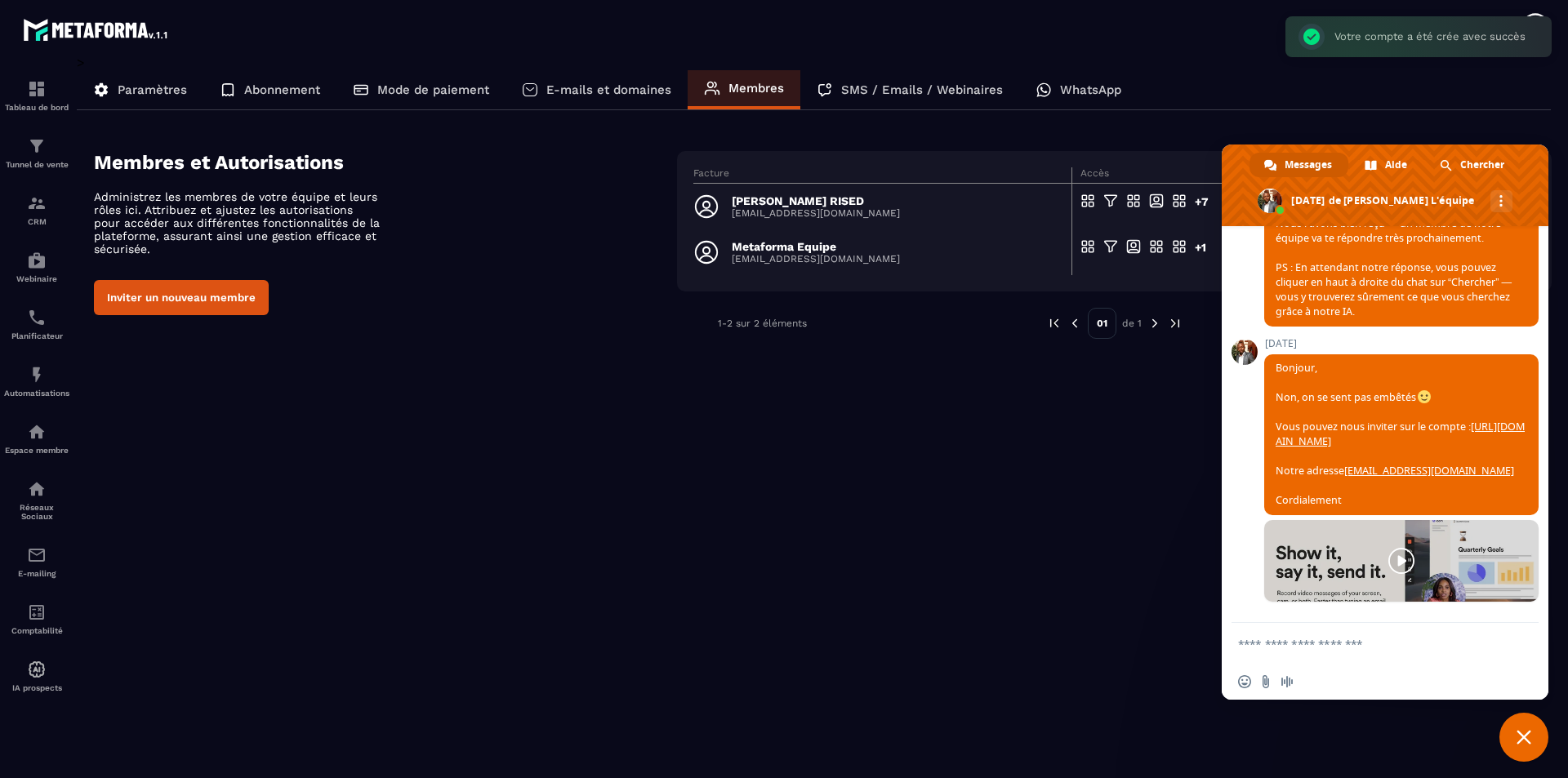
click at [1254, 602] on textarea "Entrez votre message..." at bounding box center [1370, 643] width 262 height 41
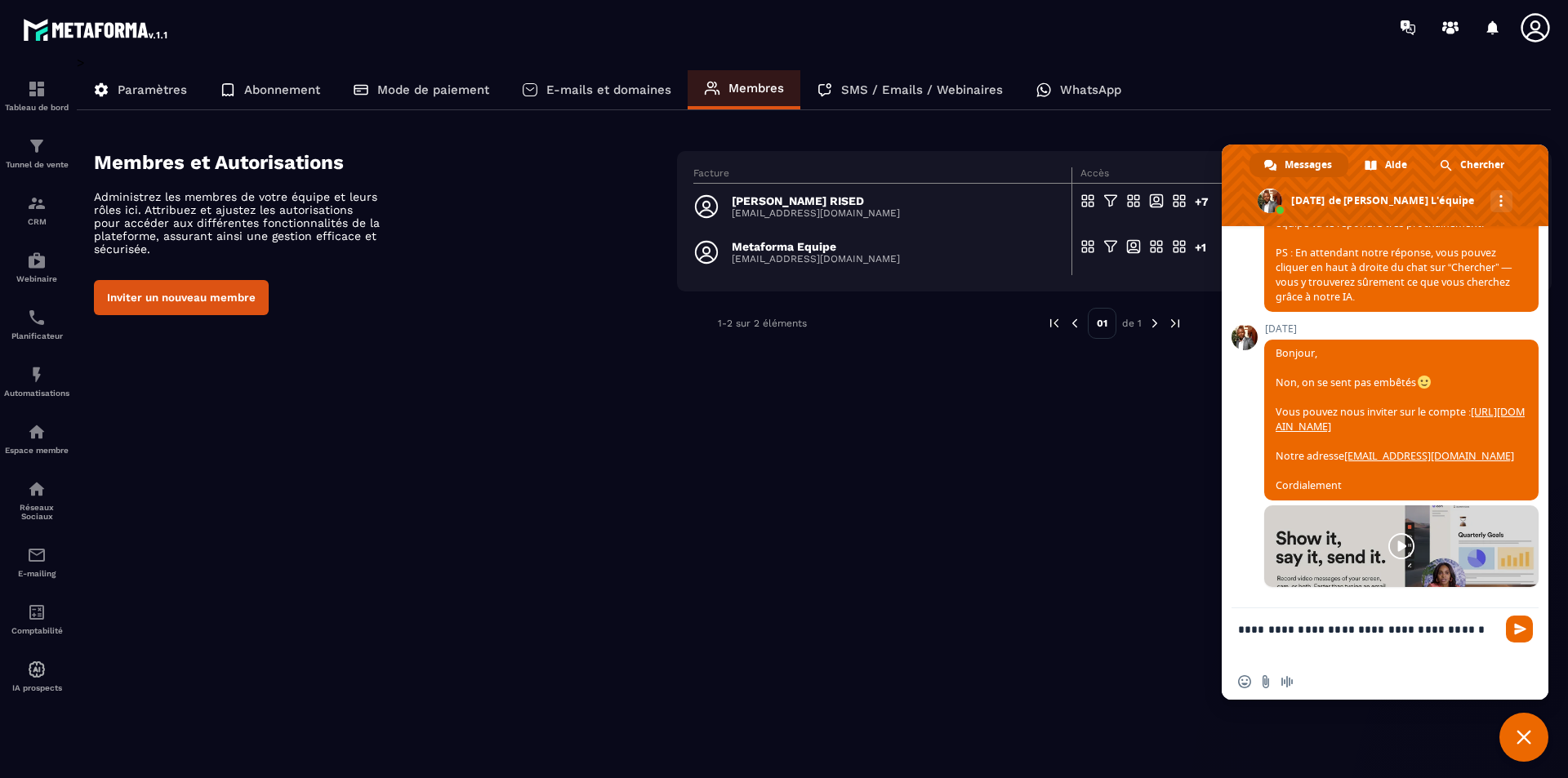
click at [1254, 602] on textarea "**********" at bounding box center [1370, 636] width 262 height 55
type textarea "**********"
click at [1254, 602] on span "Envoyer" at bounding box center [1520, 629] width 12 height 12
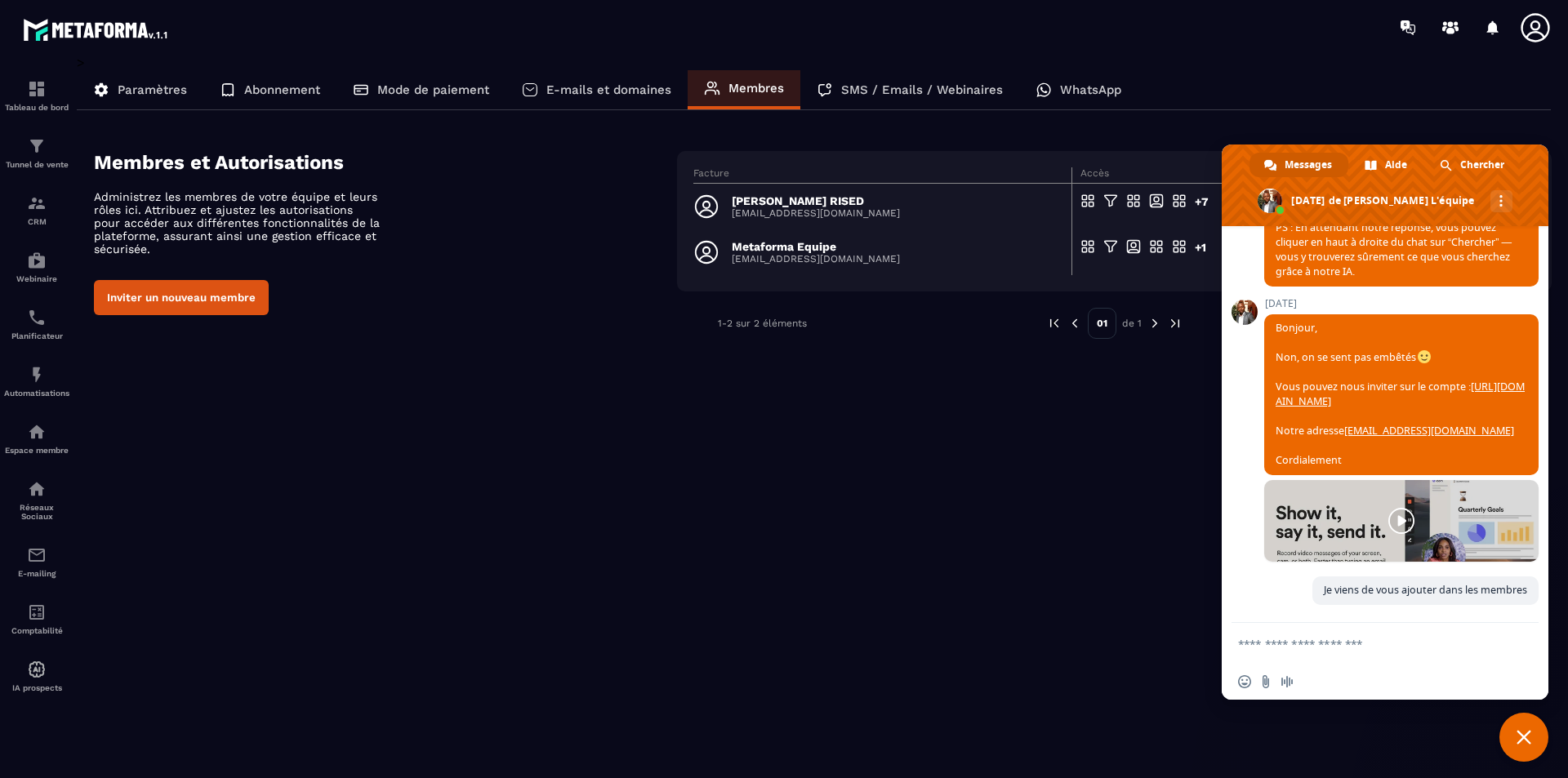
scroll to position [1998, 0]
click at [420, 473] on div "> Paramètres Abonnement Mode de paiement E-mails et domaines Membres SMS / Emai…" at bounding box center [815, 405] width 1475 height 701
click at [1254, 602] on textarea "Entrez votre message..." at bounding box center [1370, 643] width 262 height 41
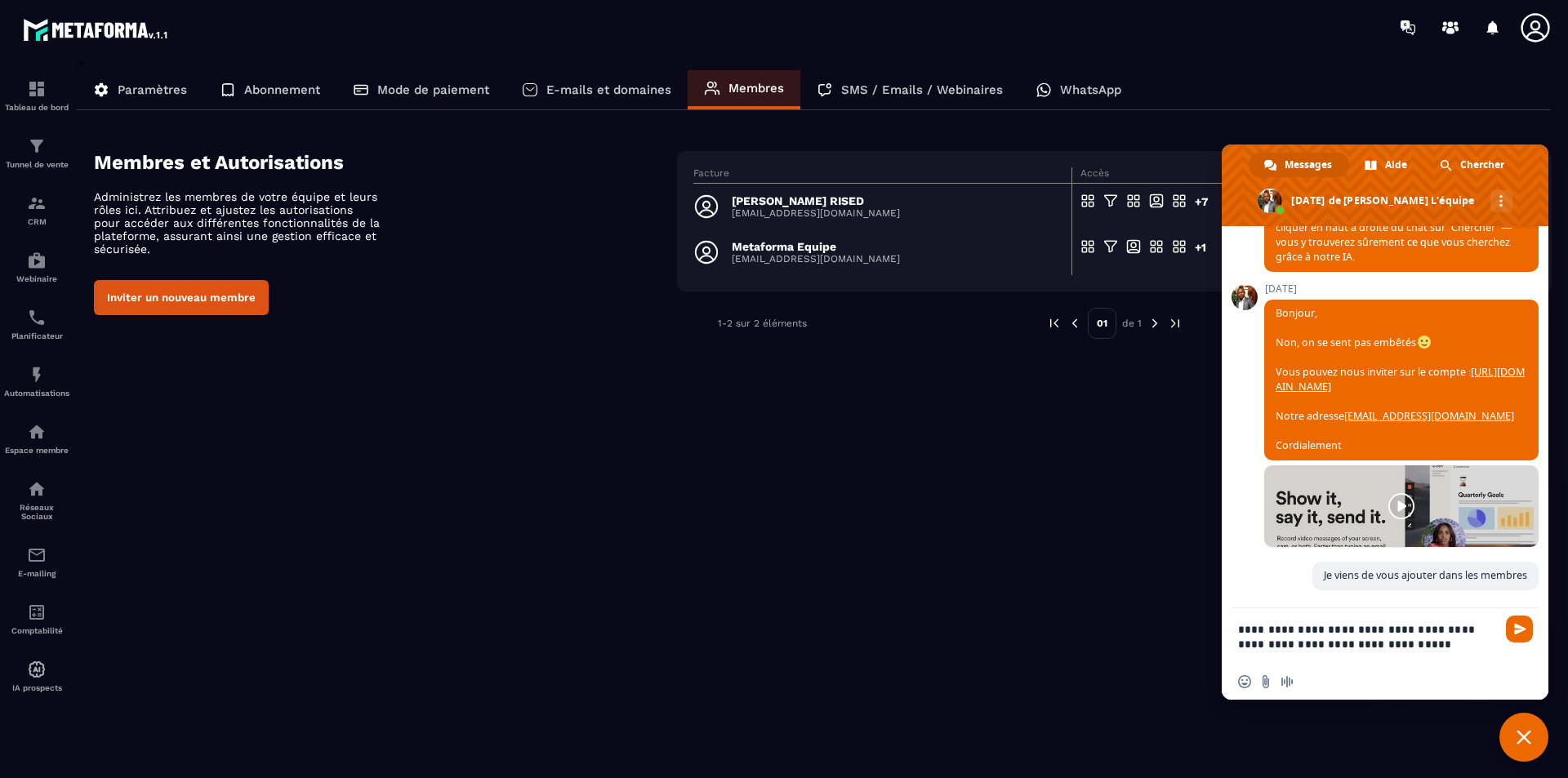
scroll to position [2017, 0]
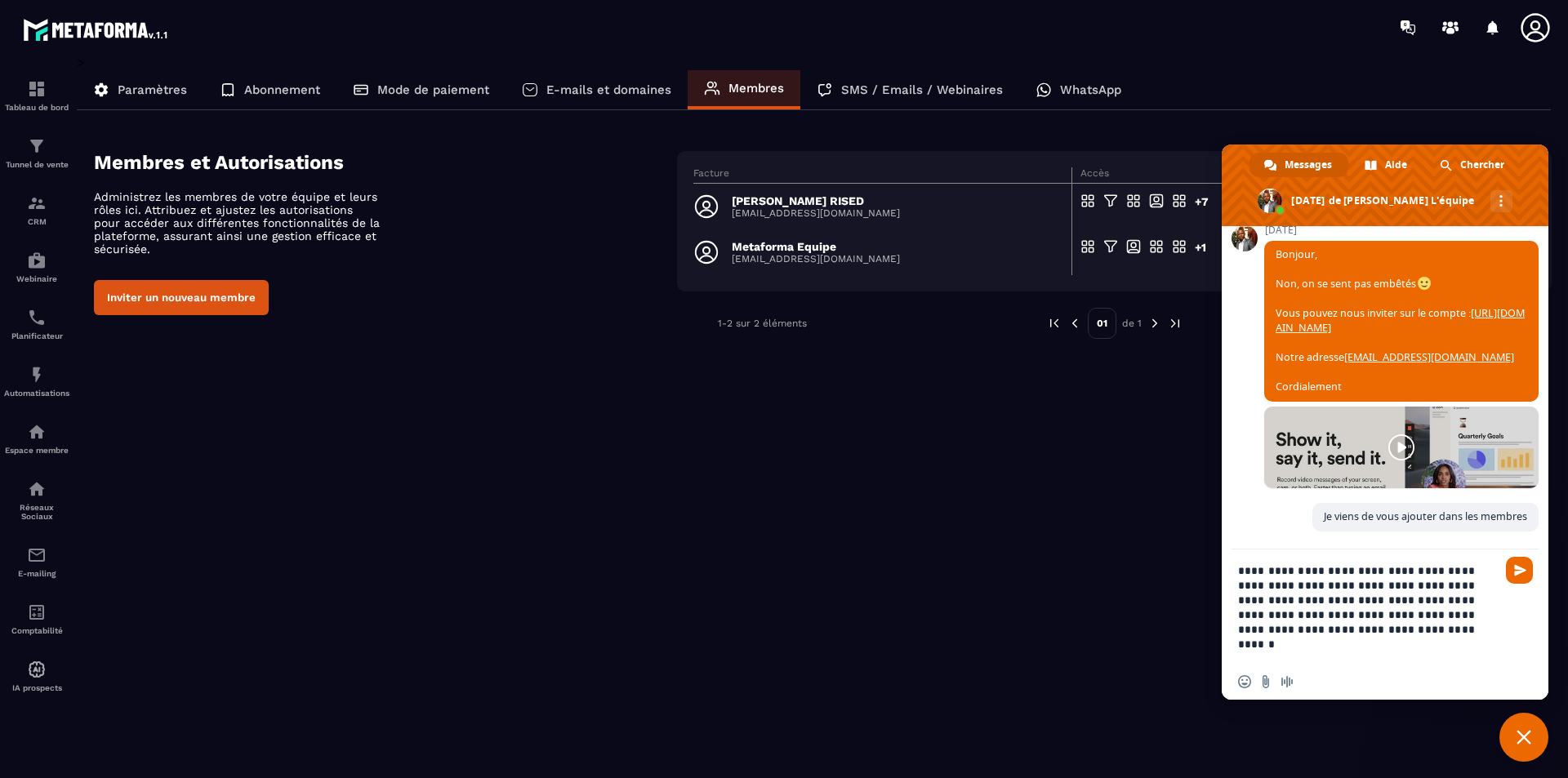
type textarea "**********"
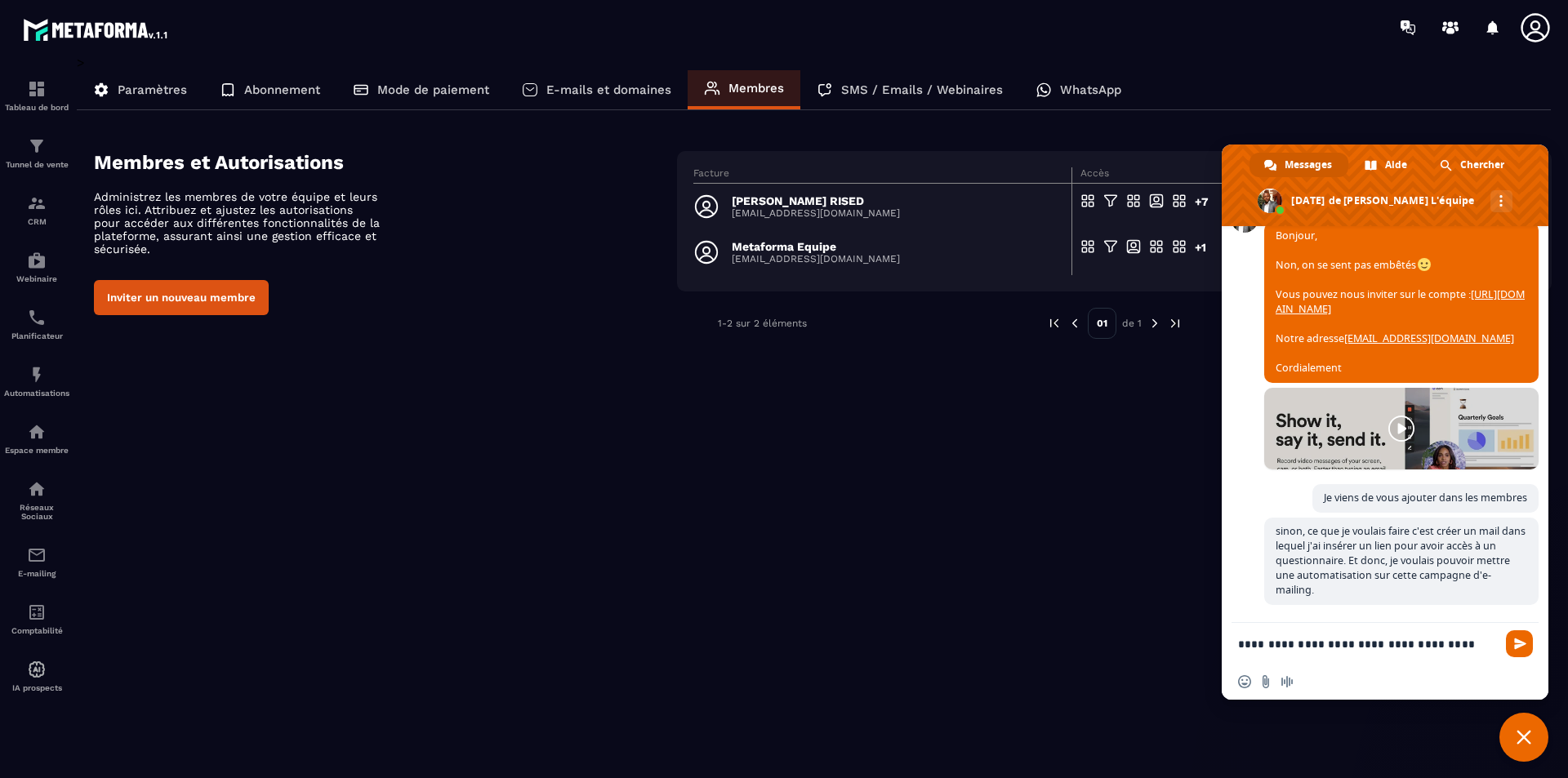
scroll to position [2105, 0]
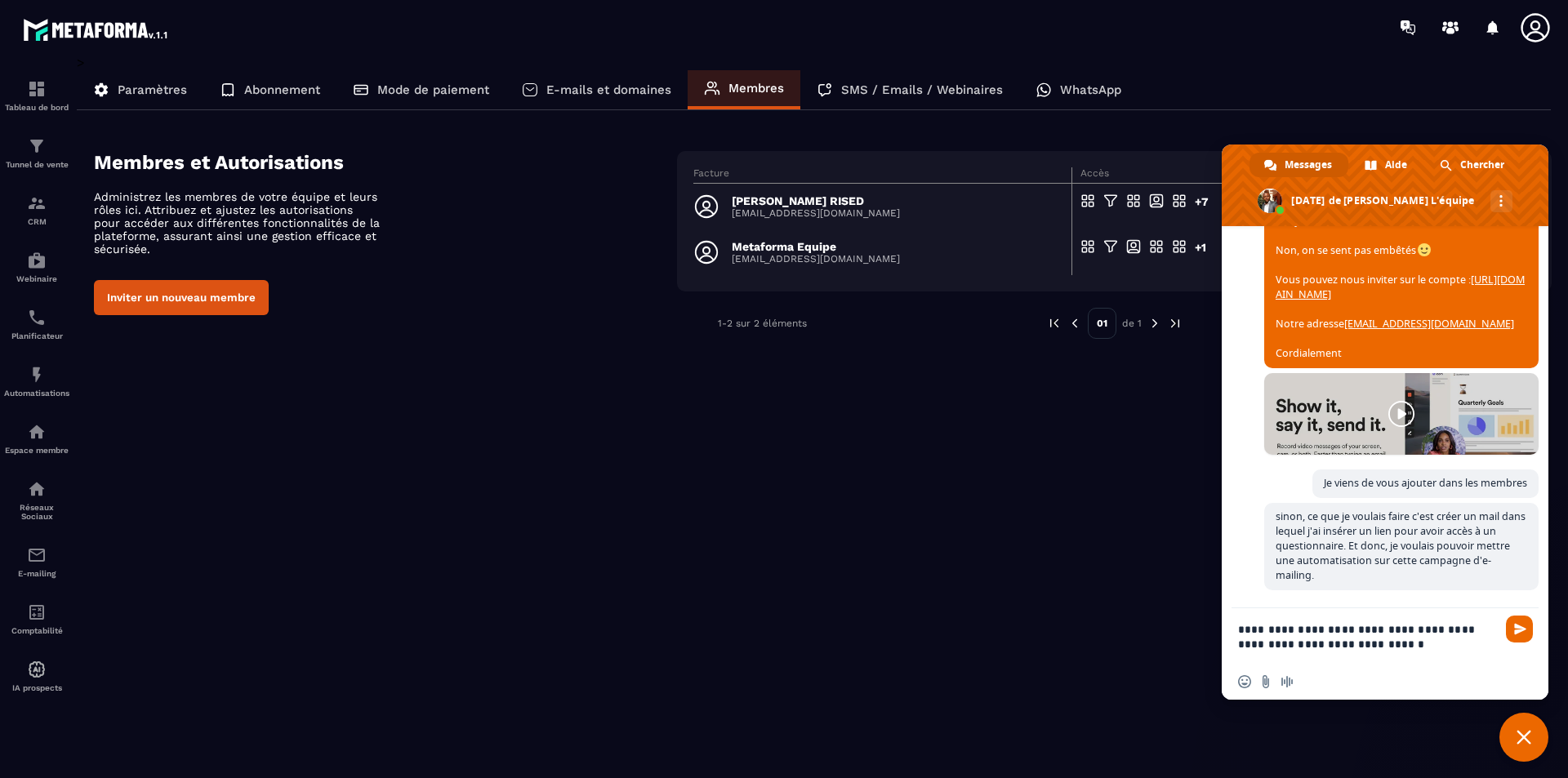
drag, startPoint x: 1309, startPoint y: 631, endPoint x: 1359, endPoint y: 619, distance: 51.4
click at [1254, 602] on textarea "**********" at bounding box center [1370, 636] width 262 height 55
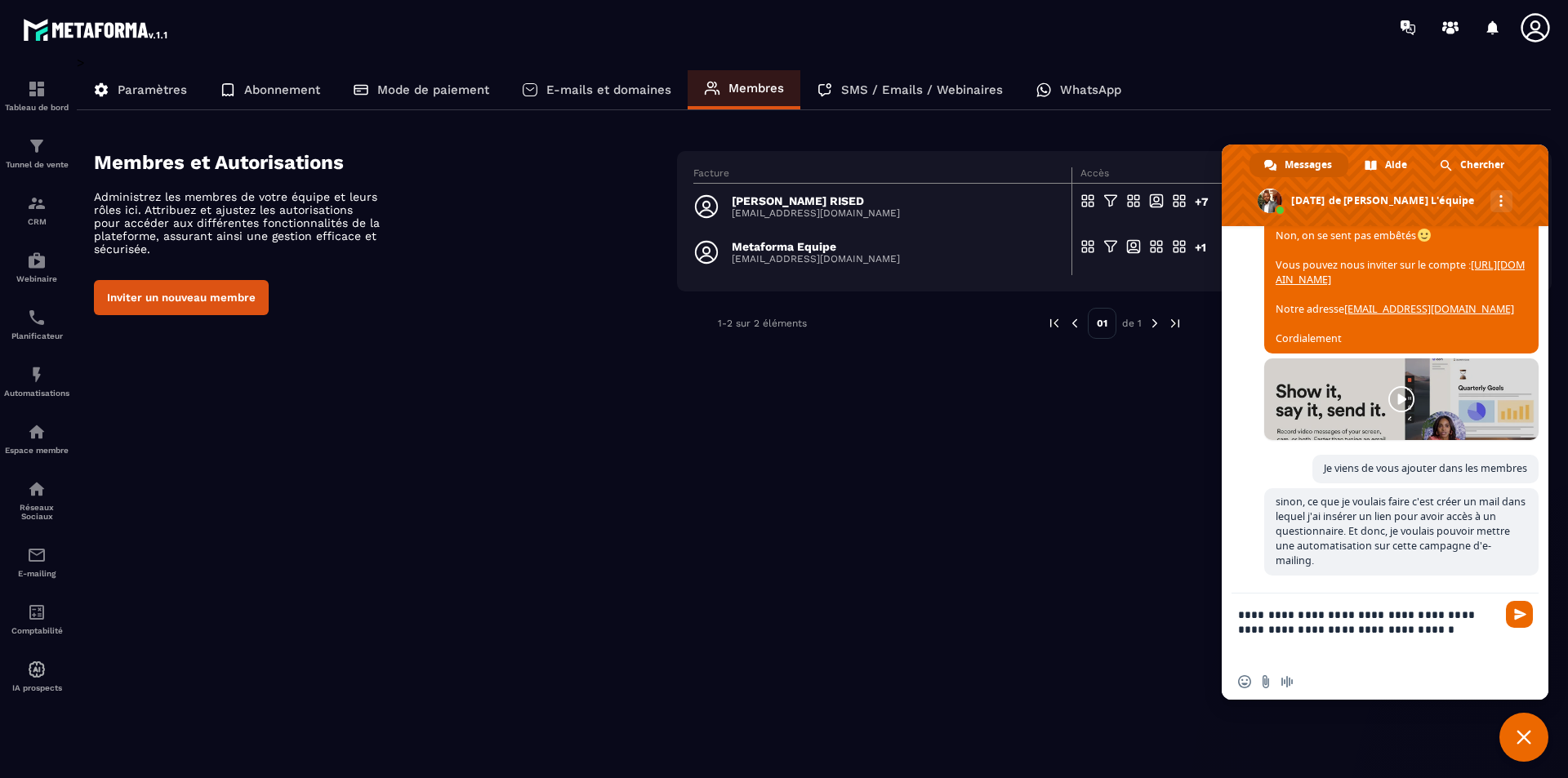
scroll to position [2116, 0]
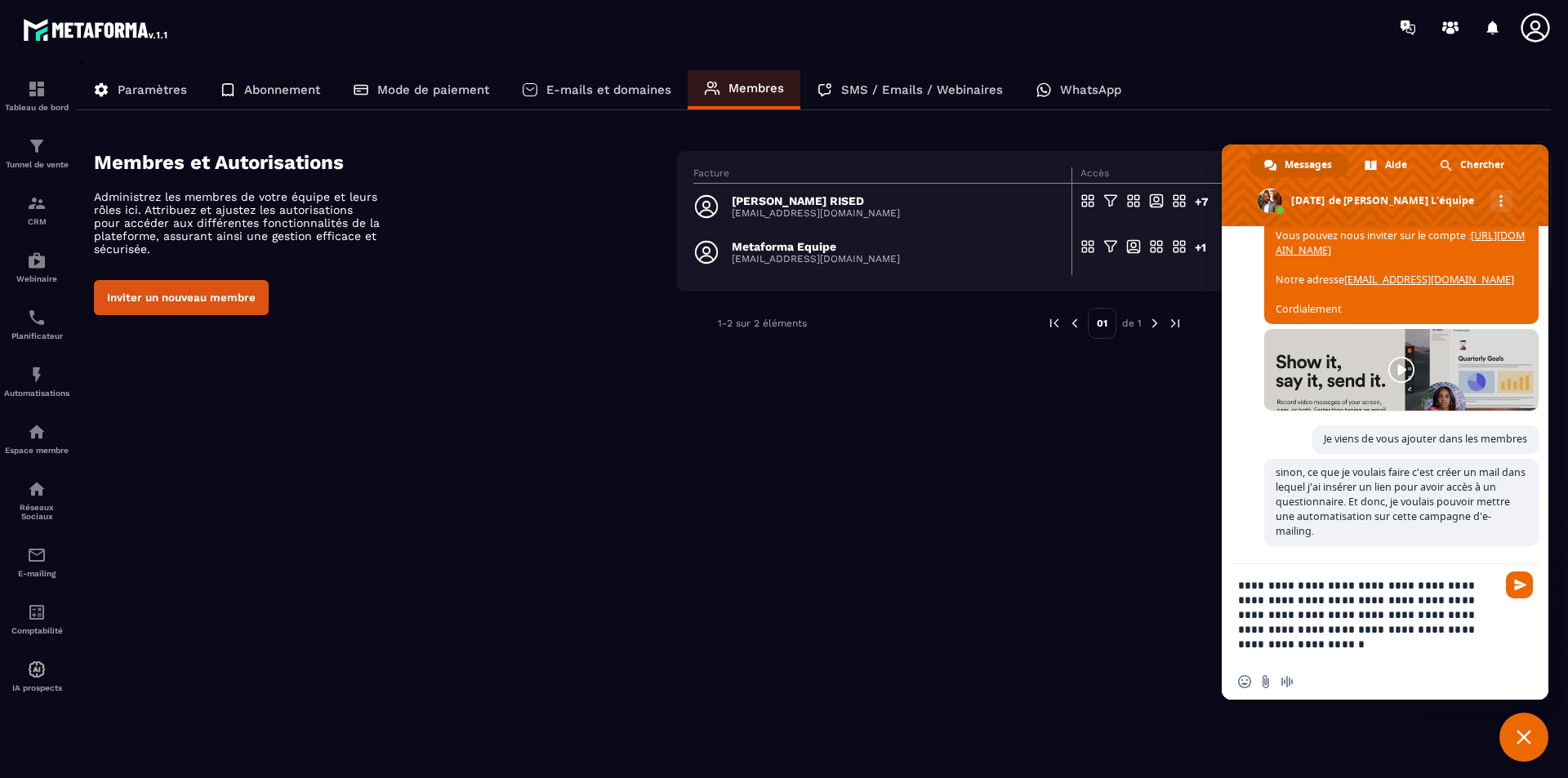
type textarea "**********"
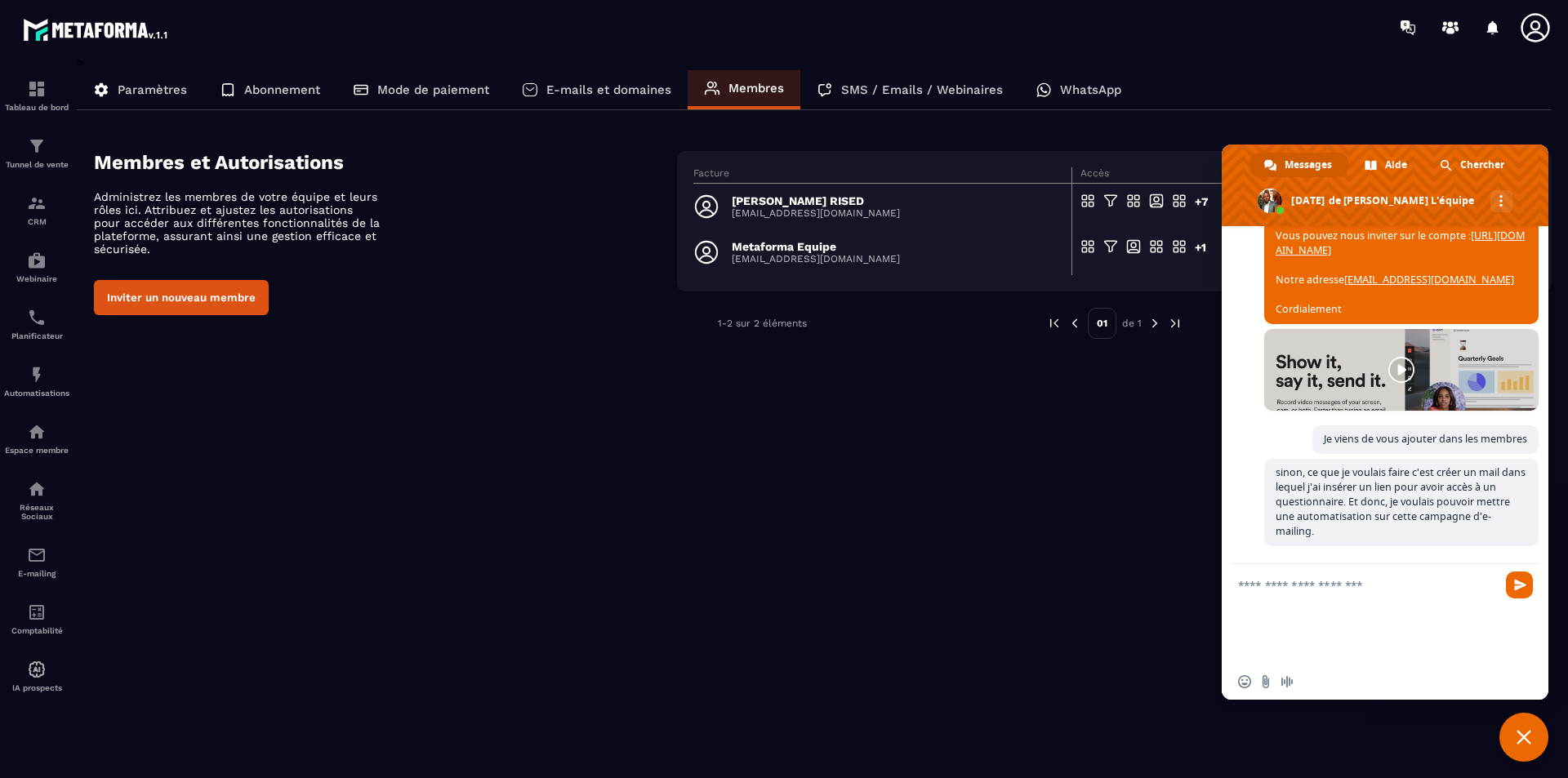
scroll to position [2168, 0]
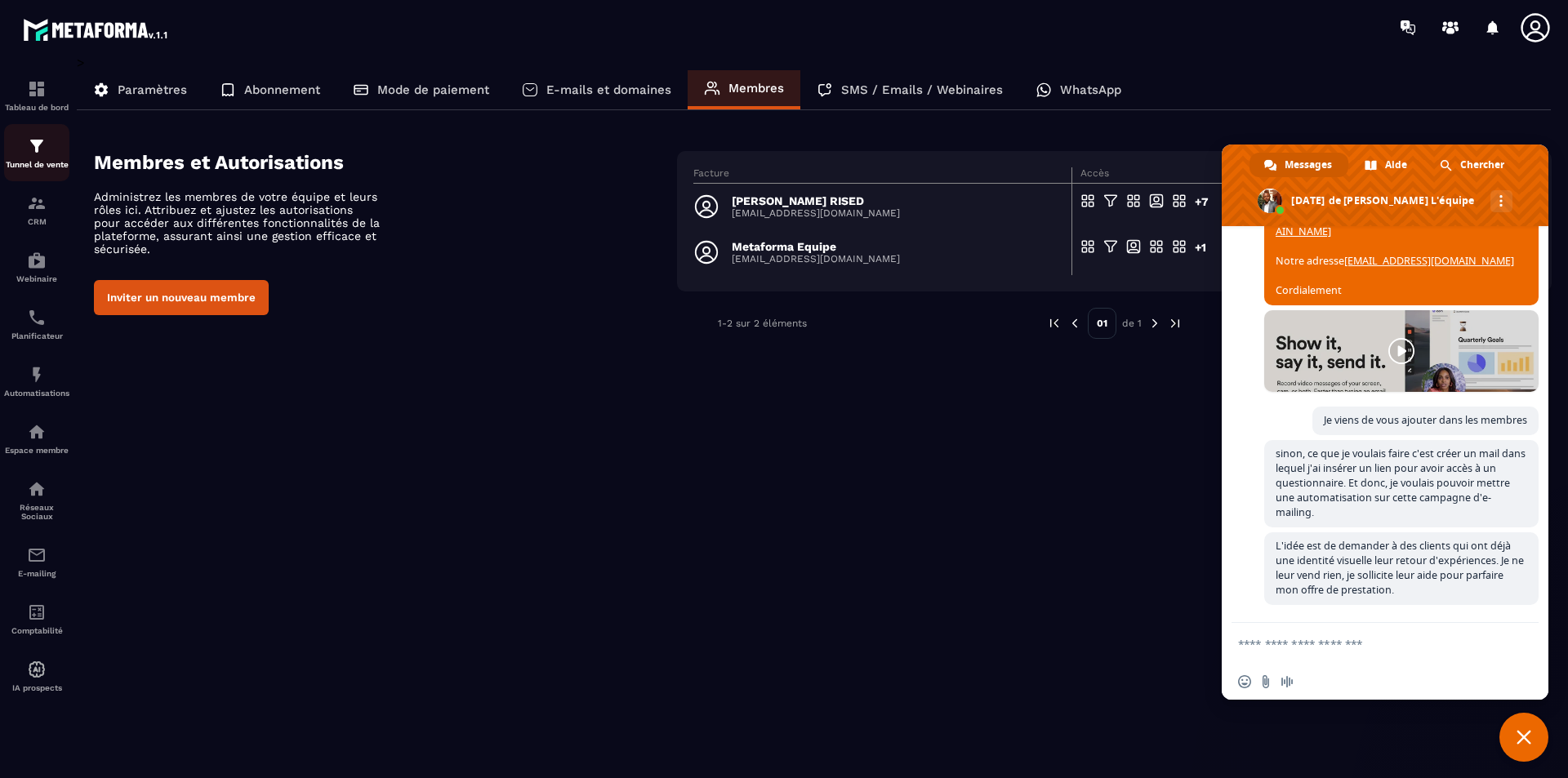
click at [38, 149] on img at bounding box center [36, 146] width 20 height 20
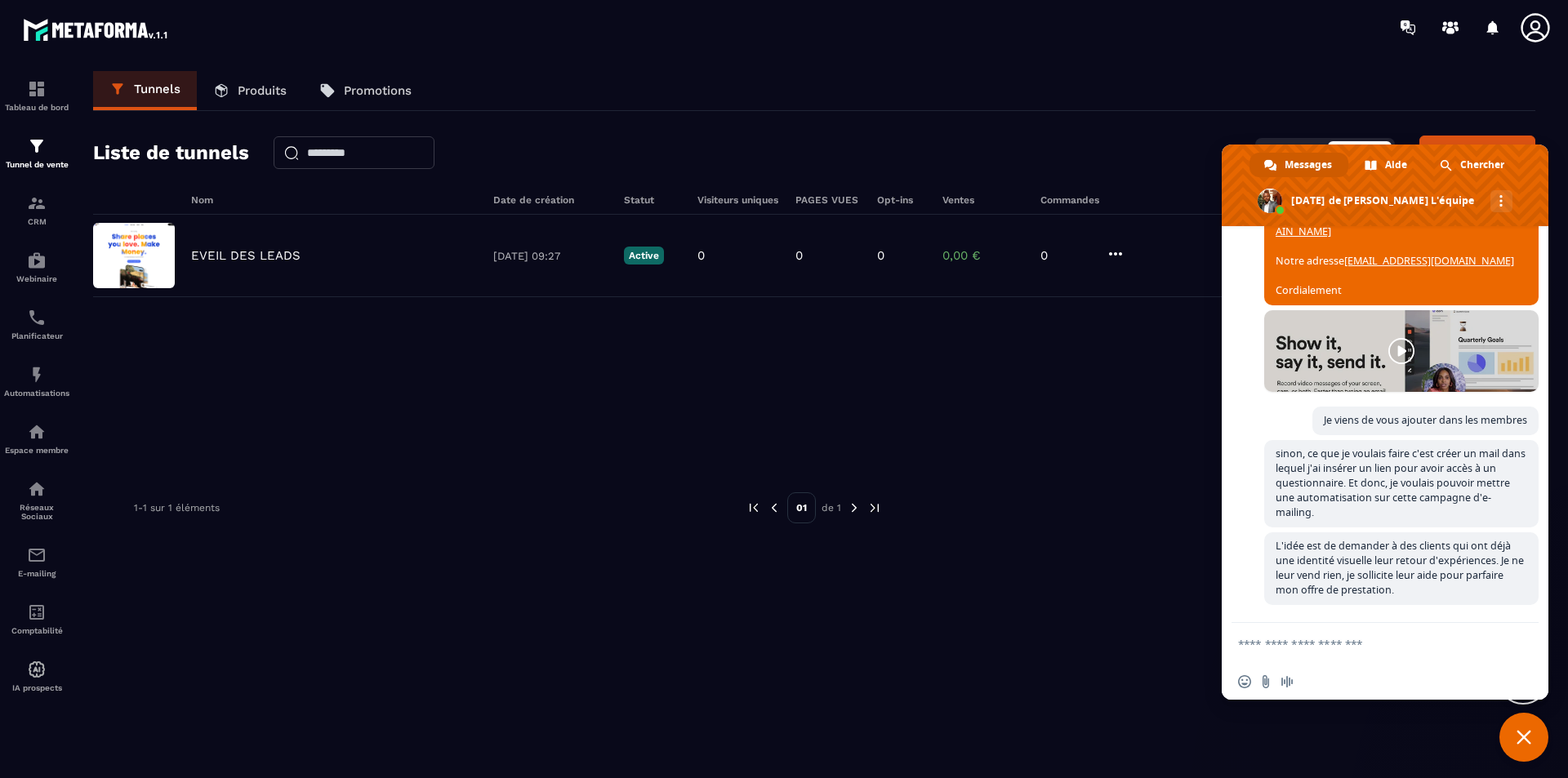
click at [1254, 602] on span "Fermer le chat" at bounding box center [1524, 737] width 49 height 49
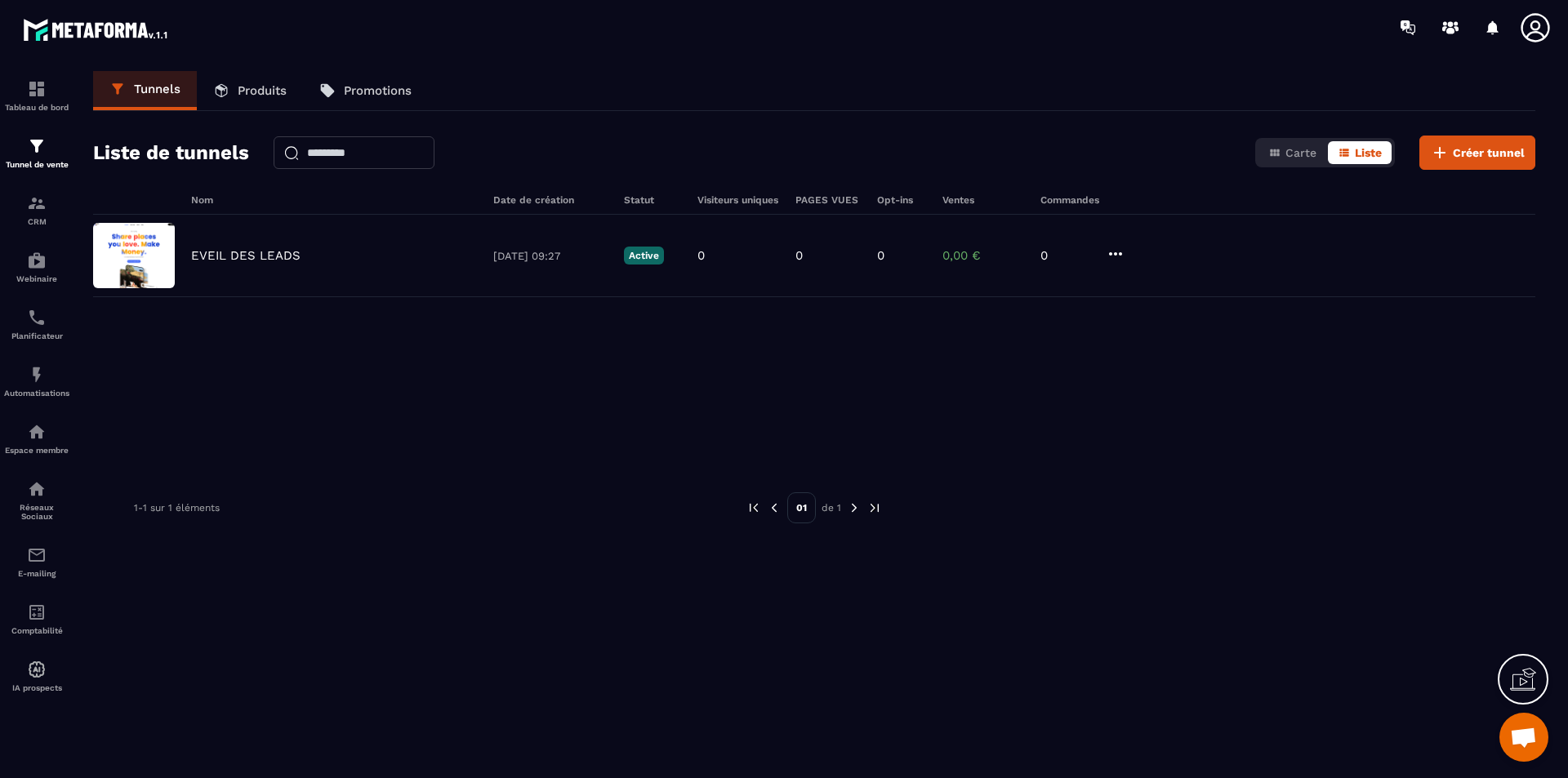
click at [1254, 602] on icon at bounding box center [1524, 679] width 26 height 26
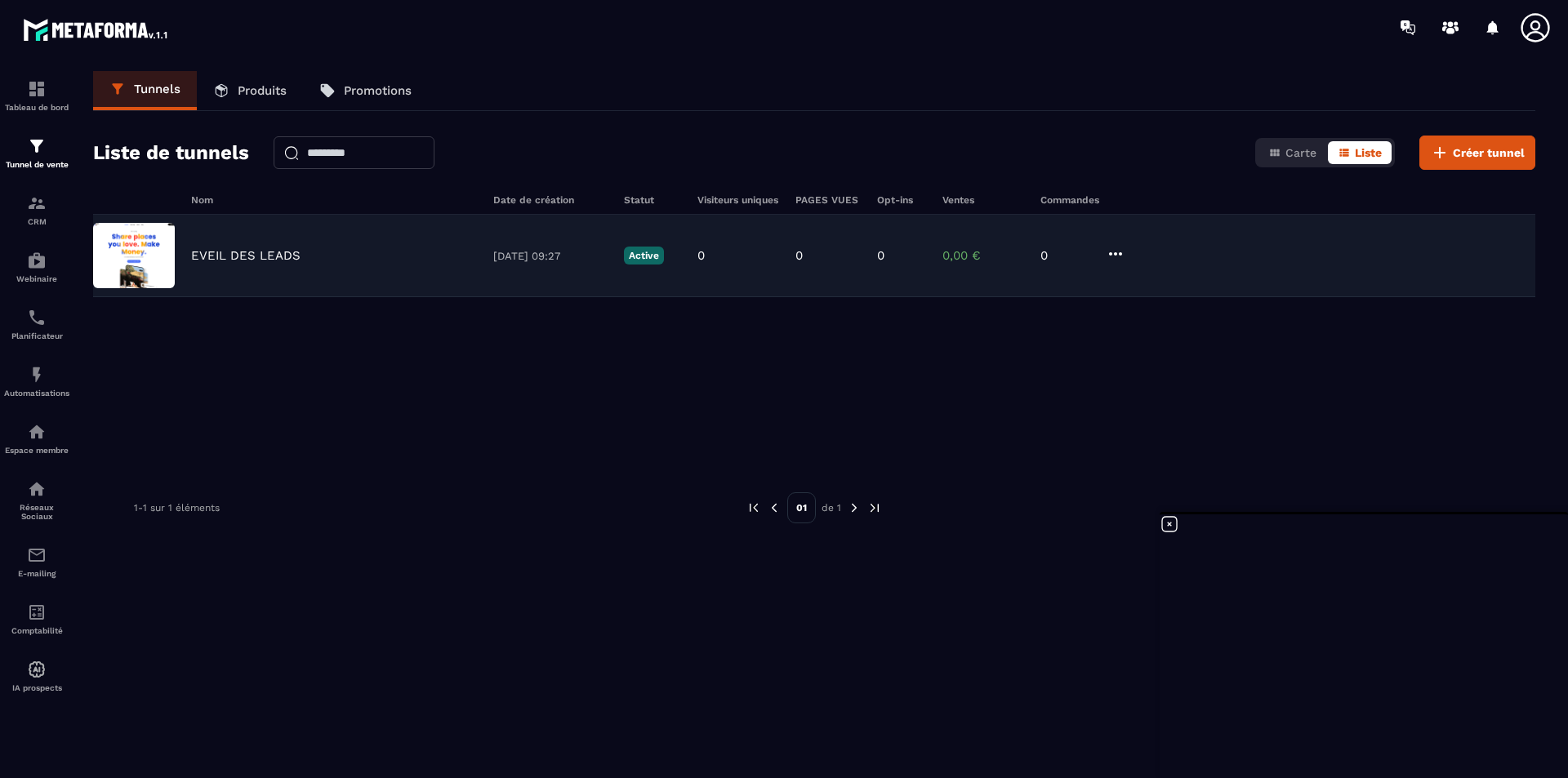
click at [136, 251] on img at bounding box center [133, 255] width 81 height 65
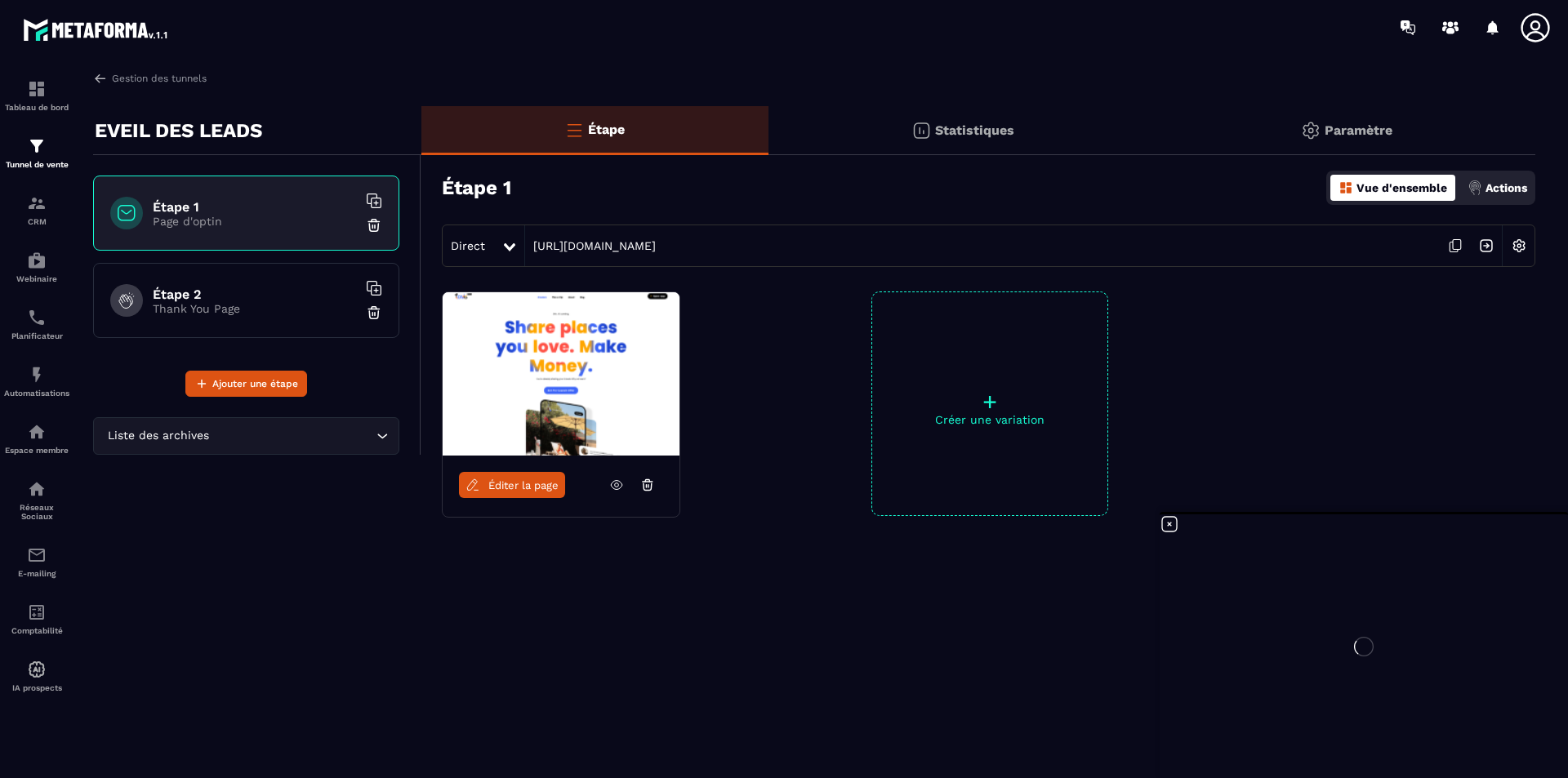
click at [540, 489] on span "Éditer la page" at bounding box center [524, 485] width 70 height 12
